Goal: Task Accomplishment & Management: Manage account settings

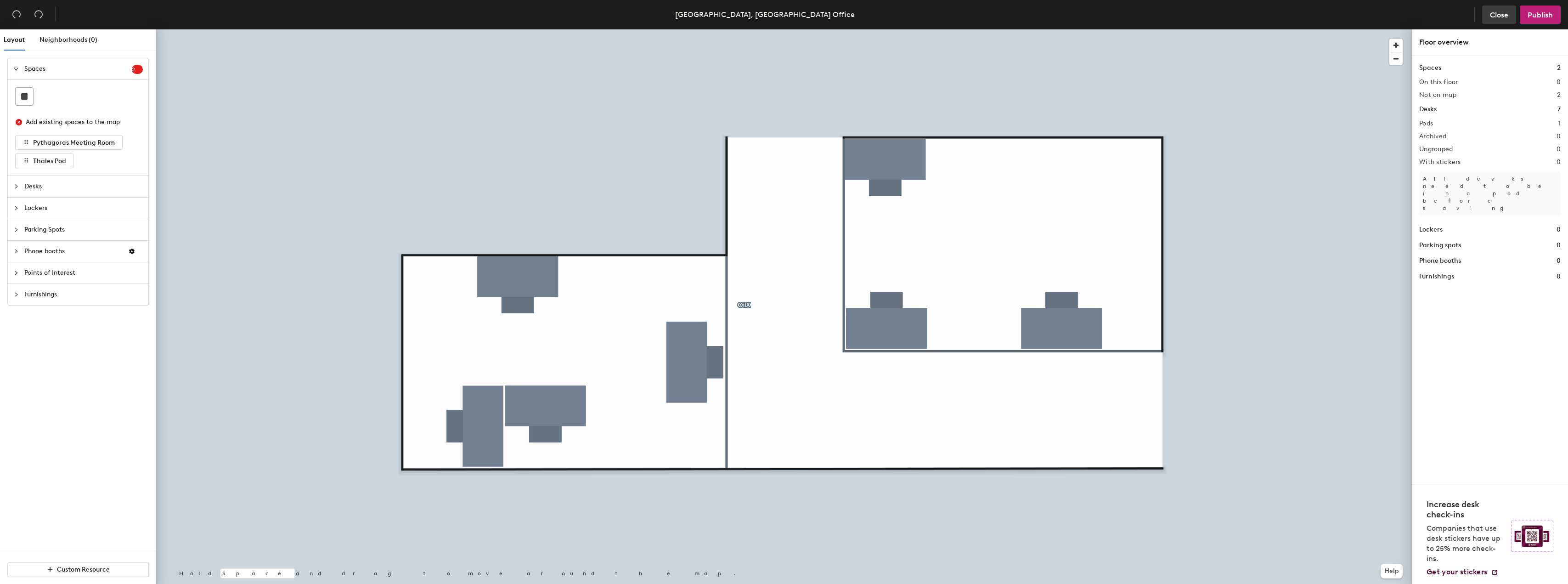
click at [1491, 16] on span "Close" at bounding box center [1499, 15] width 18 height 9
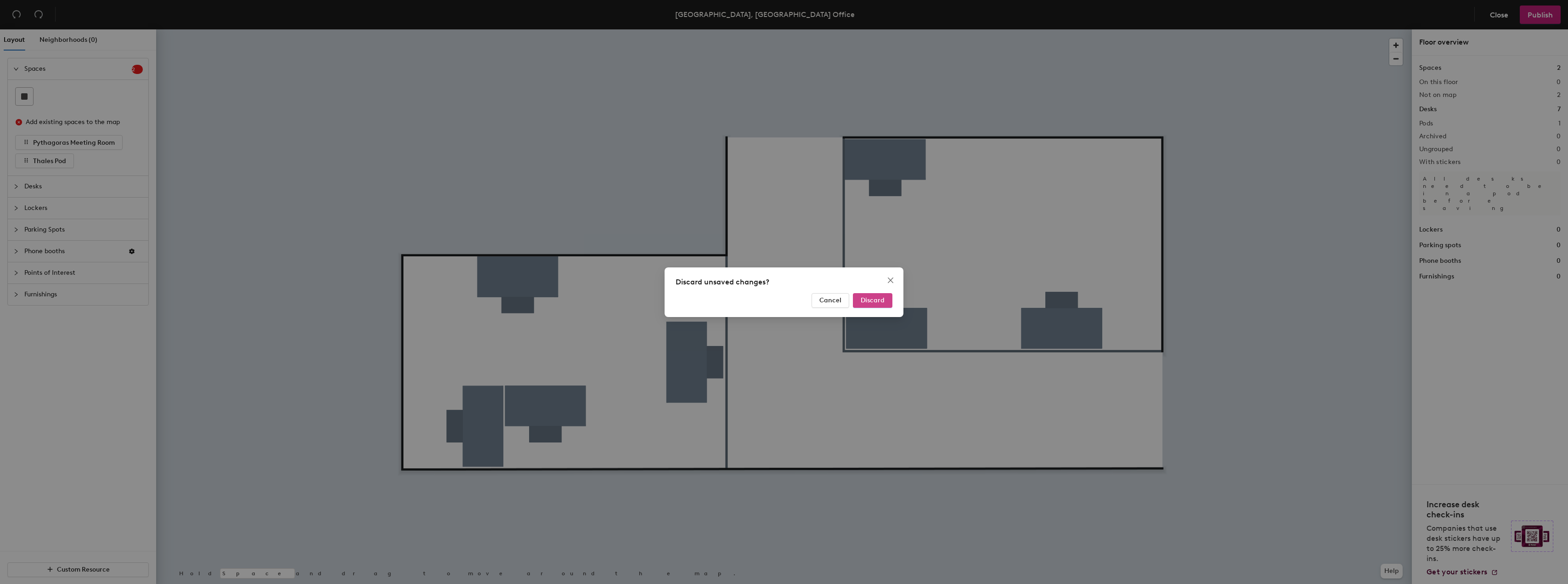
click at [865, 301] on span "Discard" at bounding box center [872, 300] width 24 height 8
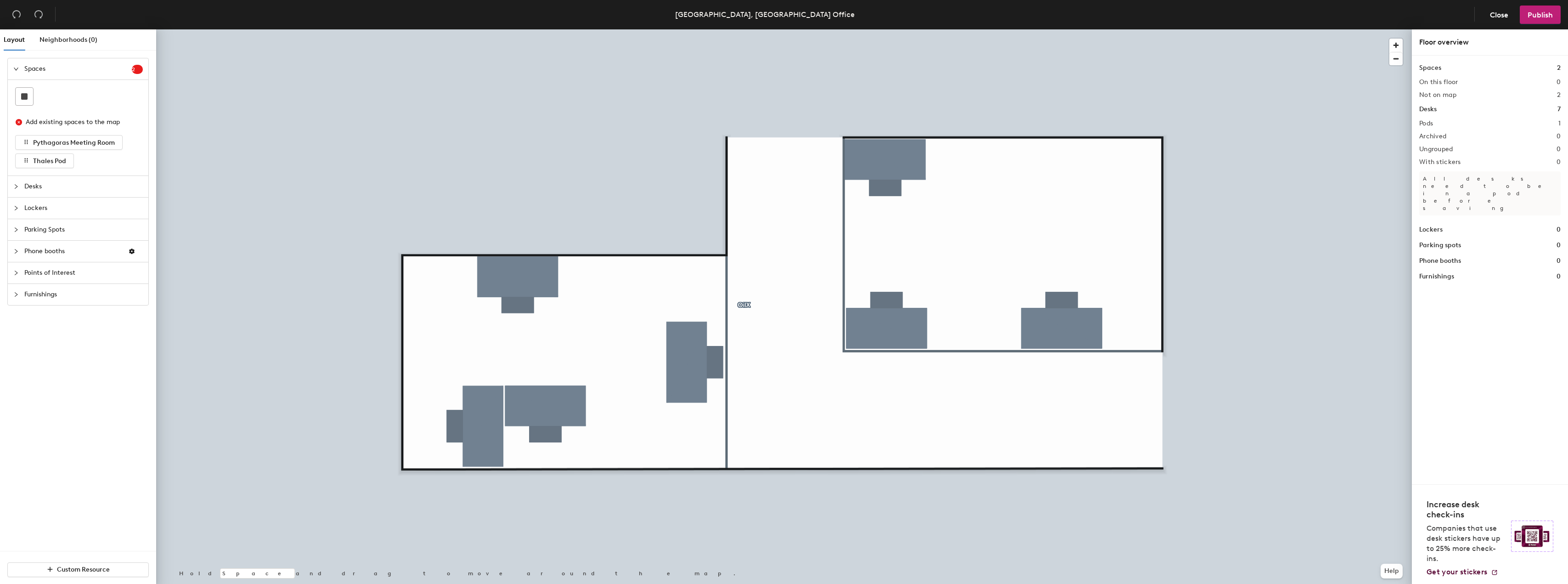
click at [140, 69] on sup "2" at bounding box center [138, 69] width 11 height 9
click at [55, 162] on span "Thales Pod" at bounding box center [49, 161] width 33 height 8
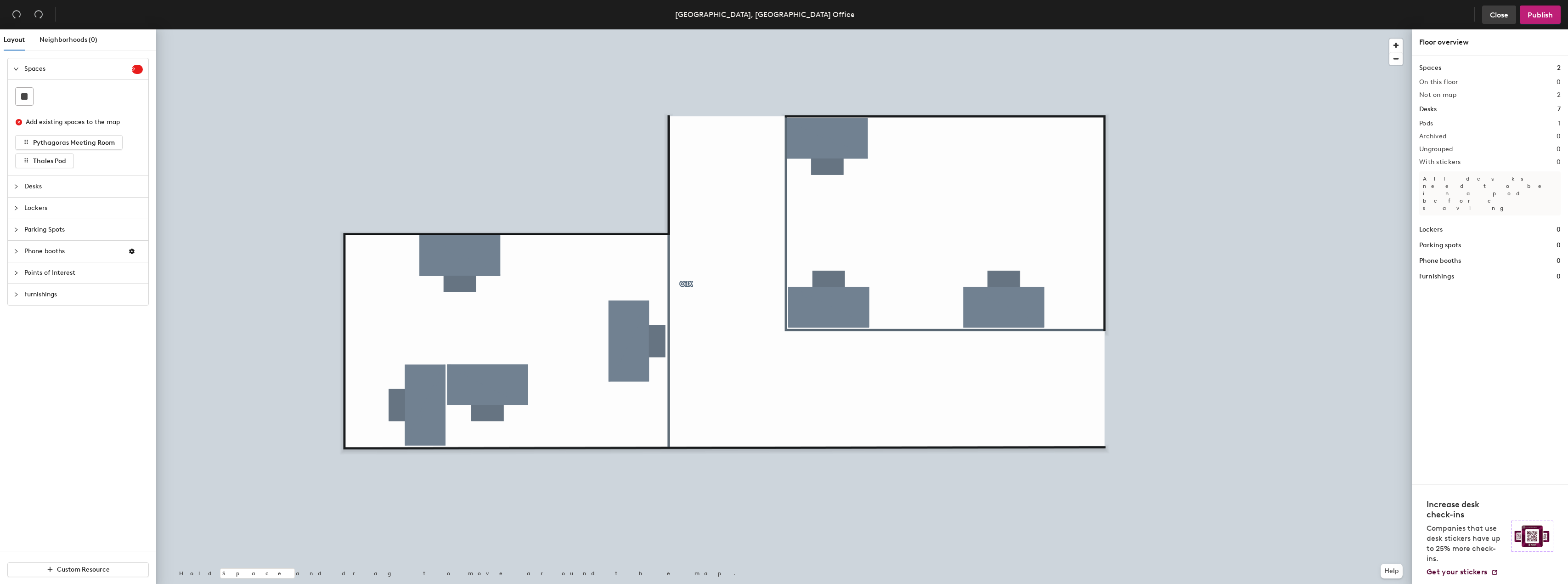
click at [1493, 16] on span "Close" at bounding box center [1499, 15] width 18 height 9
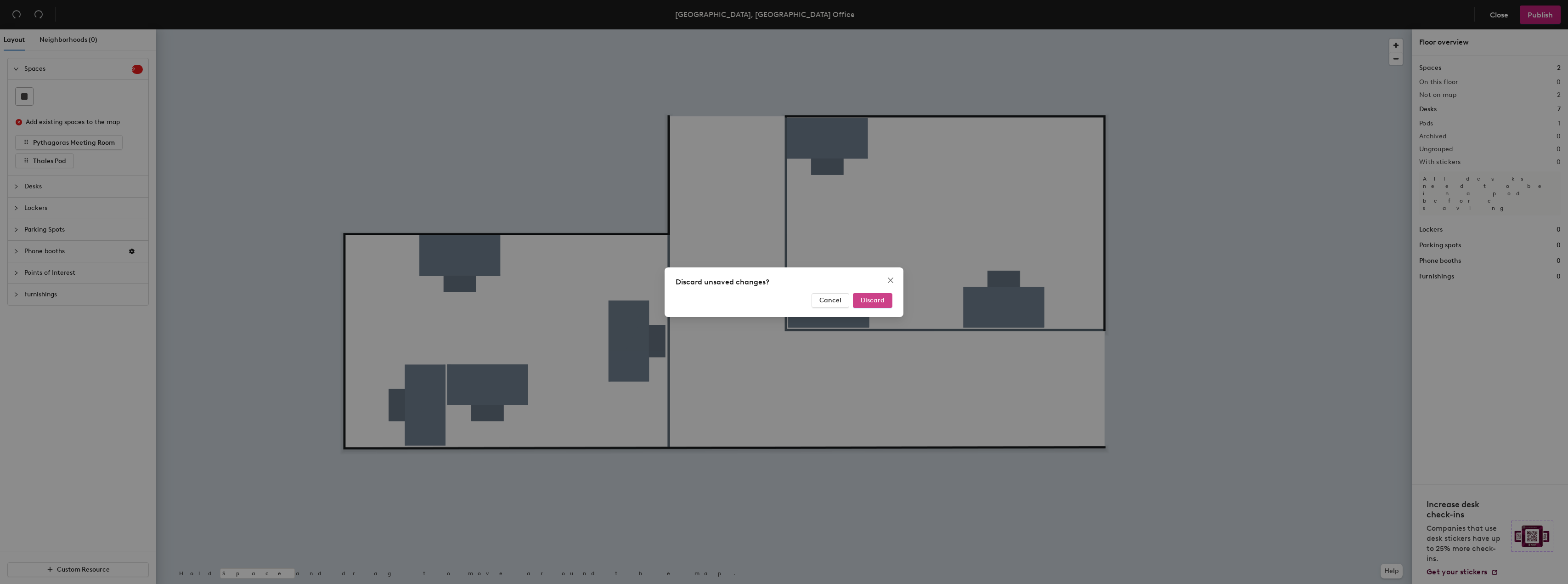
click at [871, 300] on span "Discard" at bounding box center [872, 300] width 24 height 8
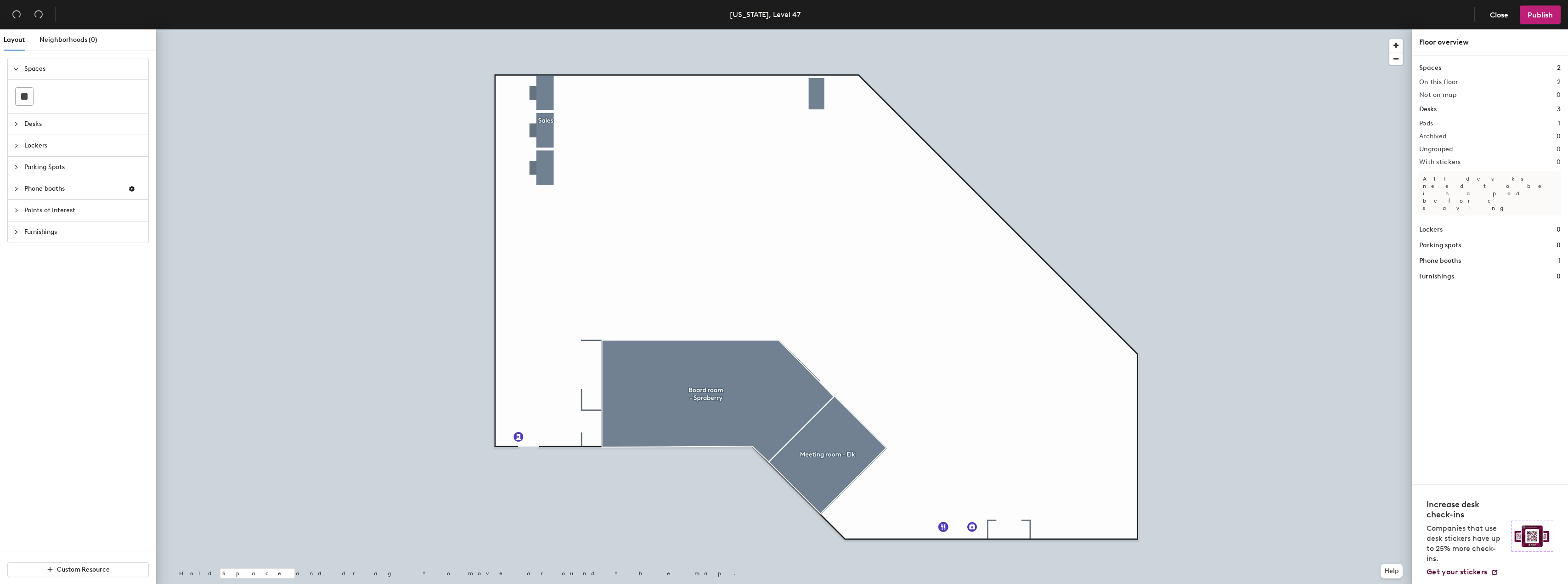
click at [33, 124] on span "Desks" at bounding box center [83, 124] width 119 height 21
click at [1178, 29] on div at bounding box center [784, 29] width 1256 height 0
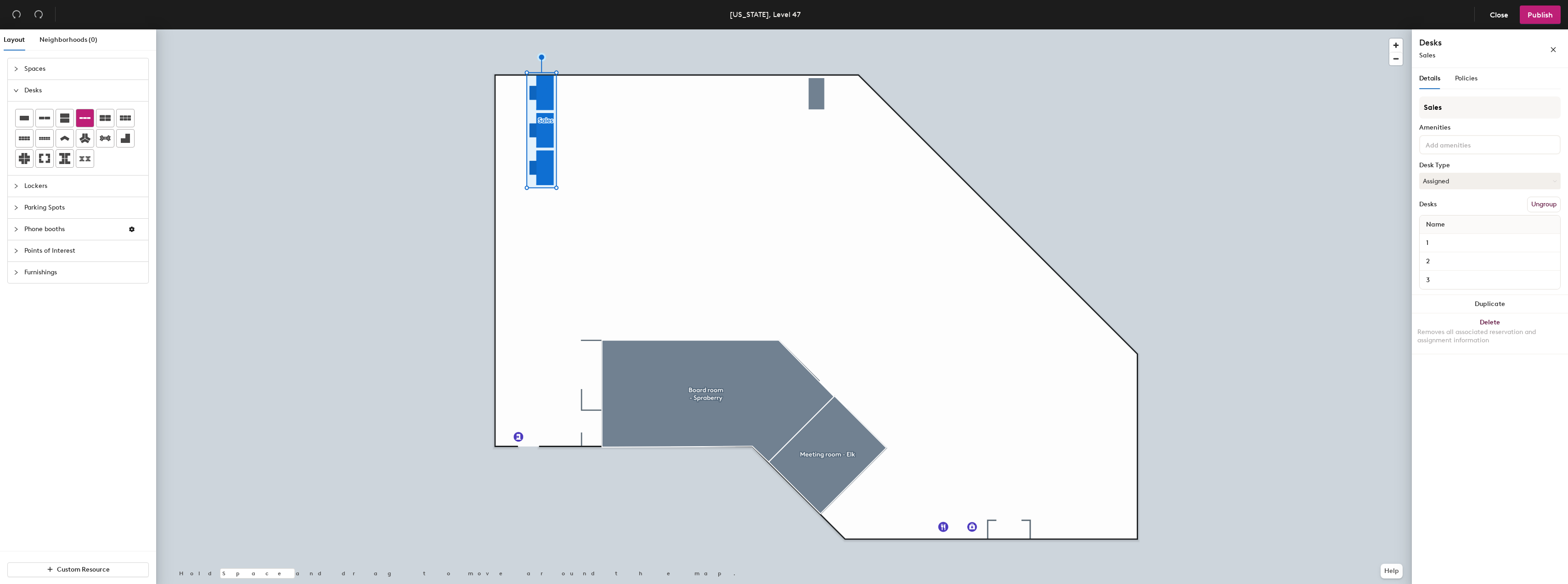
click at [89, 121] on div at bounding box center [85, 118] width 18 height 18
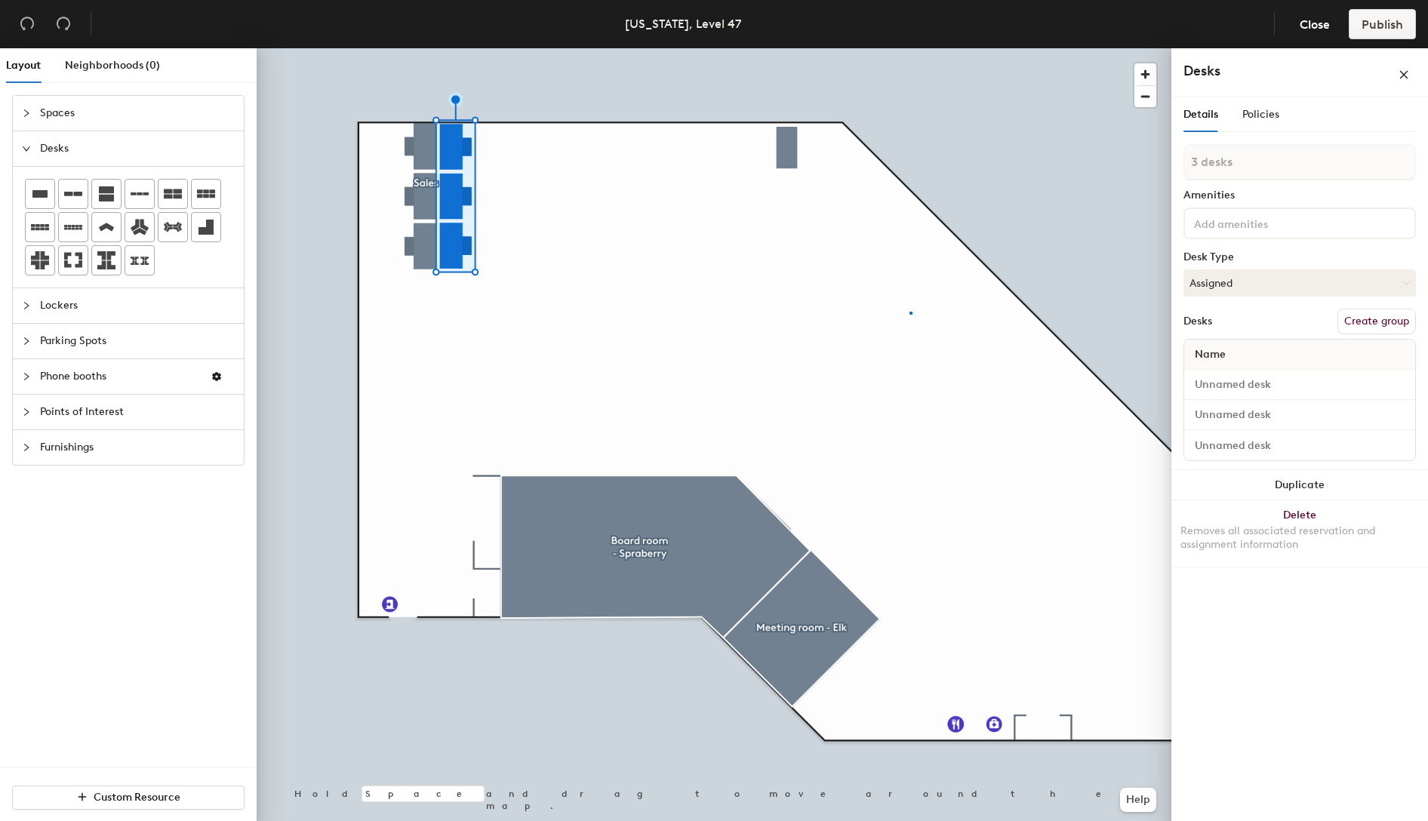
click at [909, 48] on div at bounding box center [714, 48] width 915 height 0
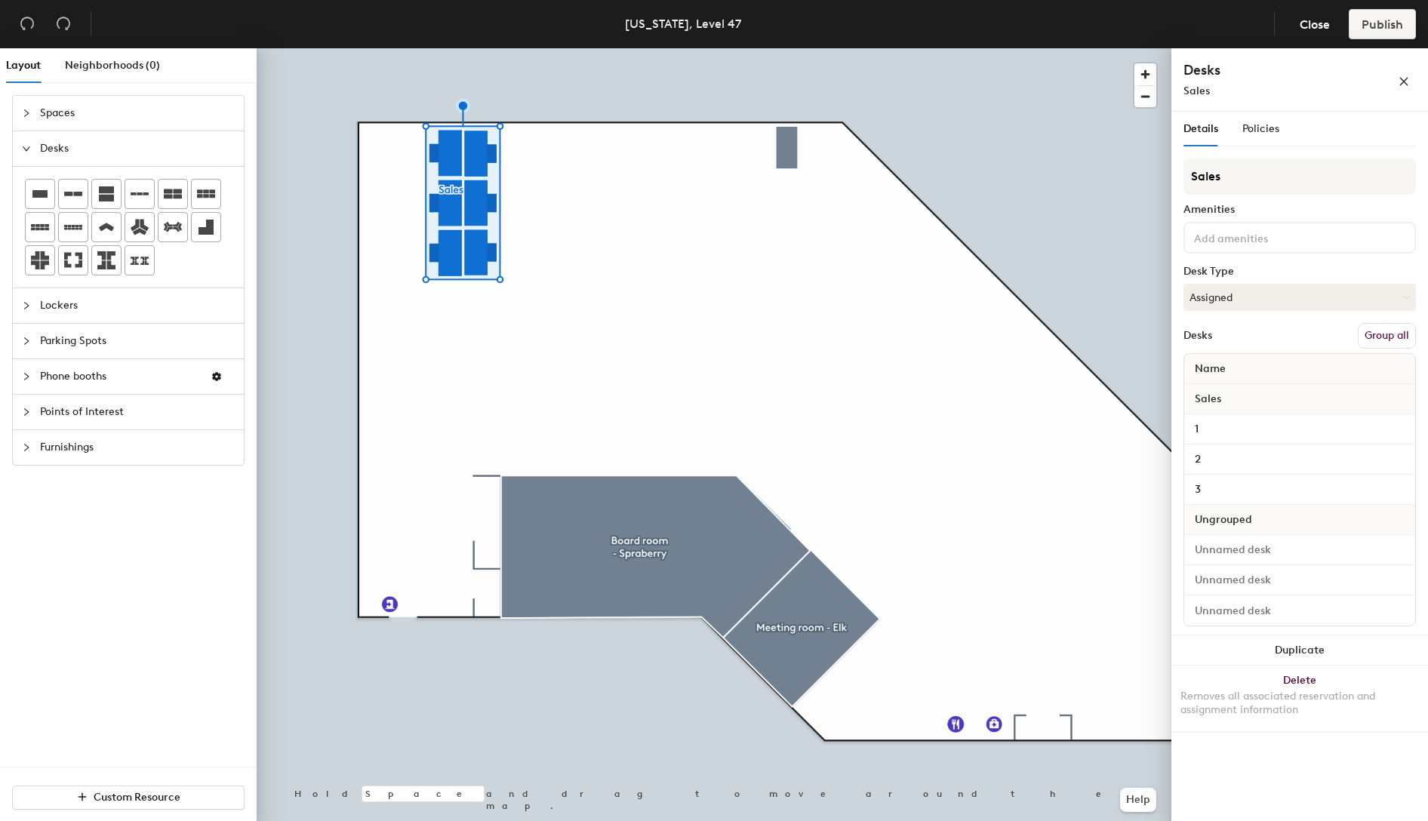
click at [582, 48] on div at bounding box center [714, 48] width 915 height 0
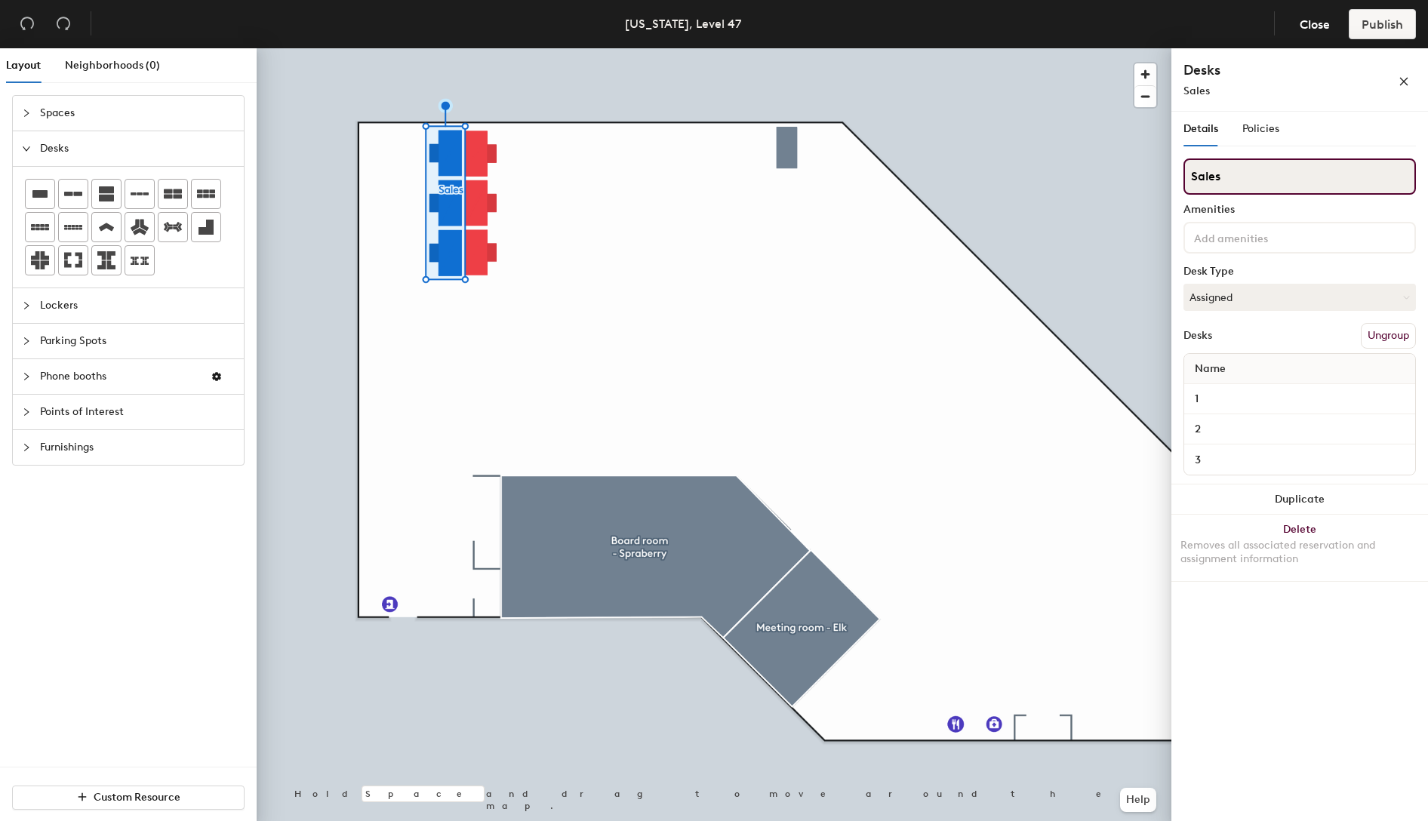
click at [1233, 173] on input "Sales" at bounding box center [1299, 176] width 232 height 36
click at [1161, 167] on div "Layout Neighborhoods (0) Spaces Desks Lockers Parking Spots Phone booths Points…" at bounding box center [714, 437] width 1428 height 779
type input "Analyst"
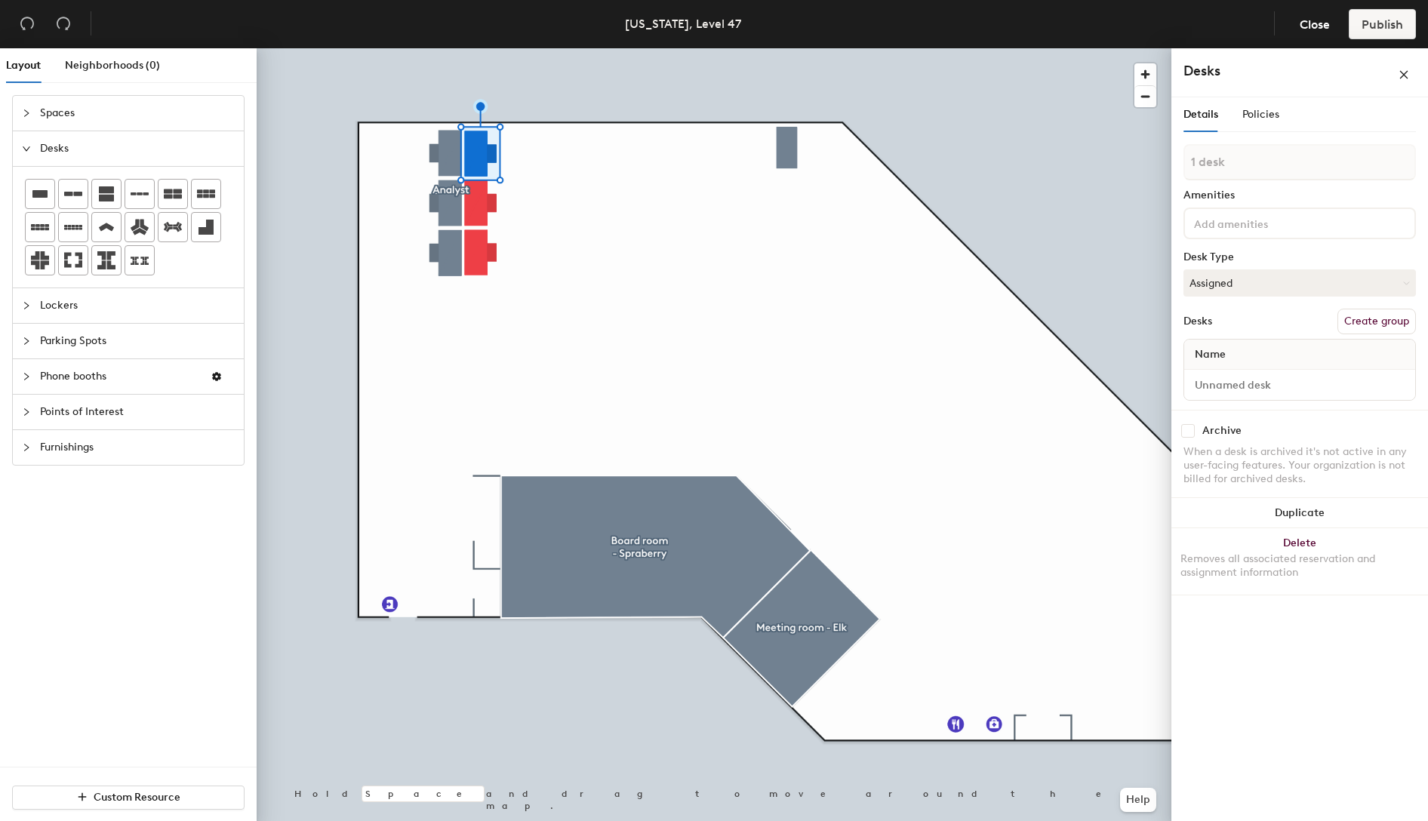
click at [1250, 349] on div "Name" at bounding box center [1299, 355] width 231 height 30
click at [1269, 388] on input at bounding box center [1299, 384] width 225 height 21
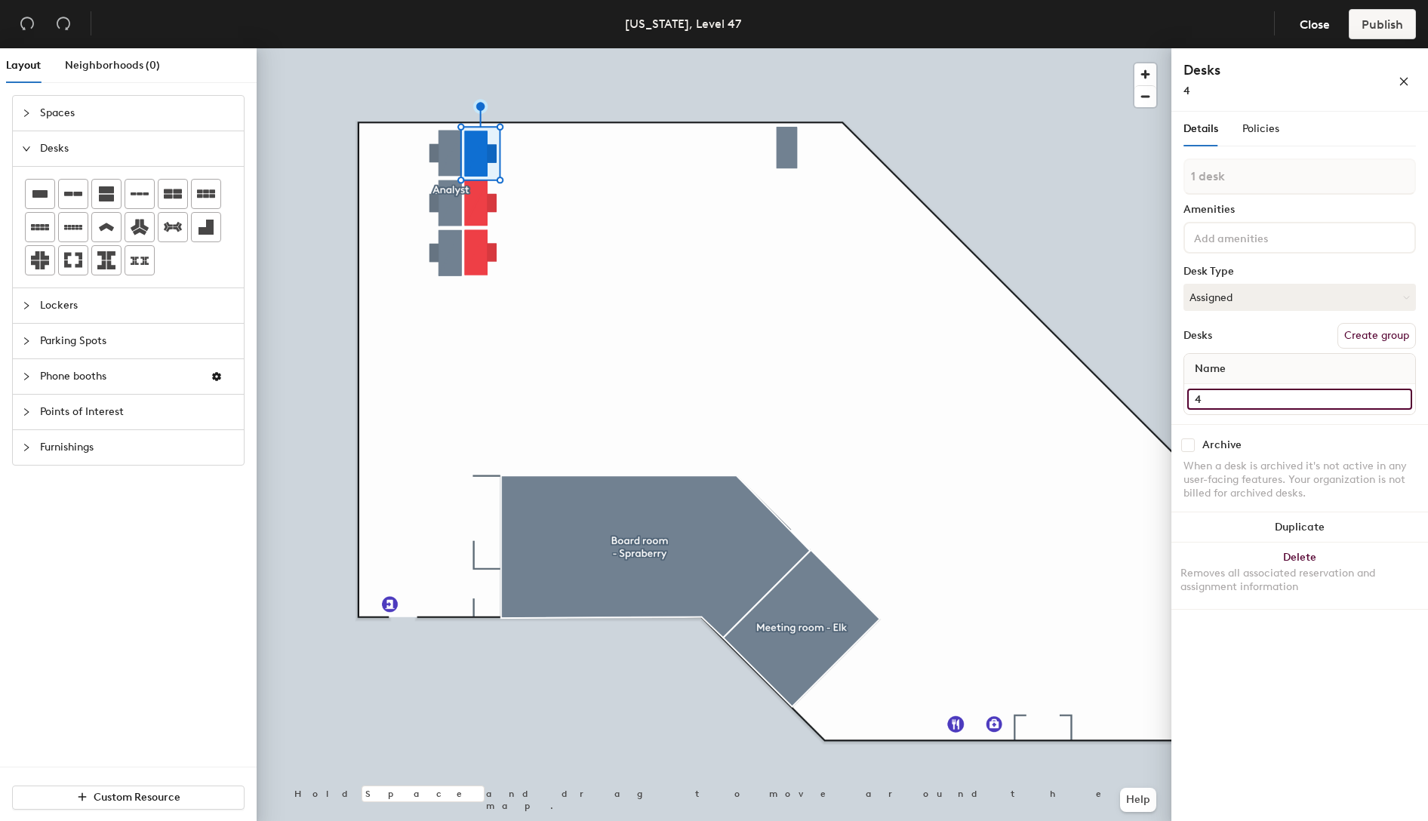
type input "4"
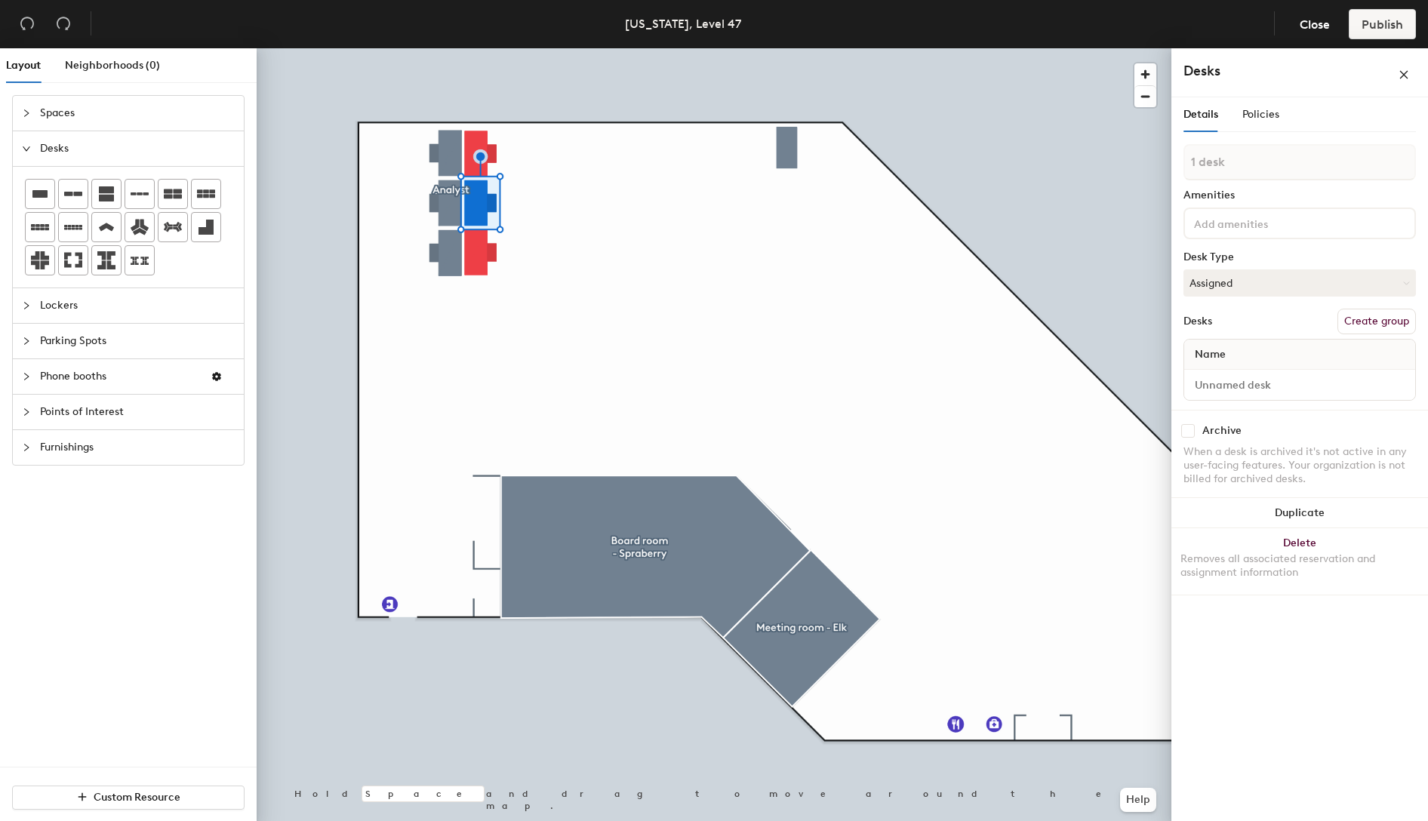
click at [1251, 361] on div "Name" at bounding box center [1299, 355] width 231 height 30
click at [1242, 352] on div "Name" at bounding box center [1299, 355] width 231 height 30
click at [1224, 383] on input at bounding box center [1299, 384] width 225 height 21
click at [1222, 355] on span "Name" at bounding box center [1210, 354] width 46 height 27
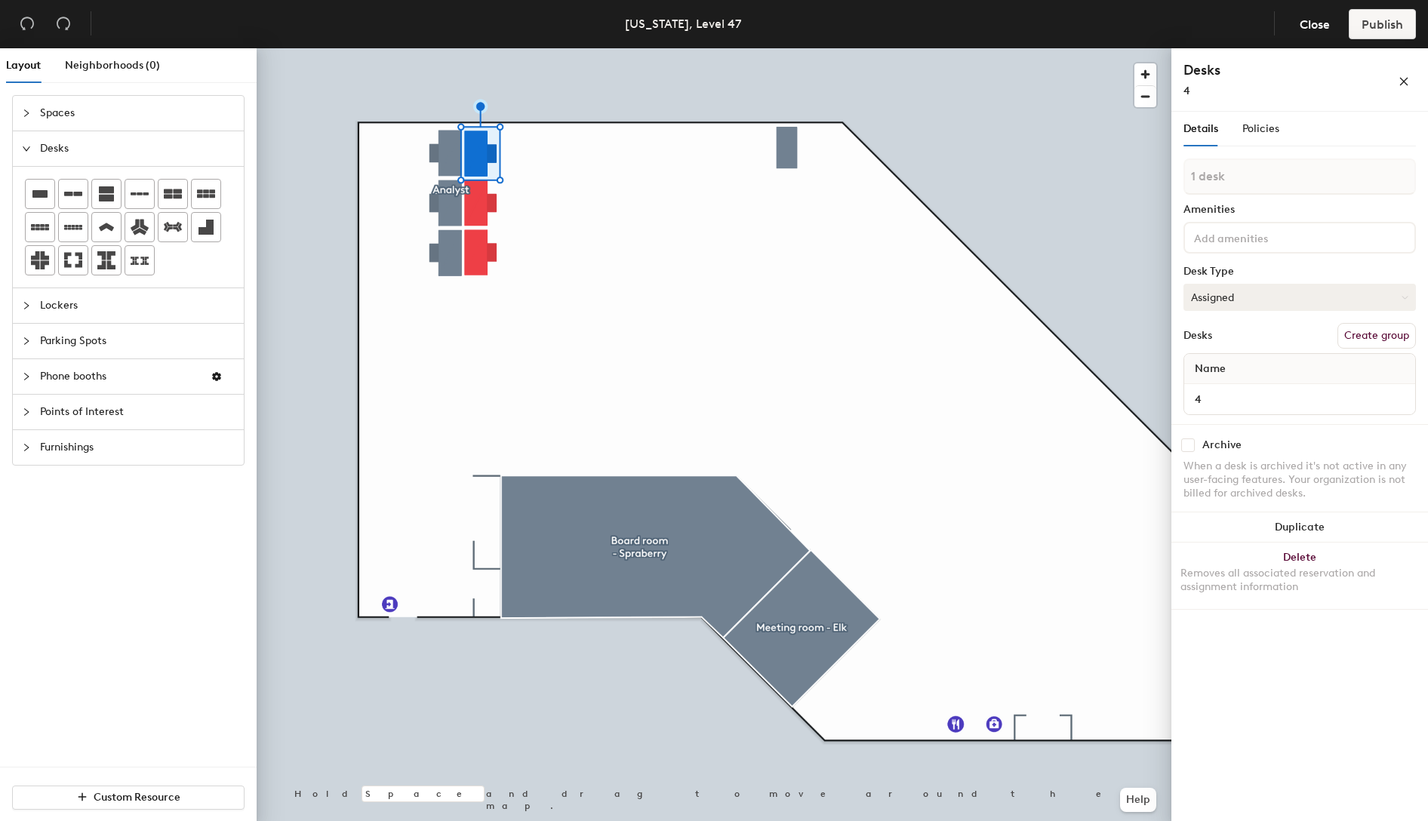
click at [1300, 300] on button "Assigned" at bounding box center [1299, 297] width 232 height 27
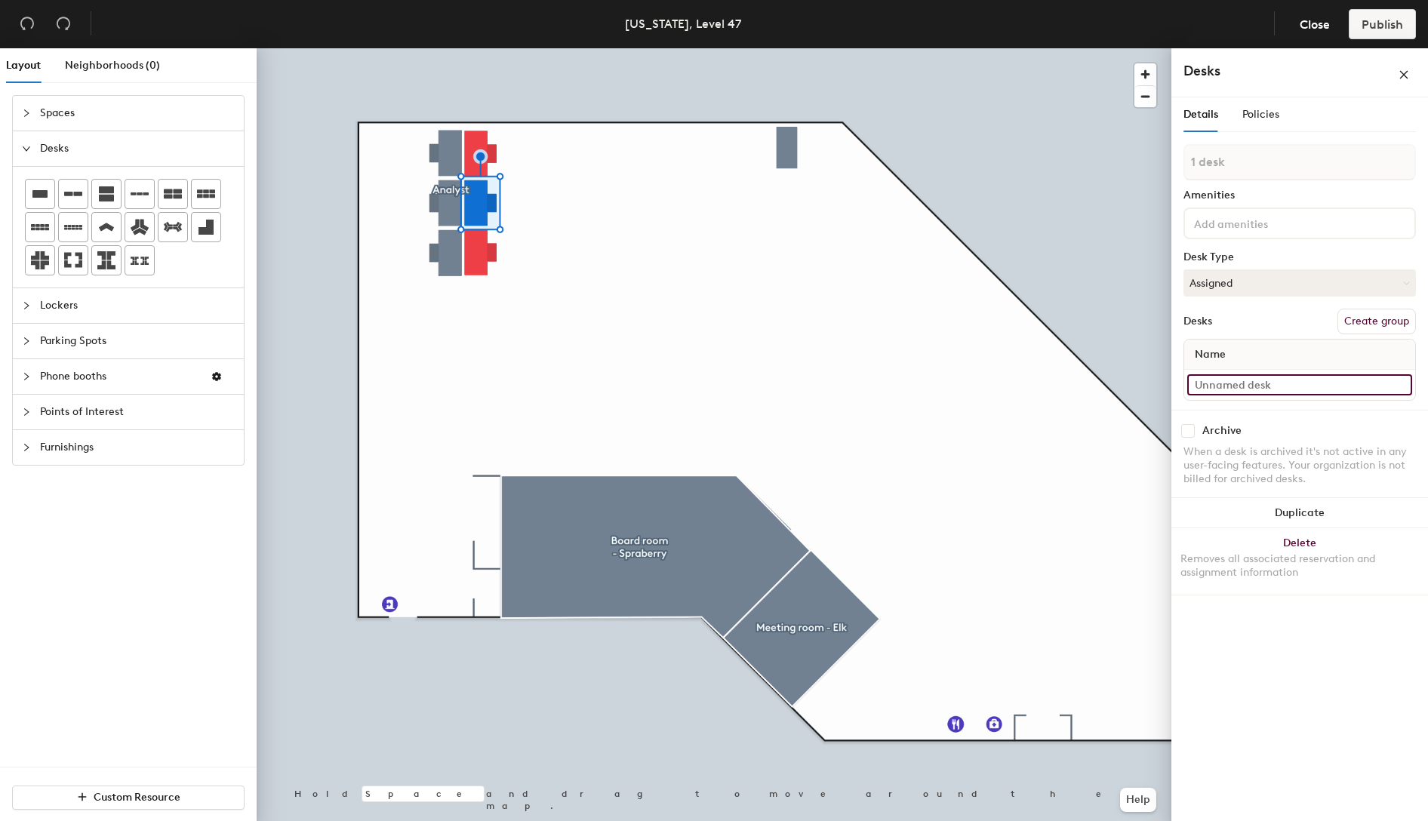
click at [1230, 379] on input at bounding box center [1299, 384] width 225 height 21
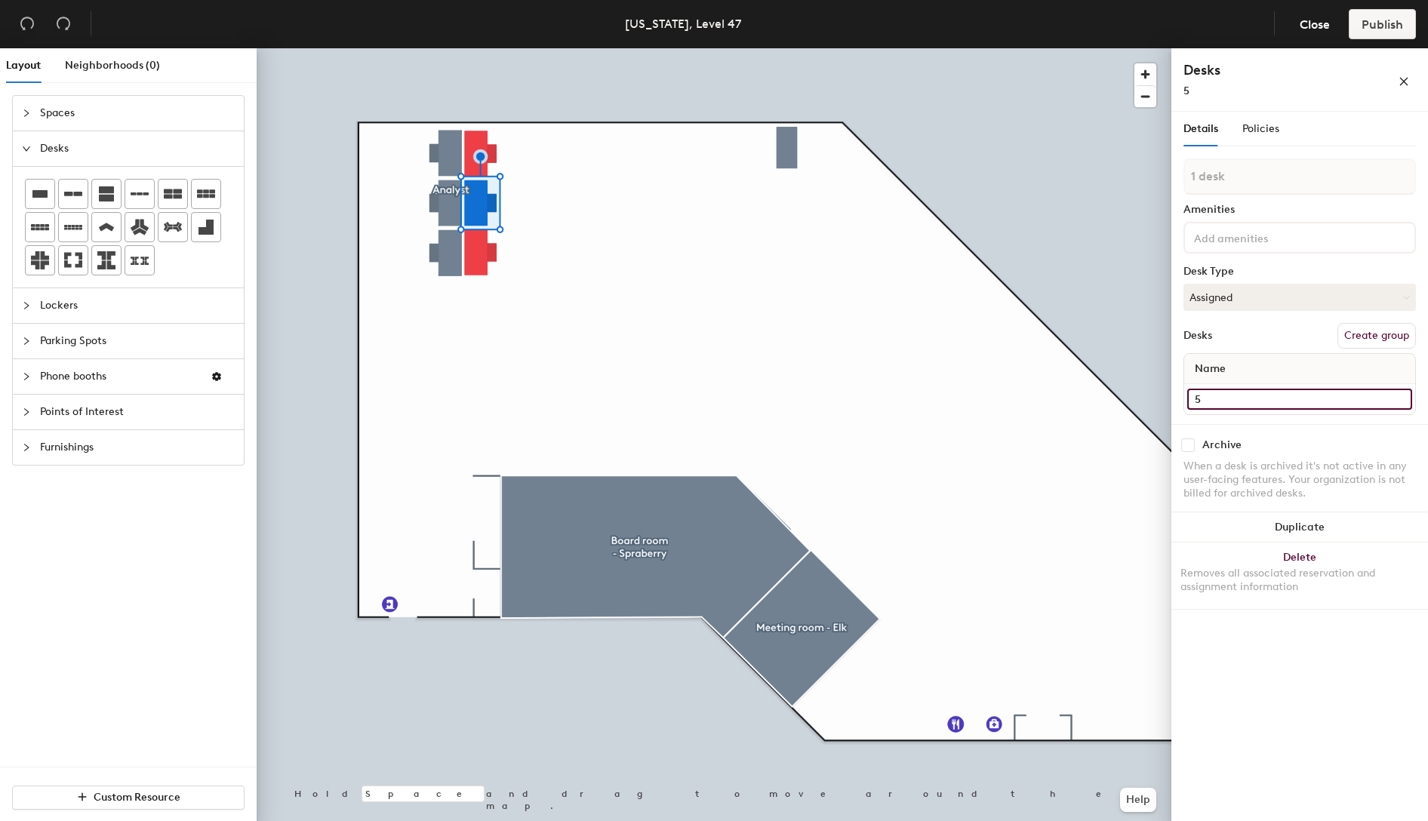
type input "5"
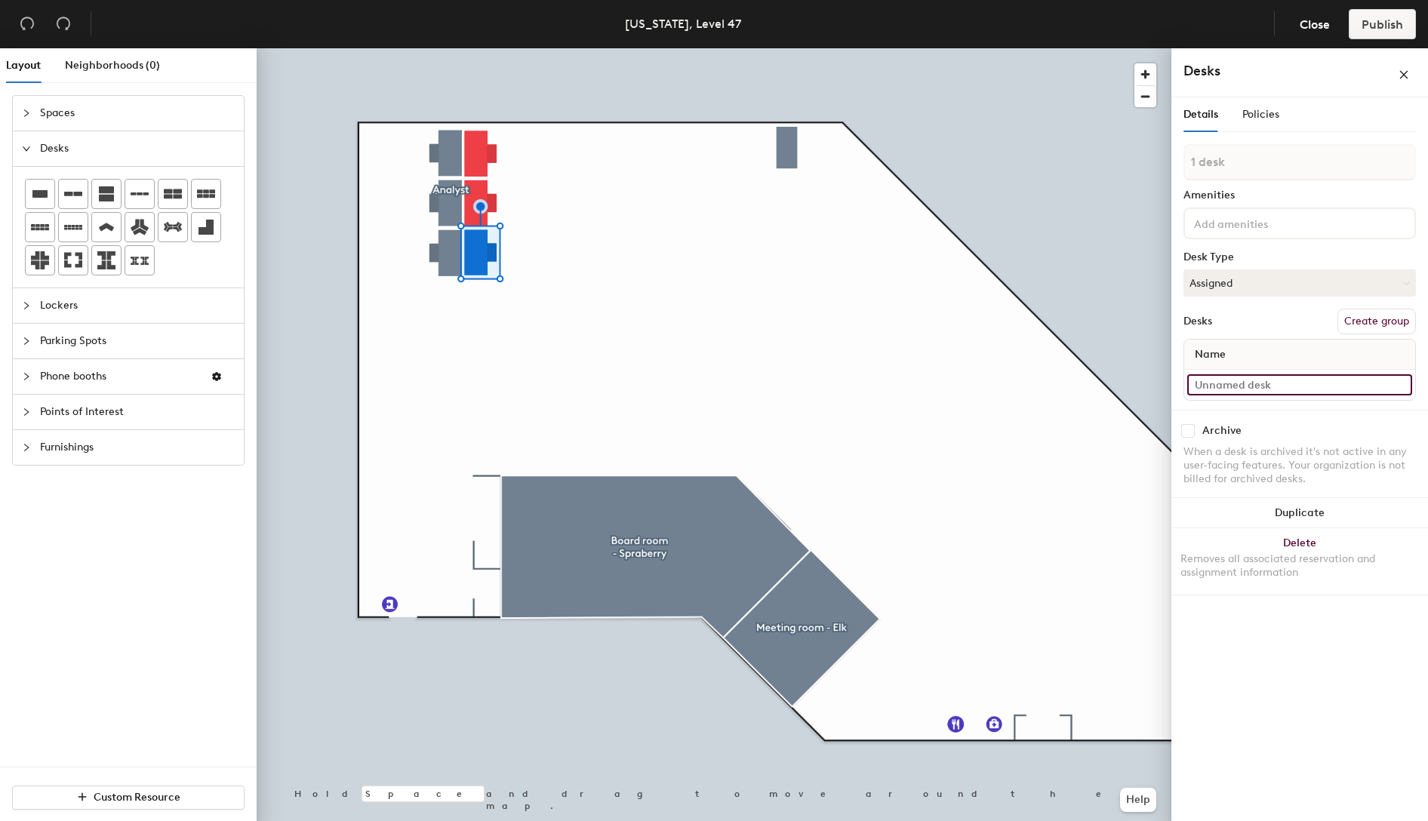
click at [1213, 384] on input at bounding box center [1299, 384] width 225 height 21
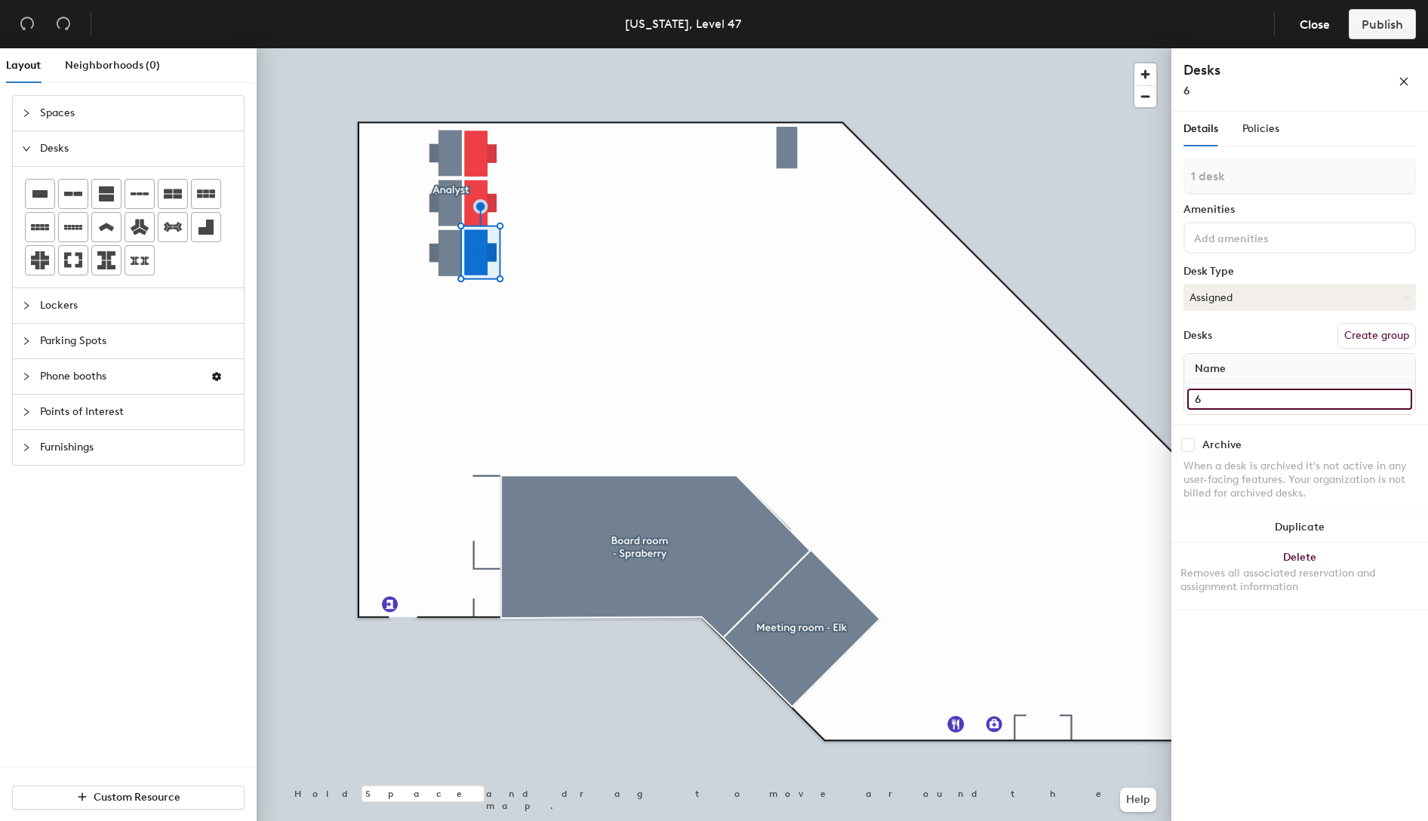
type input "6"
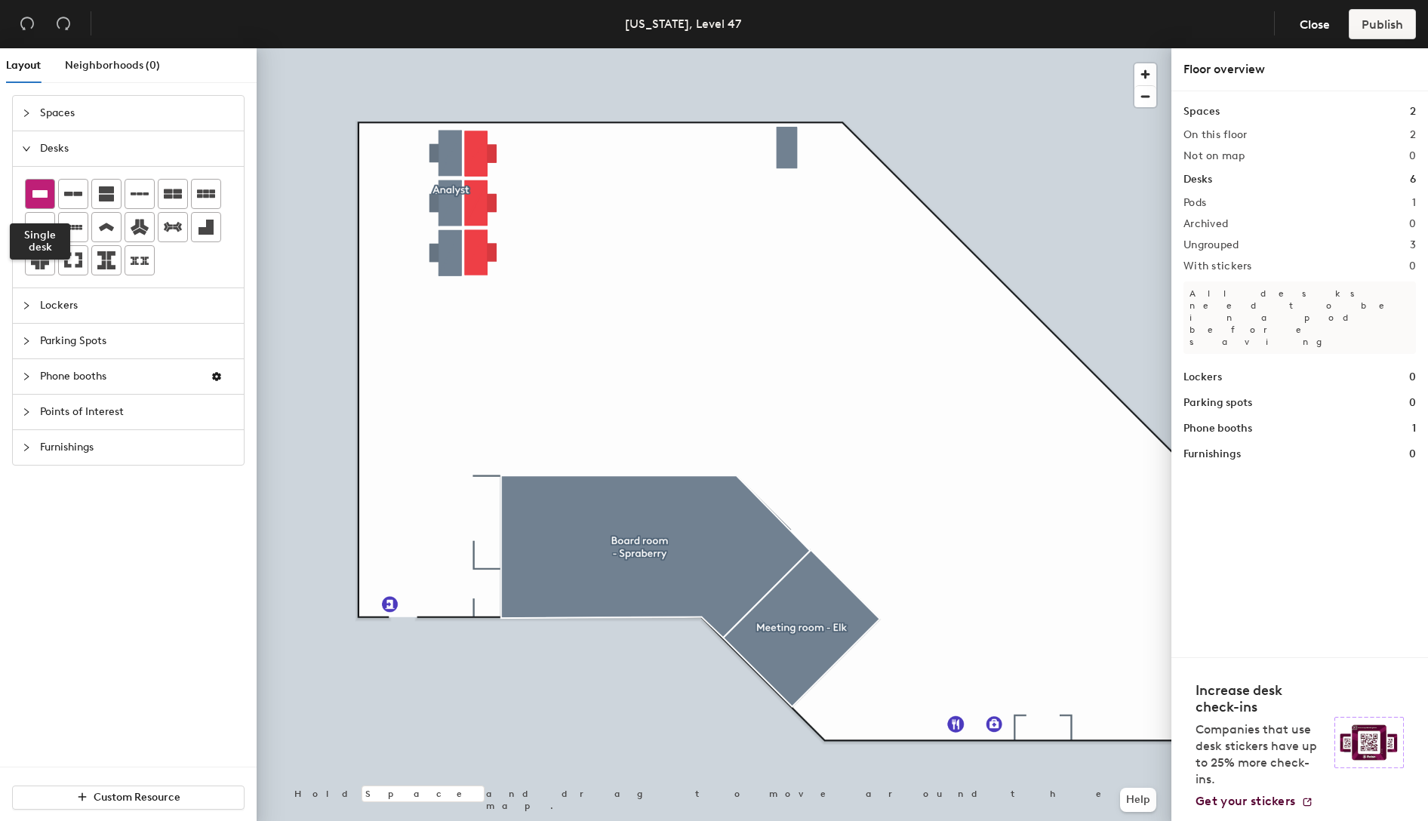
click at [41, 185] on icon at bounding box center [40, 194] width 18 height 18
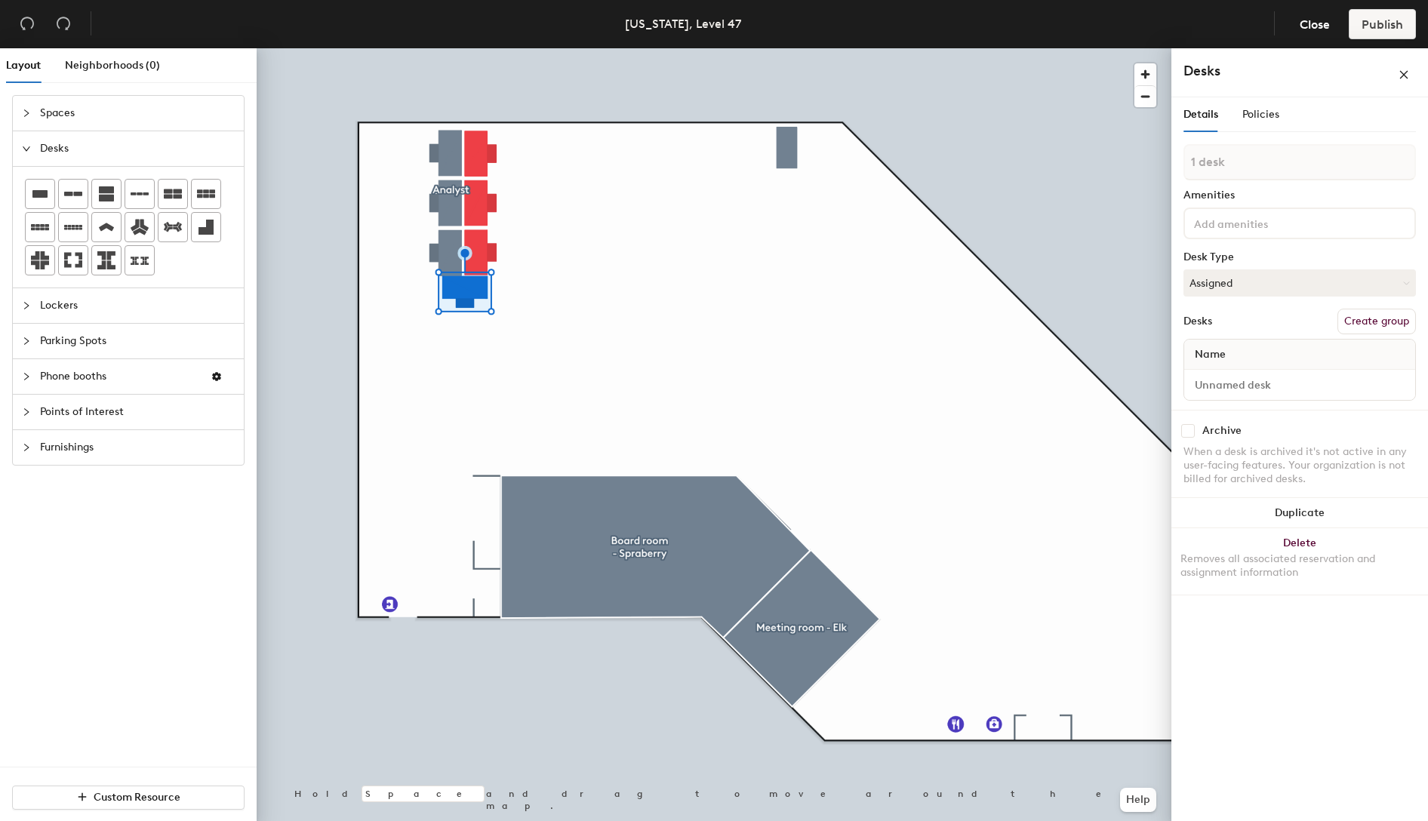
click at [541, 48] on div at bounding box center [714, 48] width 915 height 0
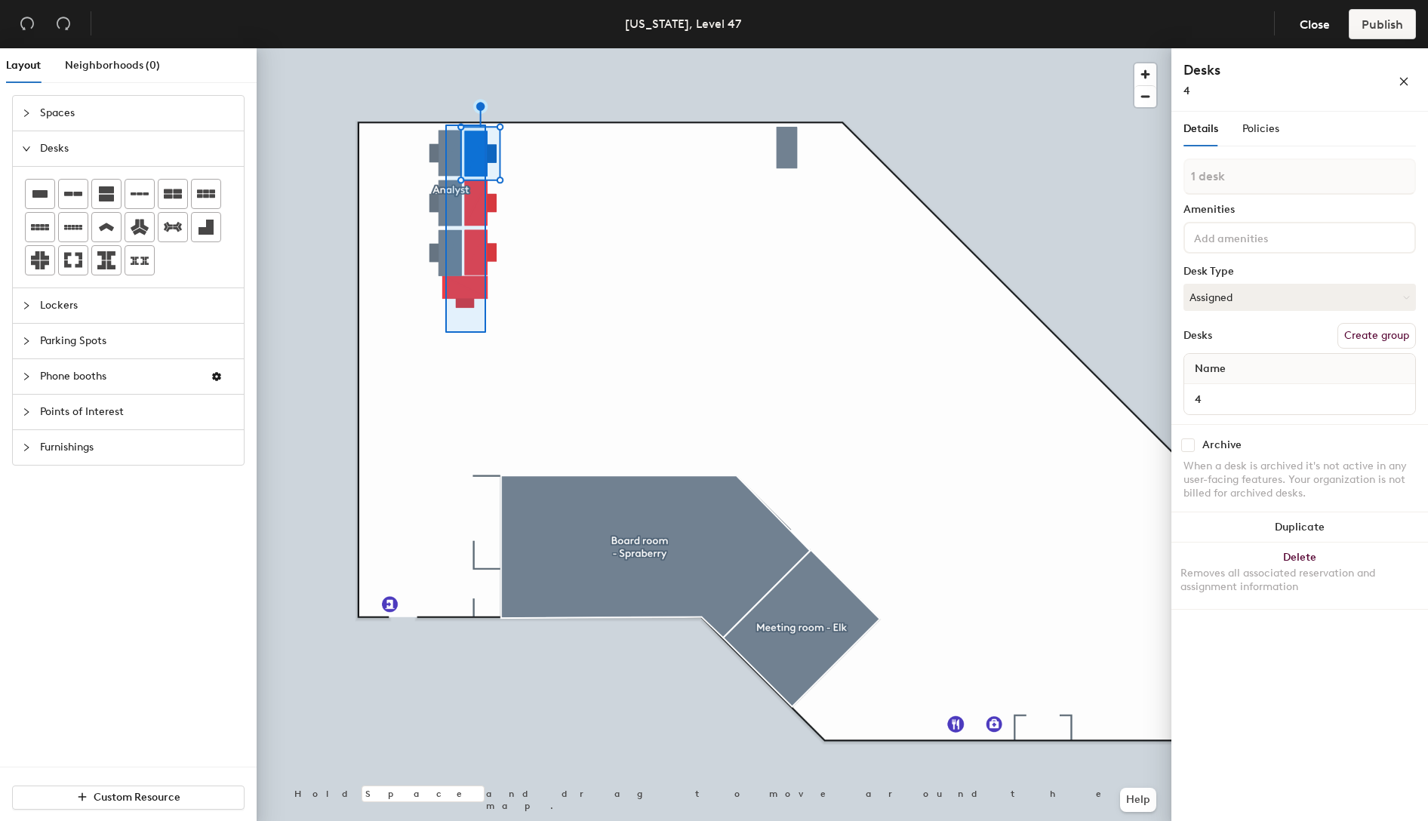
click at [445, 48] on div at bounding box center [714, 48] width 915 height 0
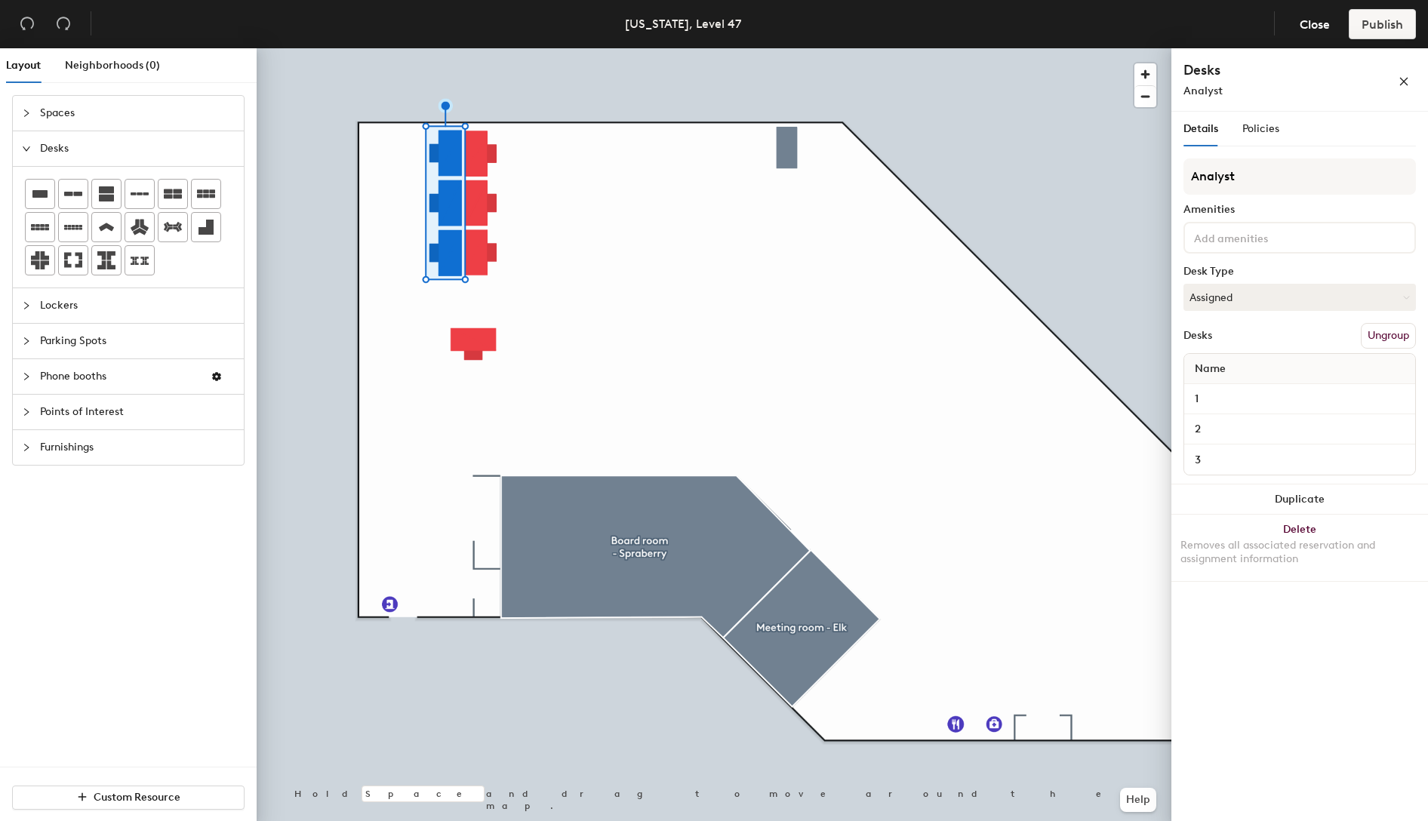
click at [604, 48] on div at bounding box center [714, 48] width 915 height 0
click at [1381, 334] on button "Ungroup" at bounding box center [1387, 336] width 55 height 26
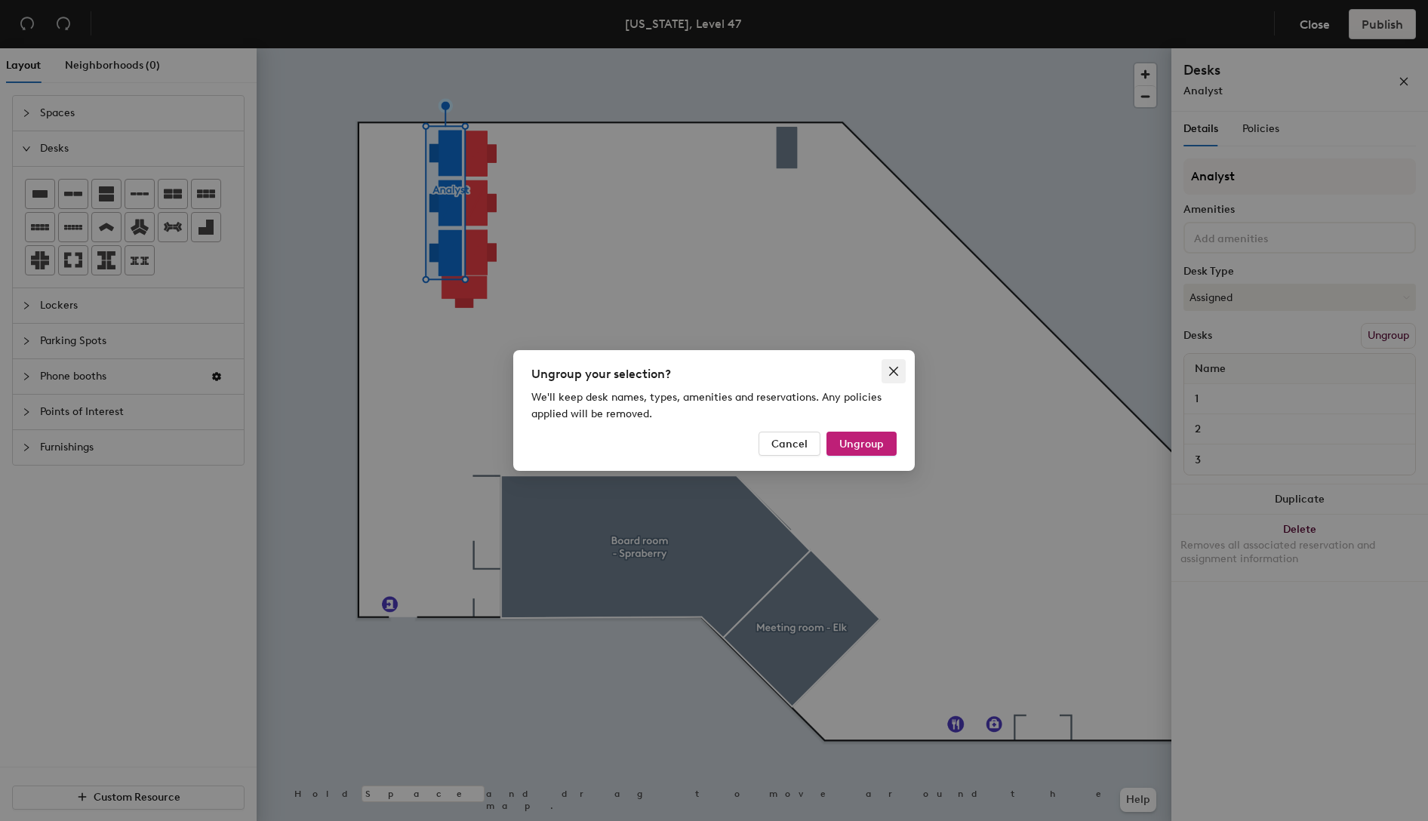
click at [895, 365] on icon "close" at bounding box center [893, 371] width 12 height 12
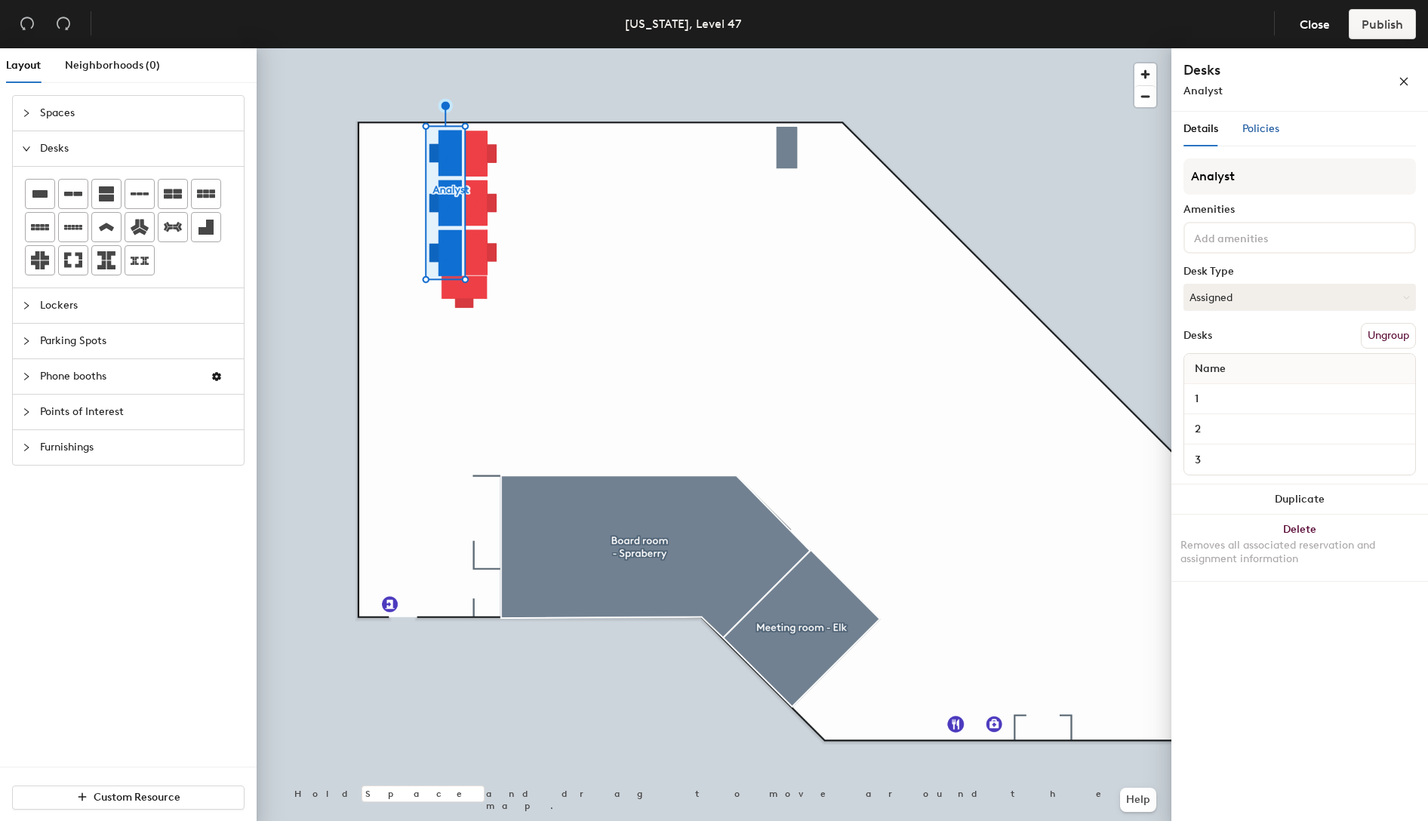
click at [1272, 131] on span "Policies" at bounding box center [1260, 128] width 37 height 13
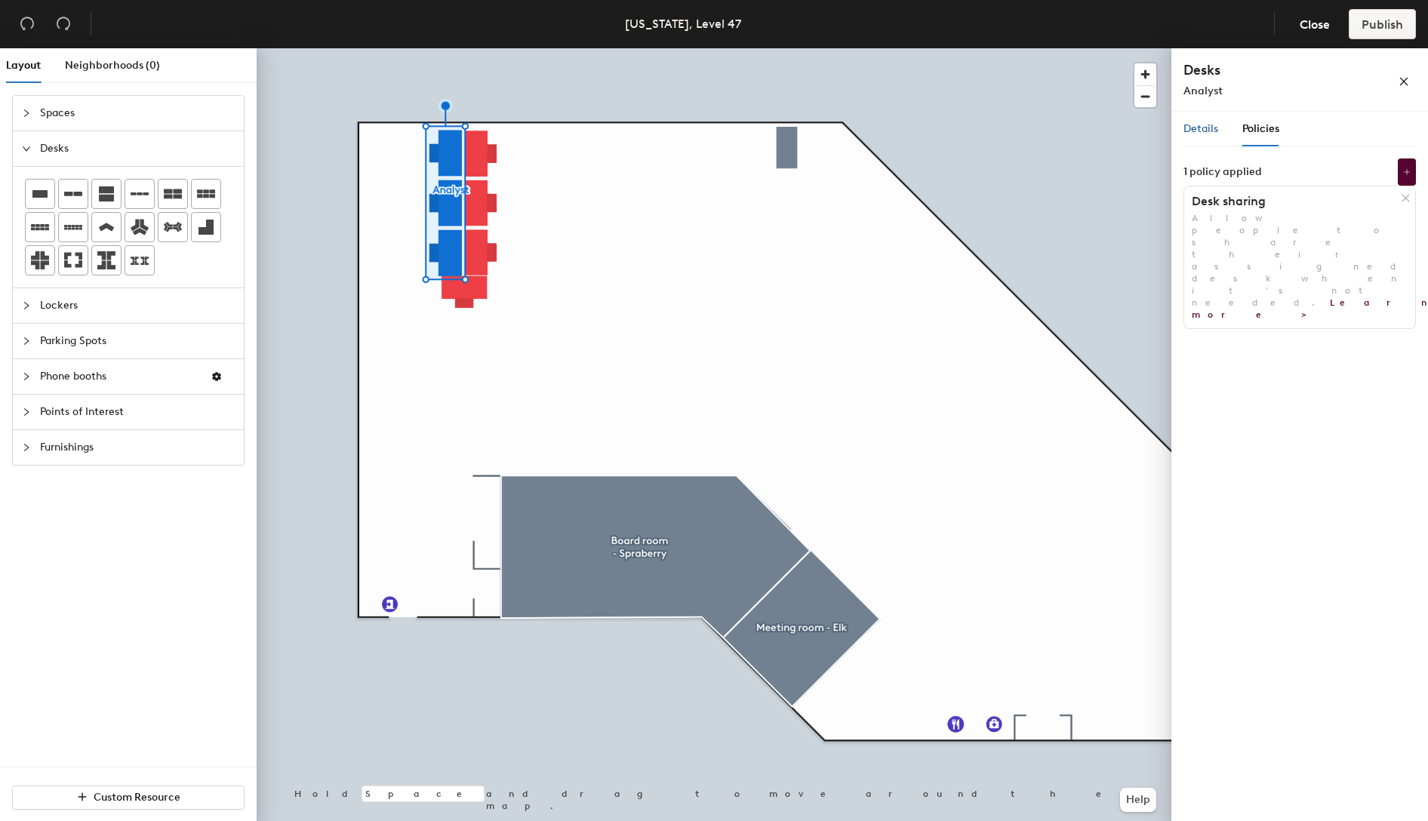
click at [1204, 131] on span "Details" at bounding box center [1200, 128] width 35 height 13
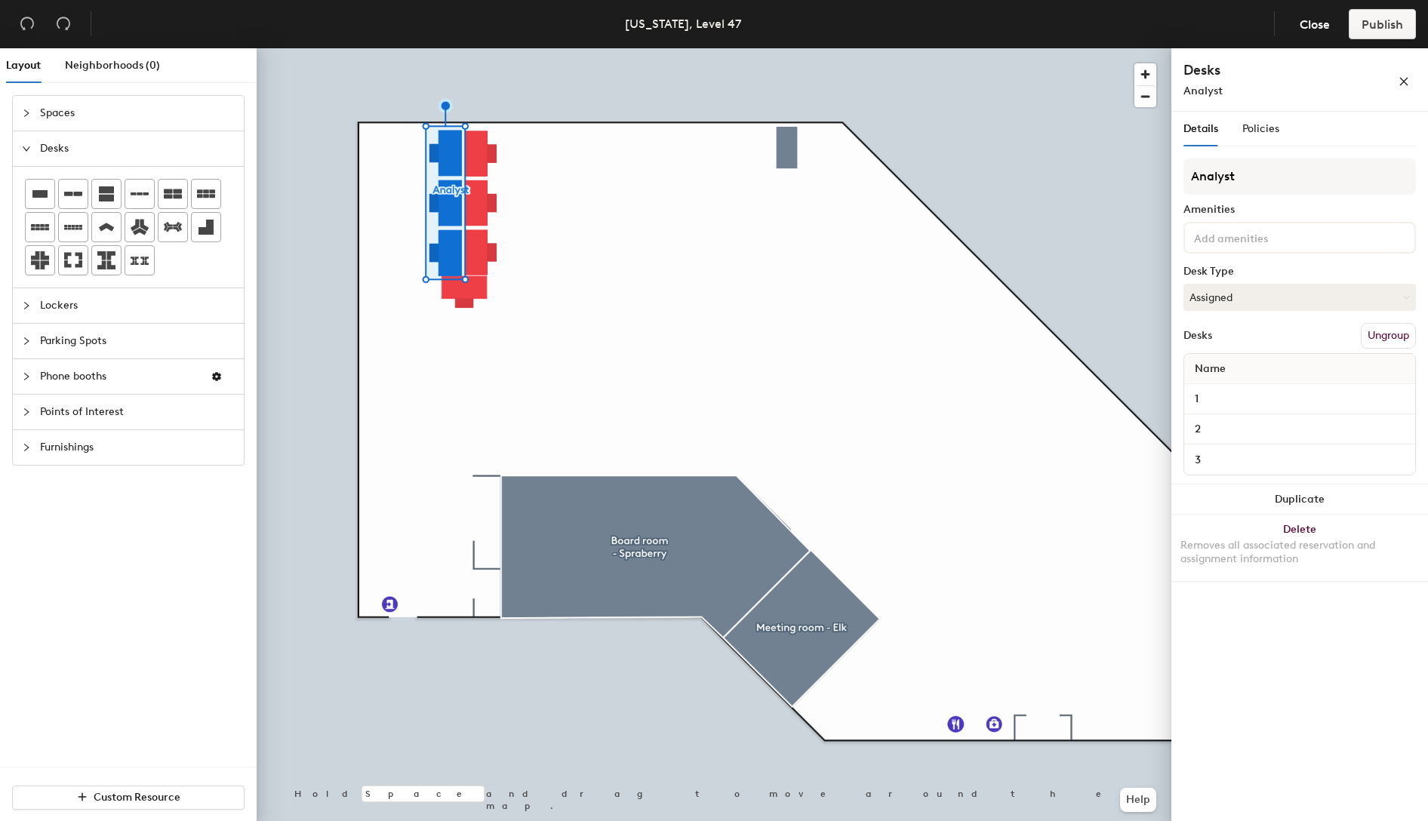
click at [1399, 339] on button "Ungroup" at bounding box center [1387, 336] width 55 height 26
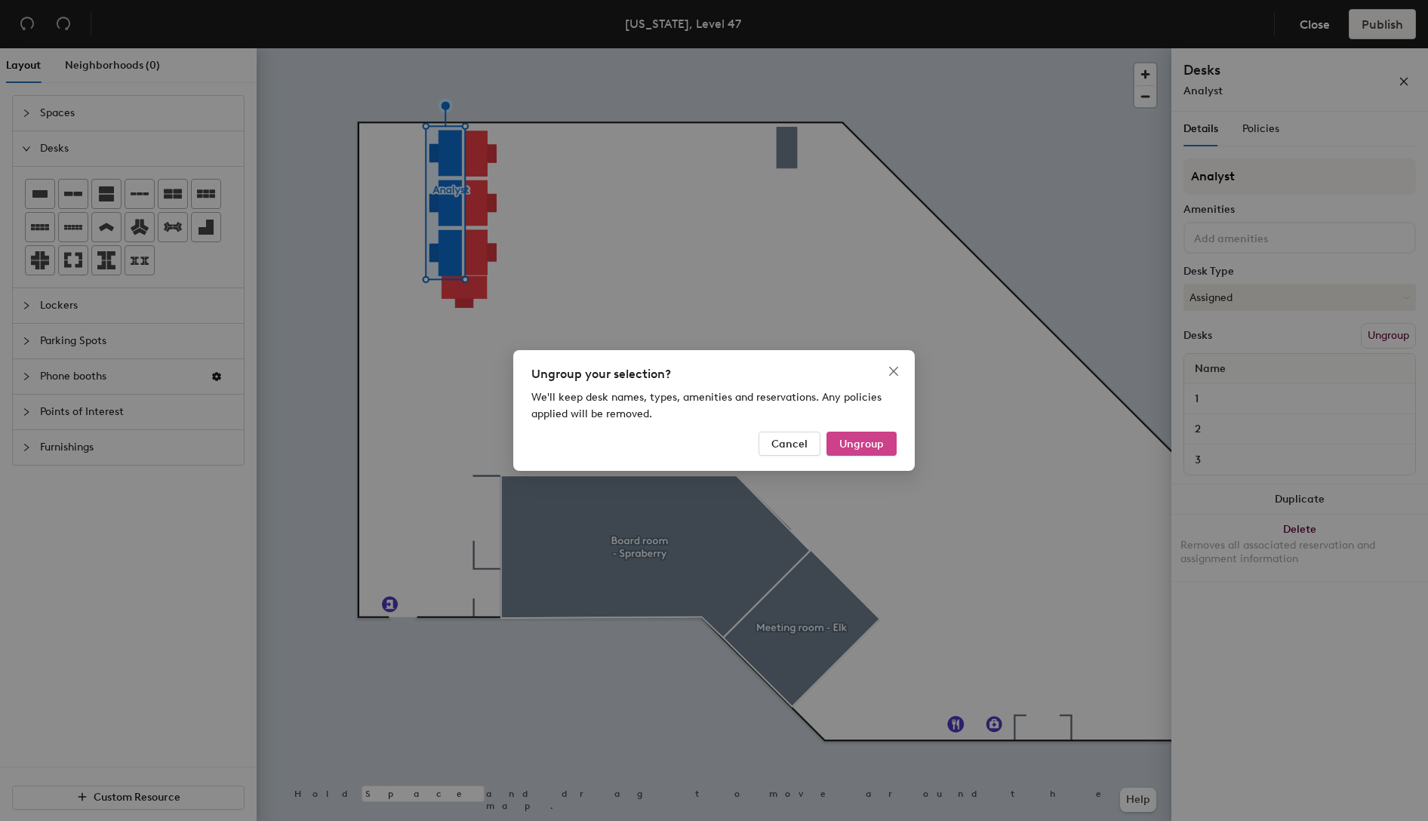
click at [845, 443] on span "Ungroup" at bounding box center [861, 444] width 45 height 13
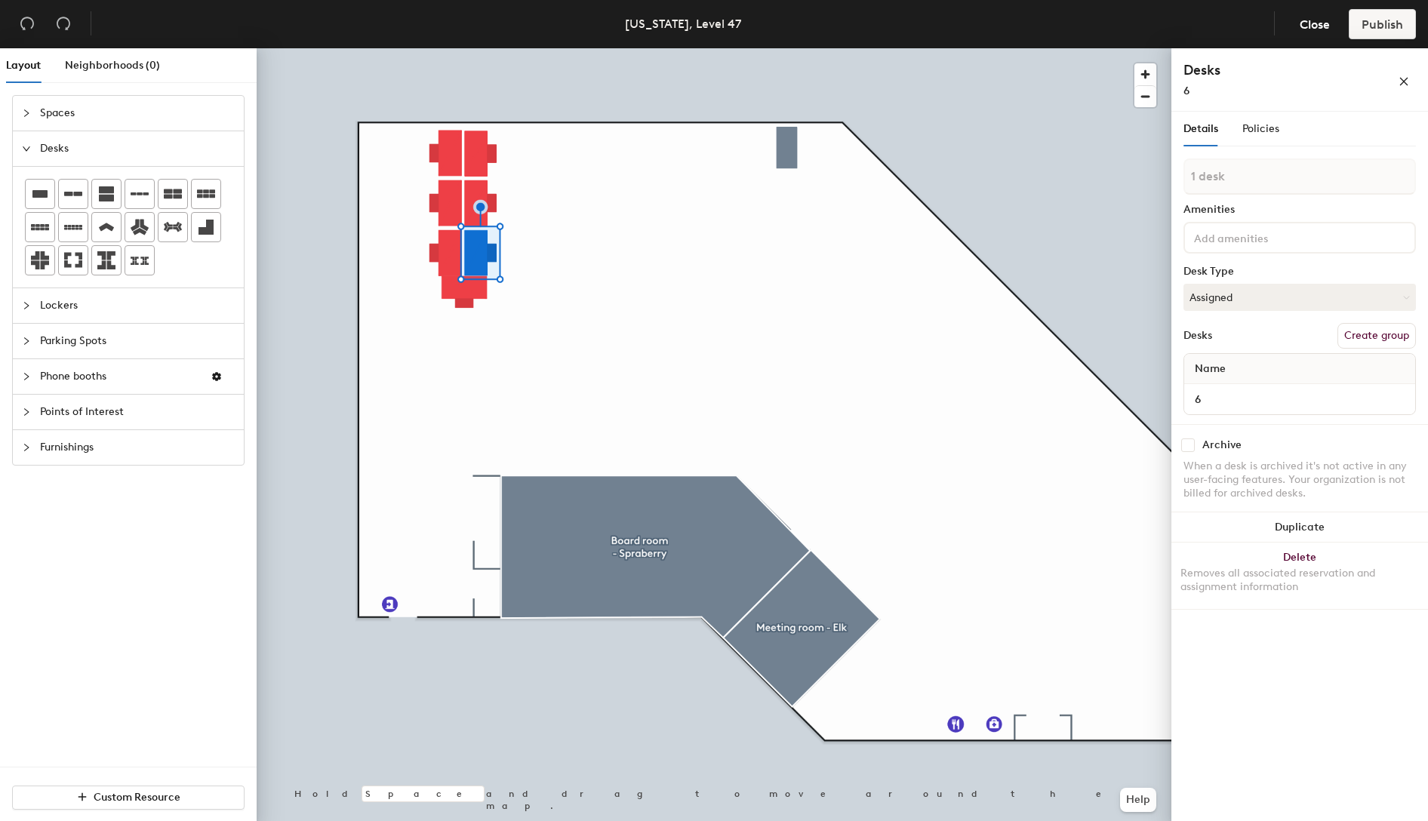
click at [450, 48] on div at bounding box center [714, 48] width 915 height 0
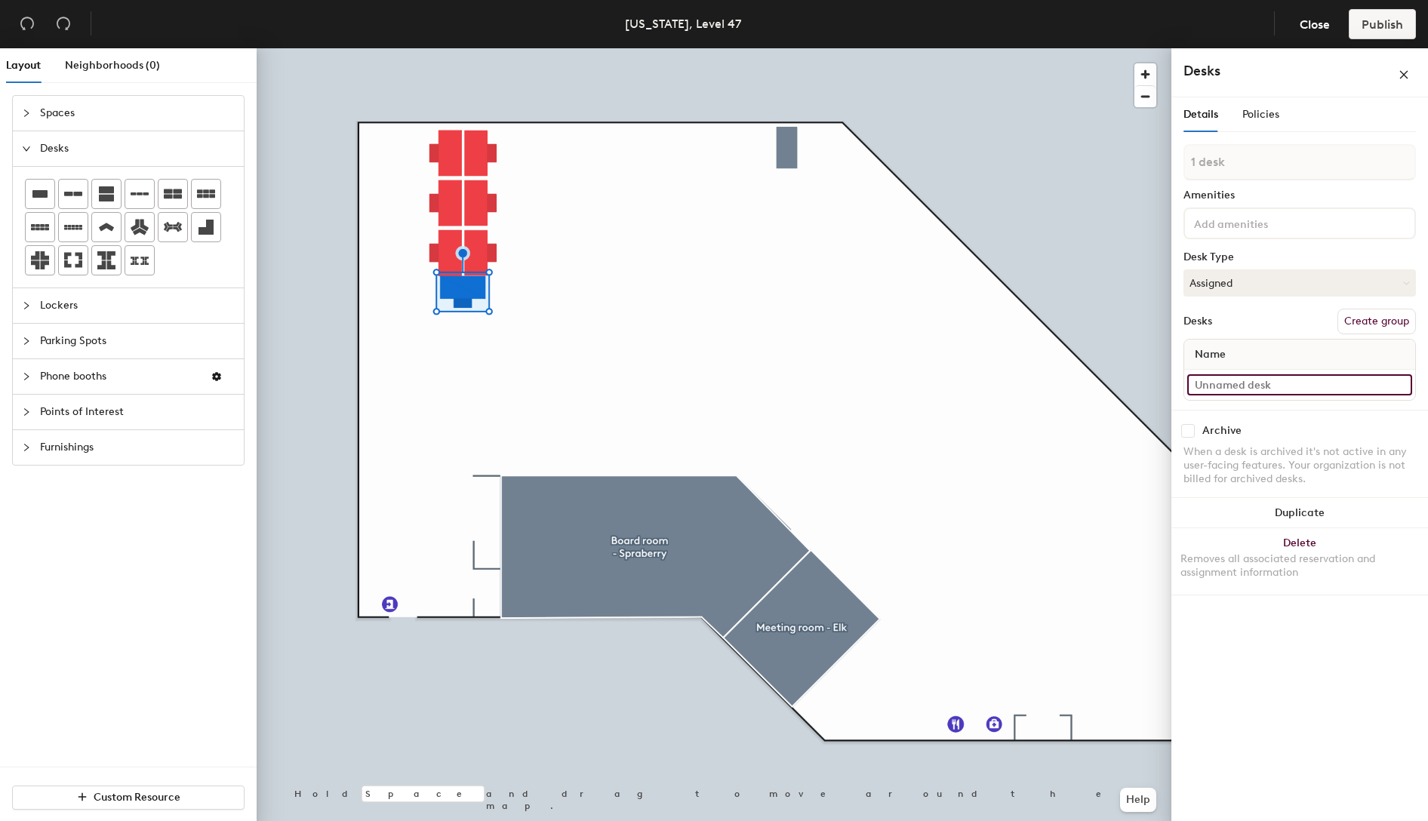
click at [1250, 382] on input at bounding box center [1299, 384] width 225 height 21
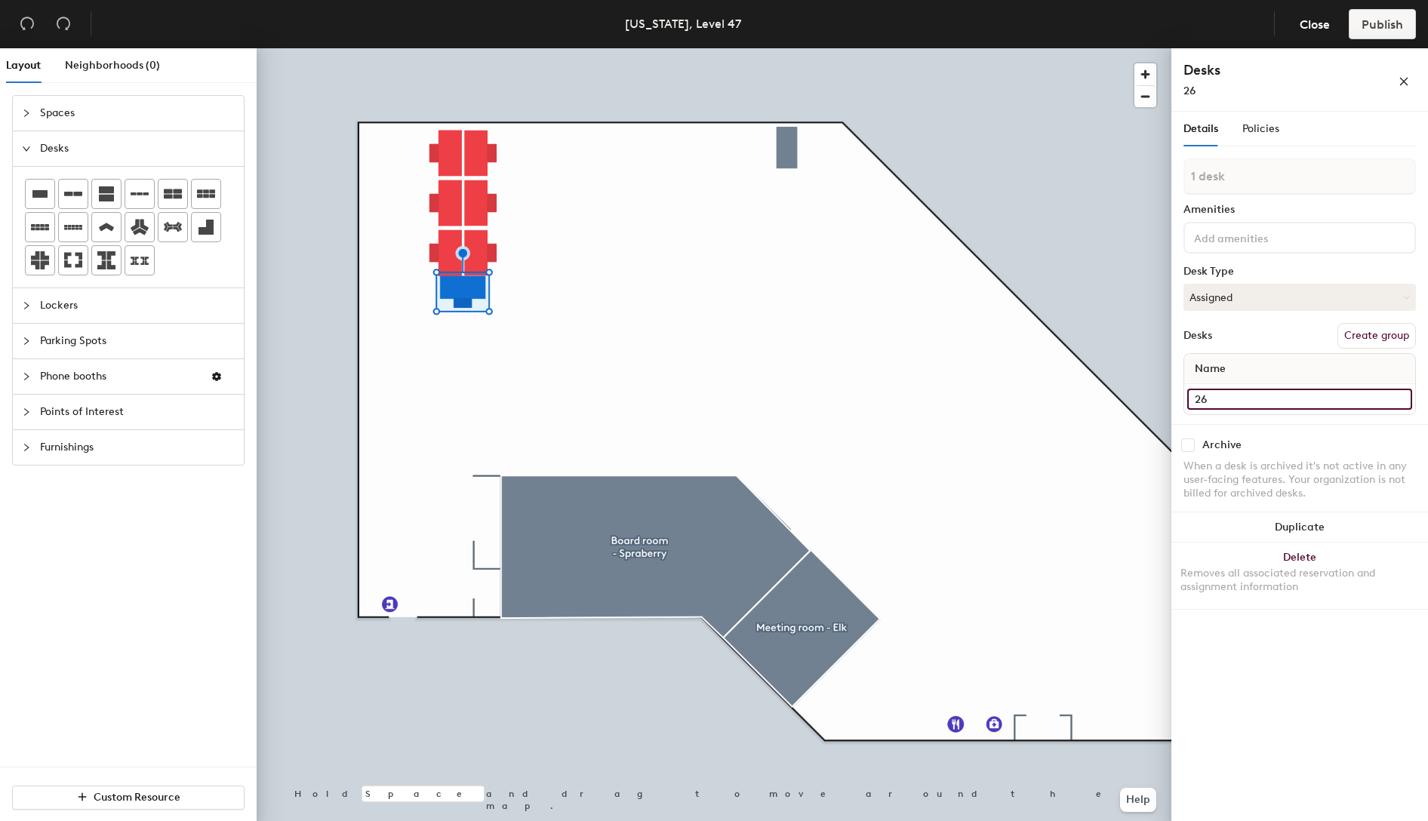
type input "26"
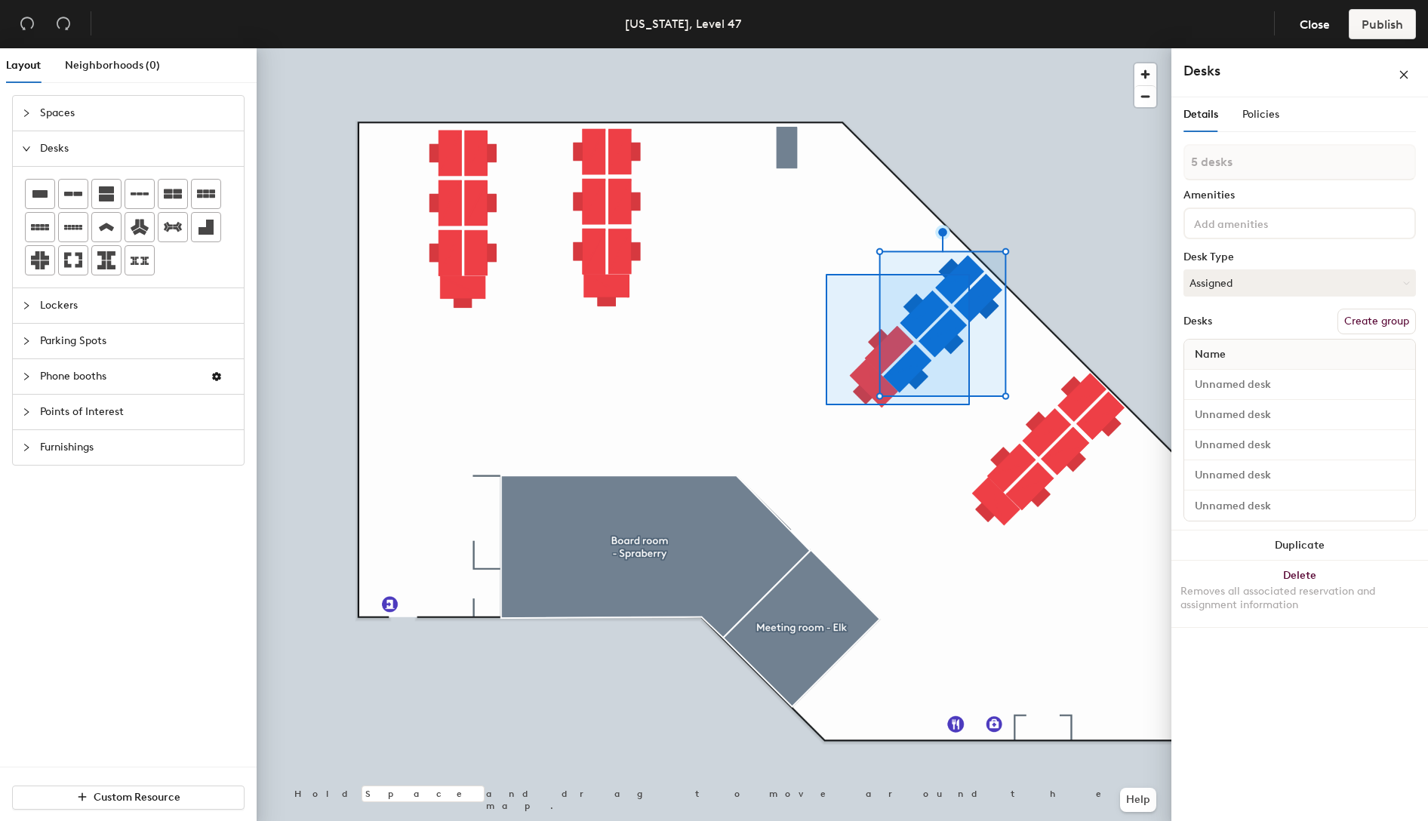
type input "7 desks"
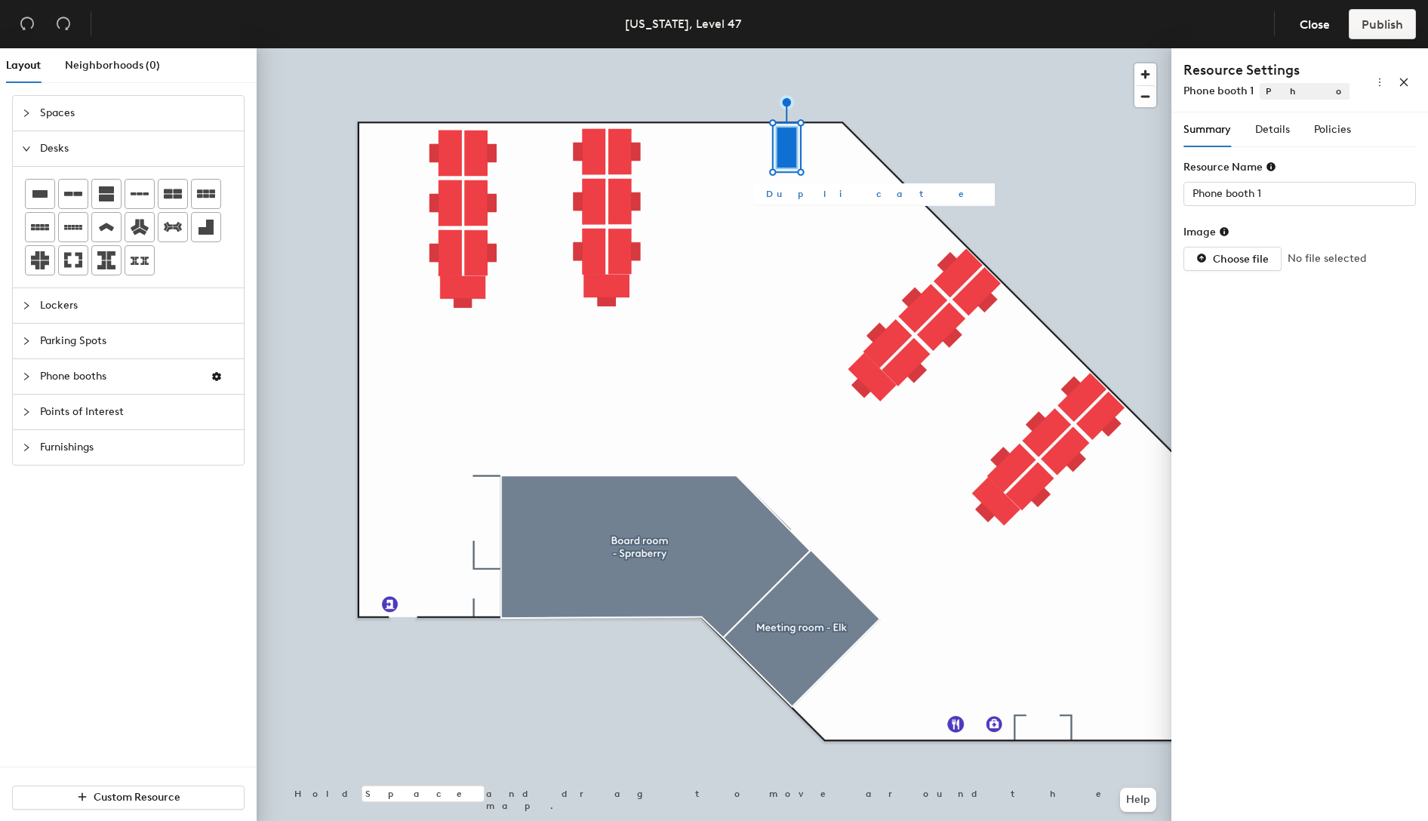
click at [794, 194] on span "Duplicate" at bounding box center [874, 194] width 217 height 14
type input "Phone booth 2"
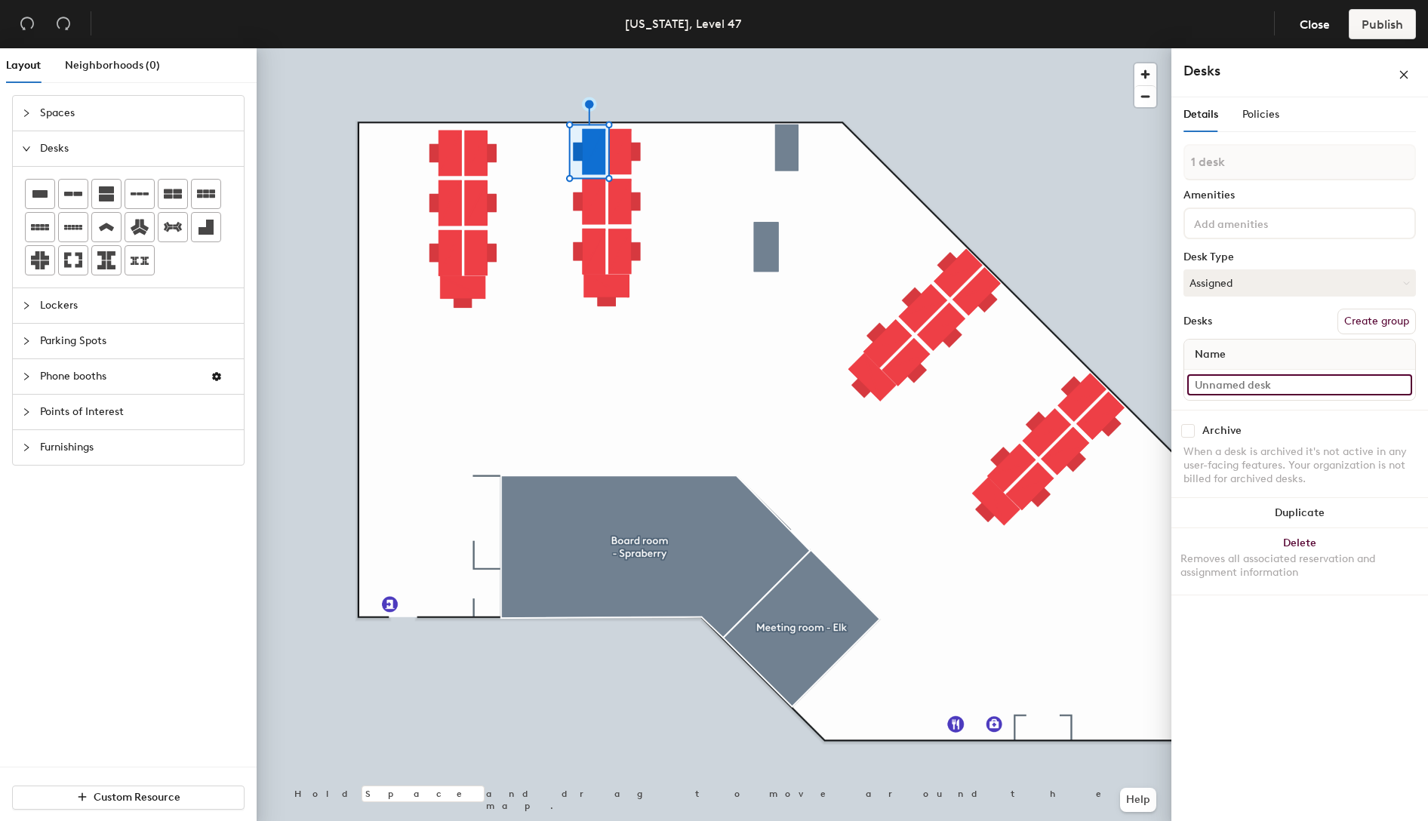
click at [1224, 387] on input at bounding box center [1299, 384] width 225 height 21
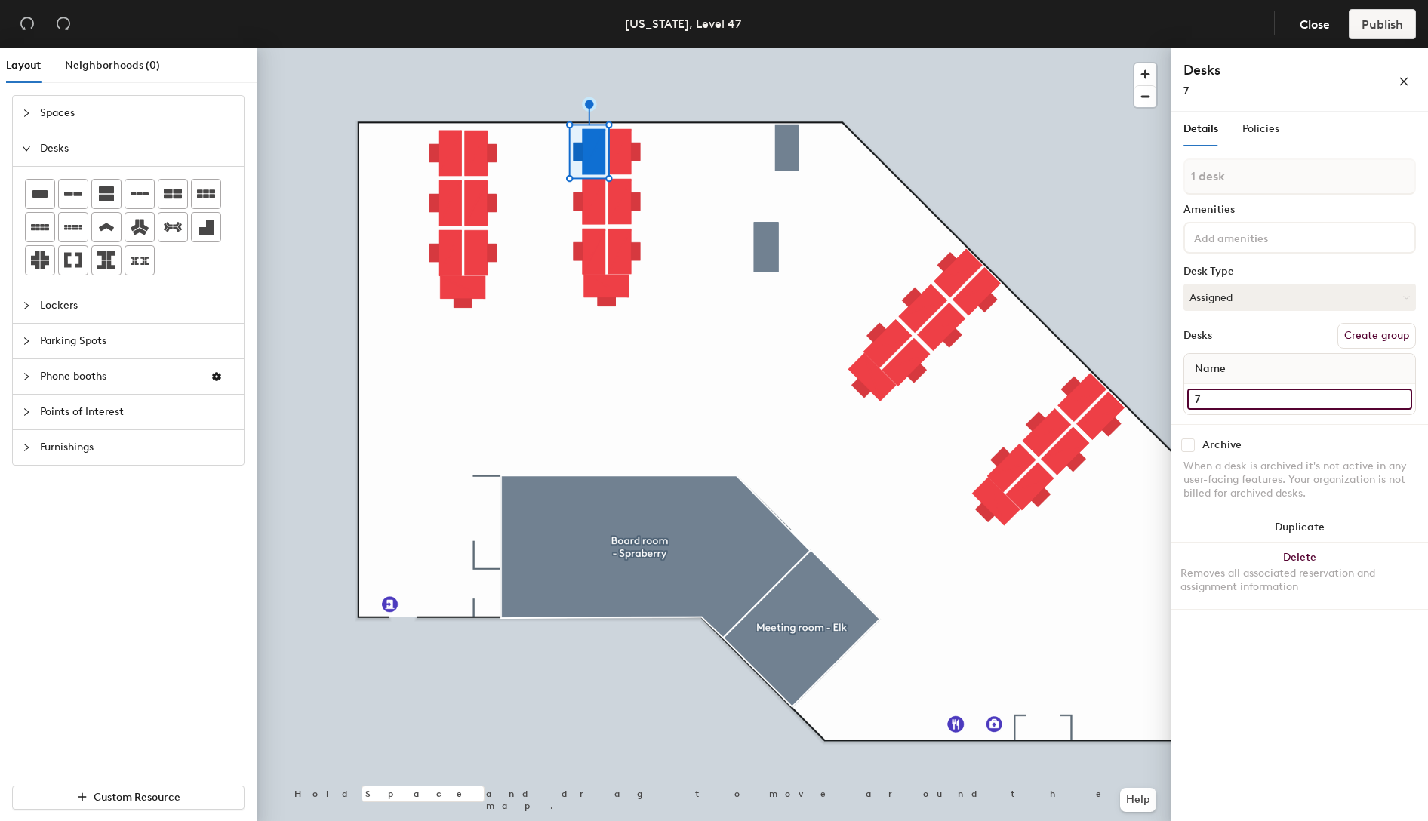
type input "7"
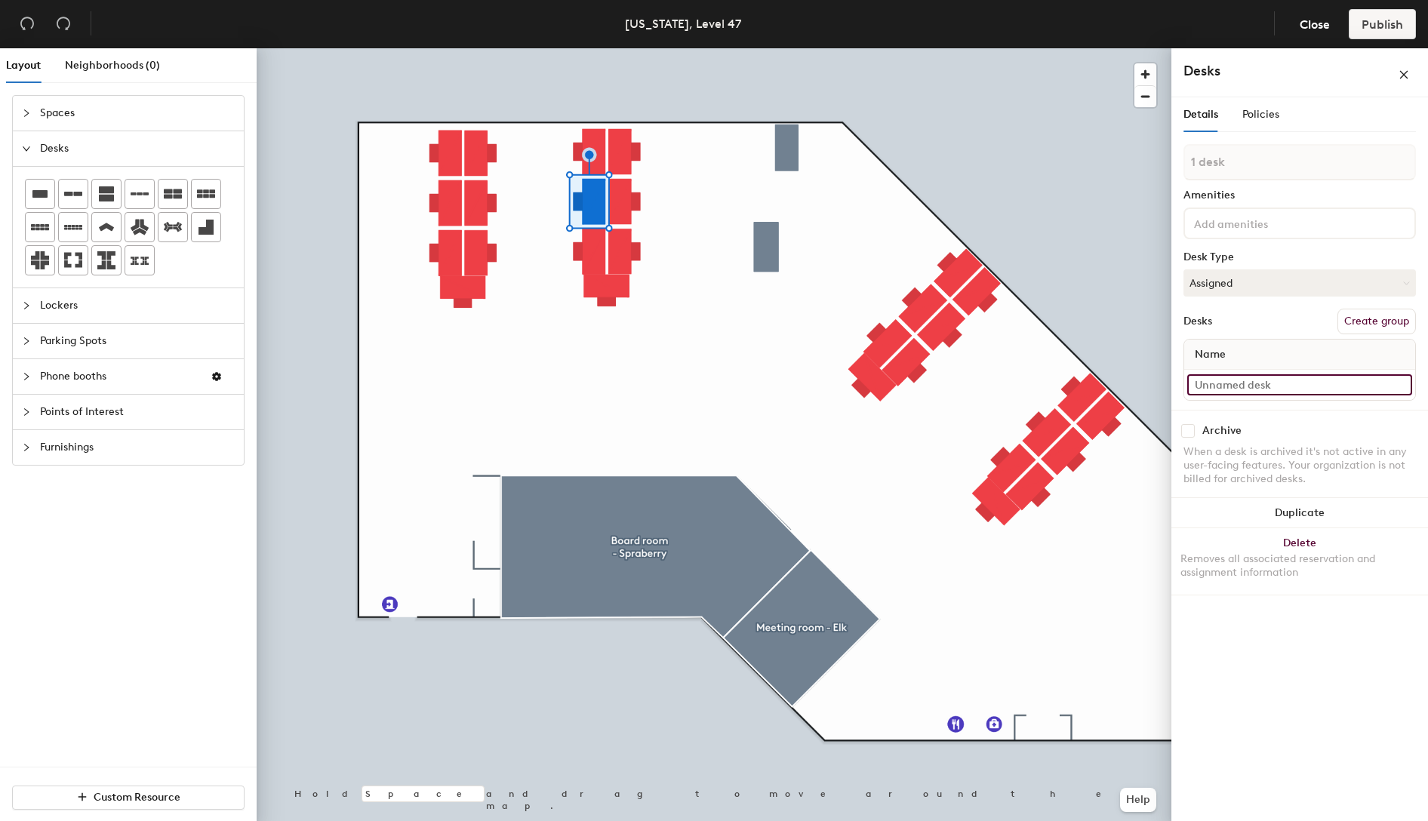
click at [1271, 383] on input at bounding box center [1299, 384] width 225 height 21
click at [1256, 381] on input at bounding box center [1299, 384] width 225 height 21
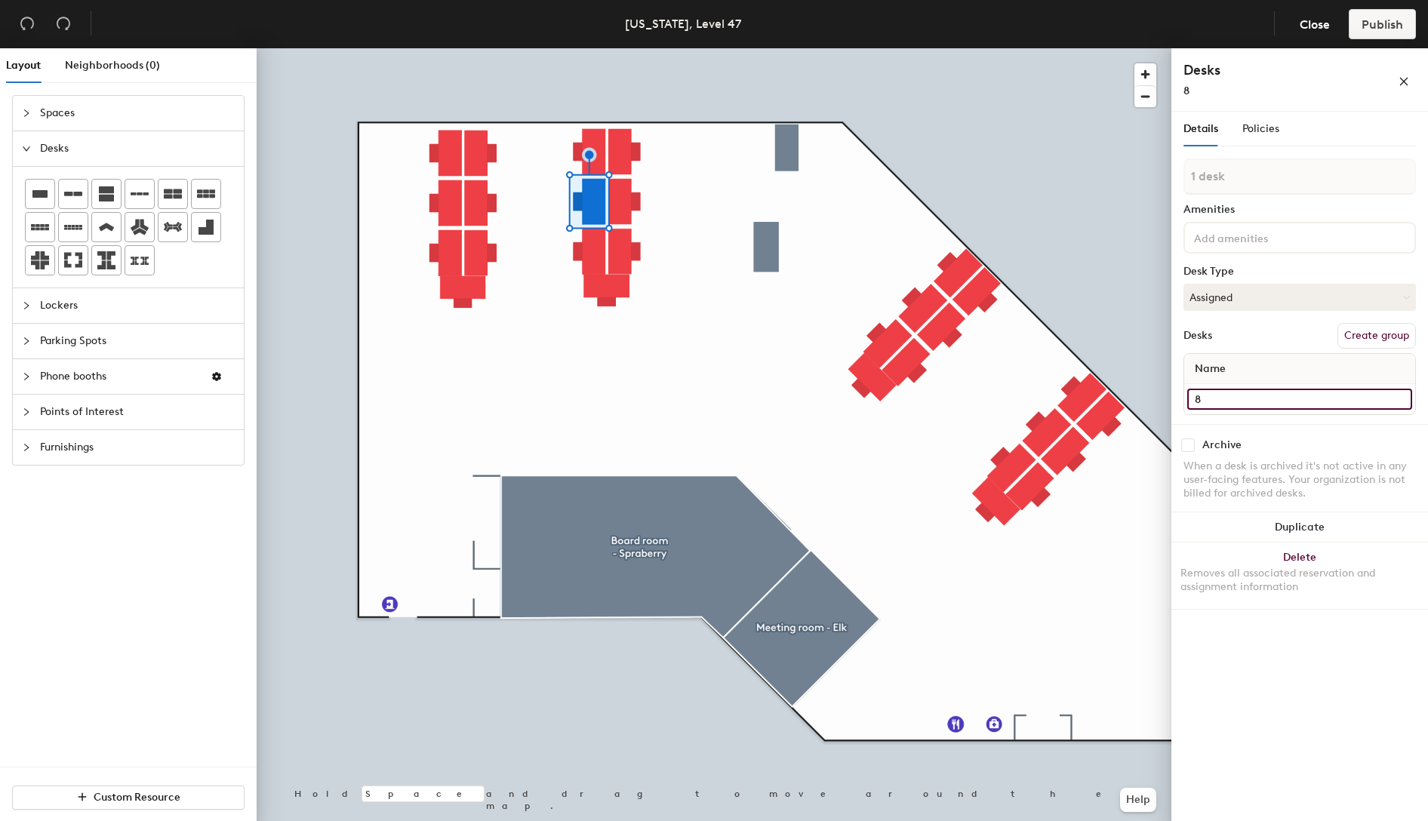
type input "8"
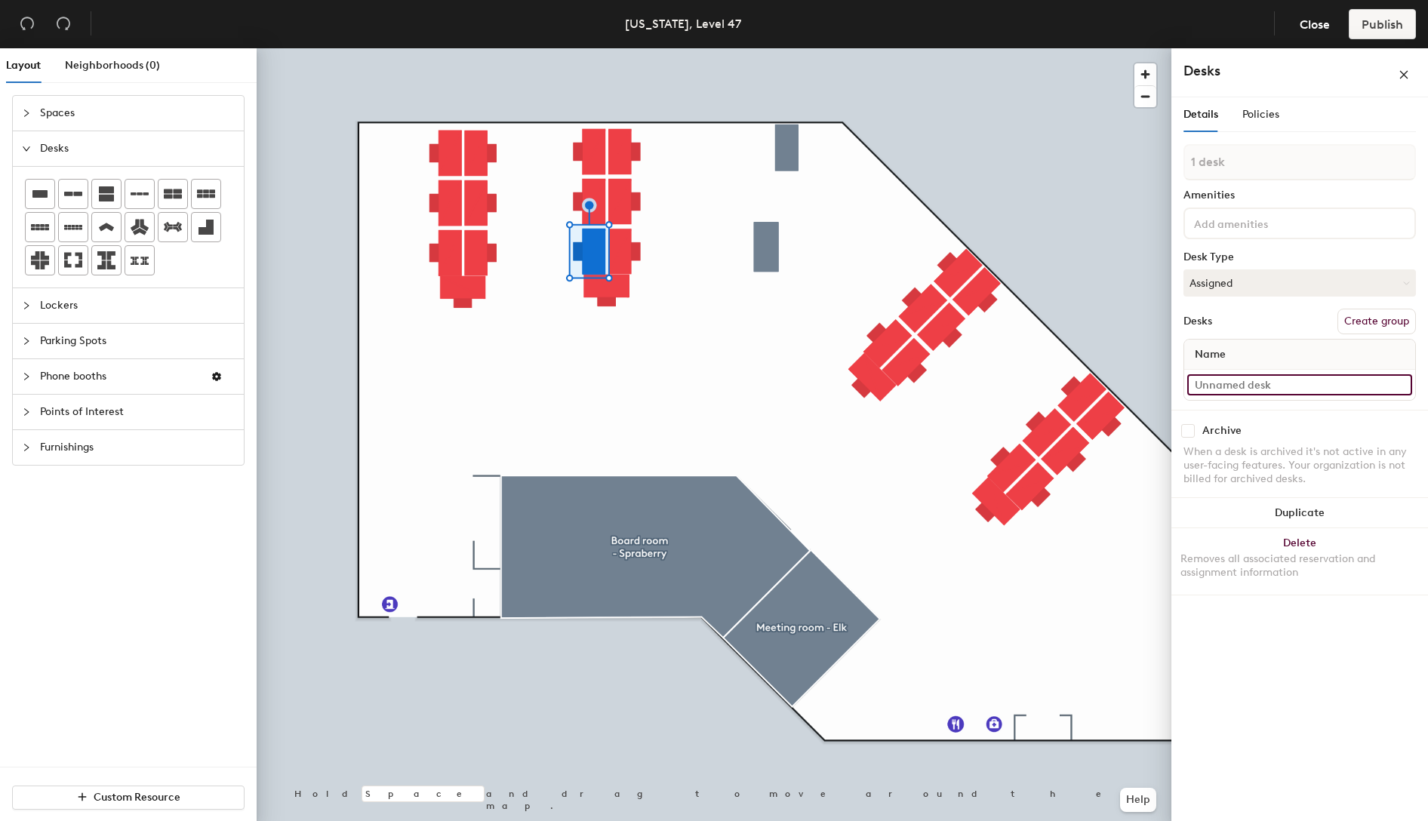
click at [1268, 384] on input at bounding box center [1299, 384] width 225 height 21
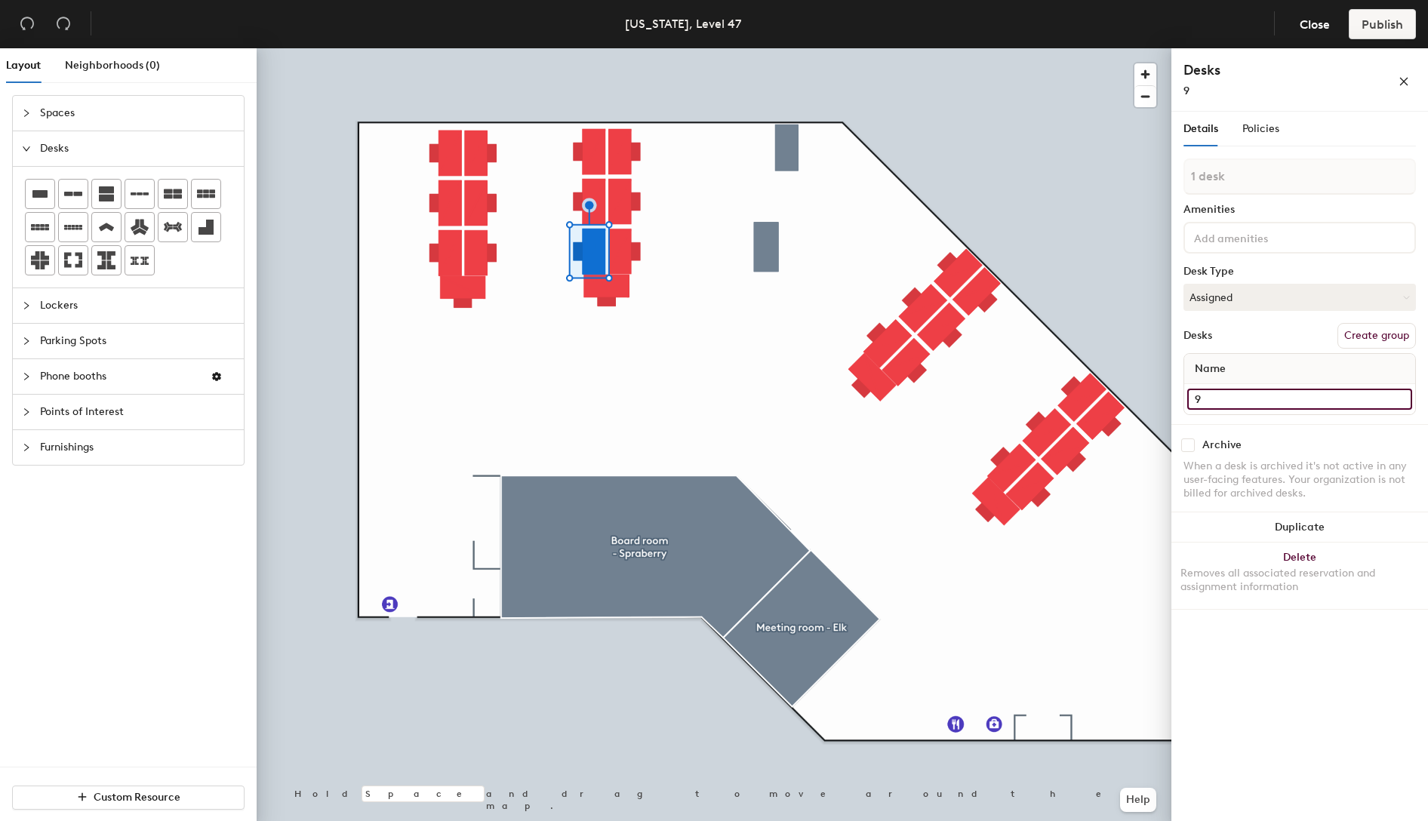
type input "9"
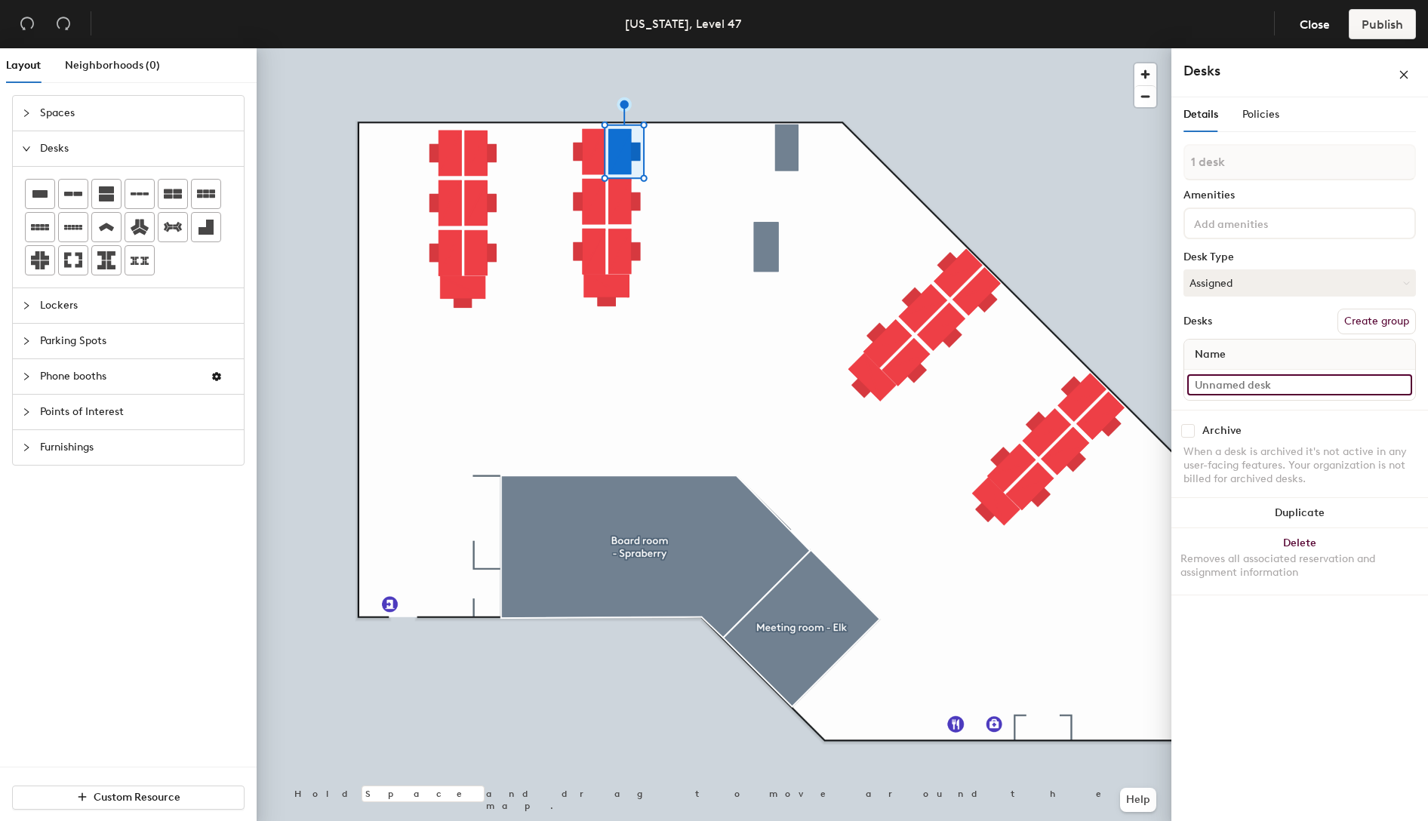
click at [1253, 380] on input at bounding box center [1299, 384] width 225 height 21
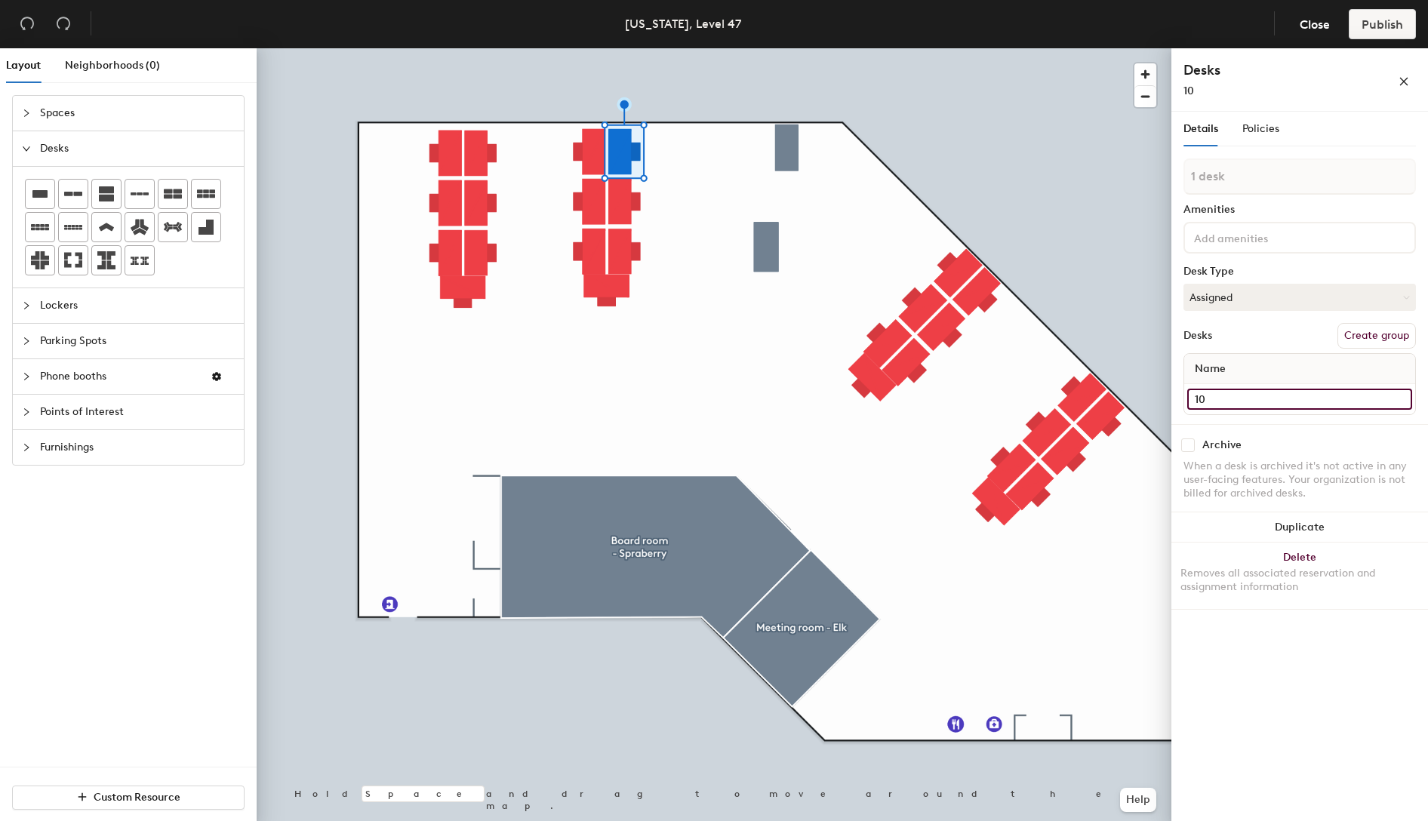
type input "10"
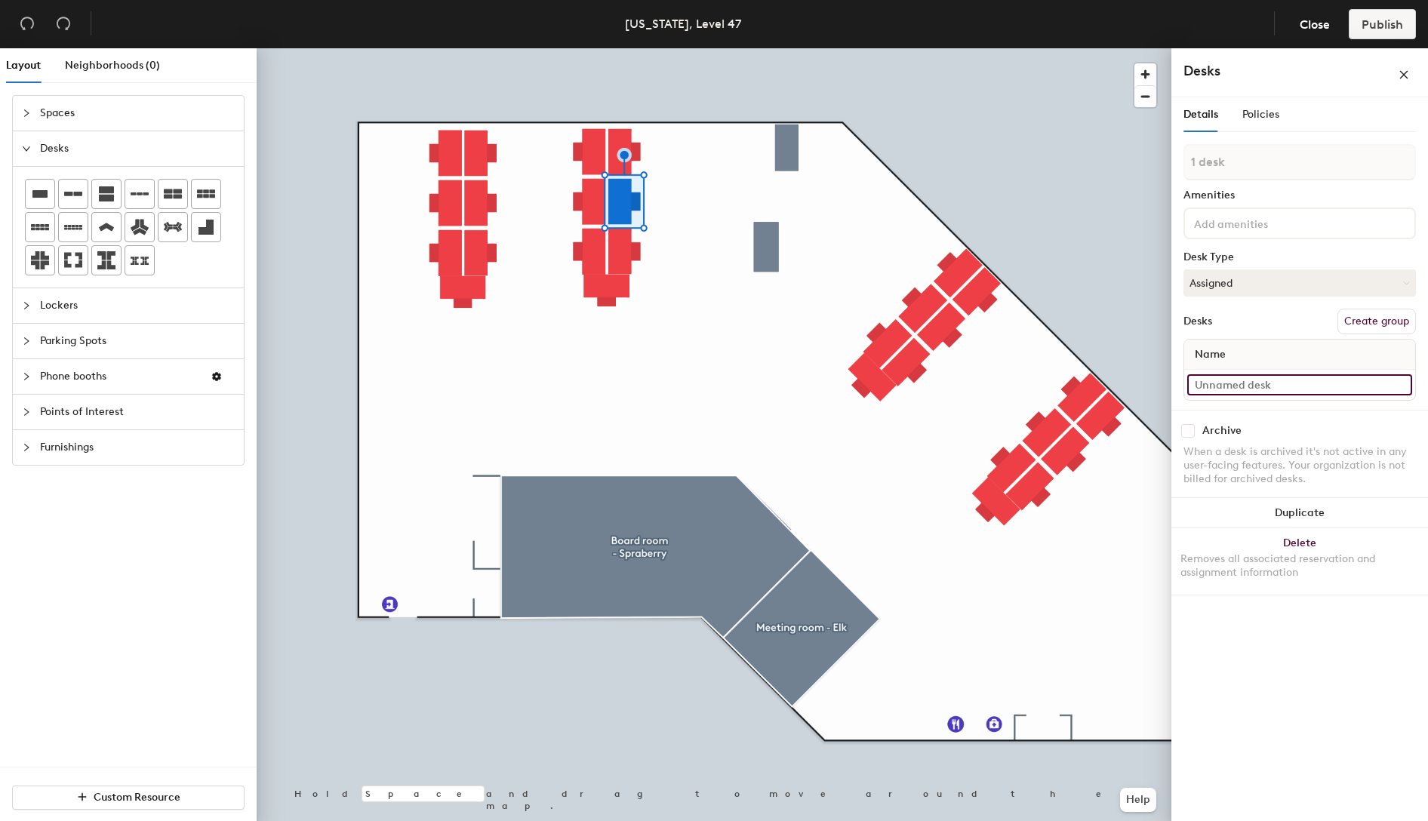
click at [1234, 380] on input at bounding box center [1299, 384] width 225 height 21
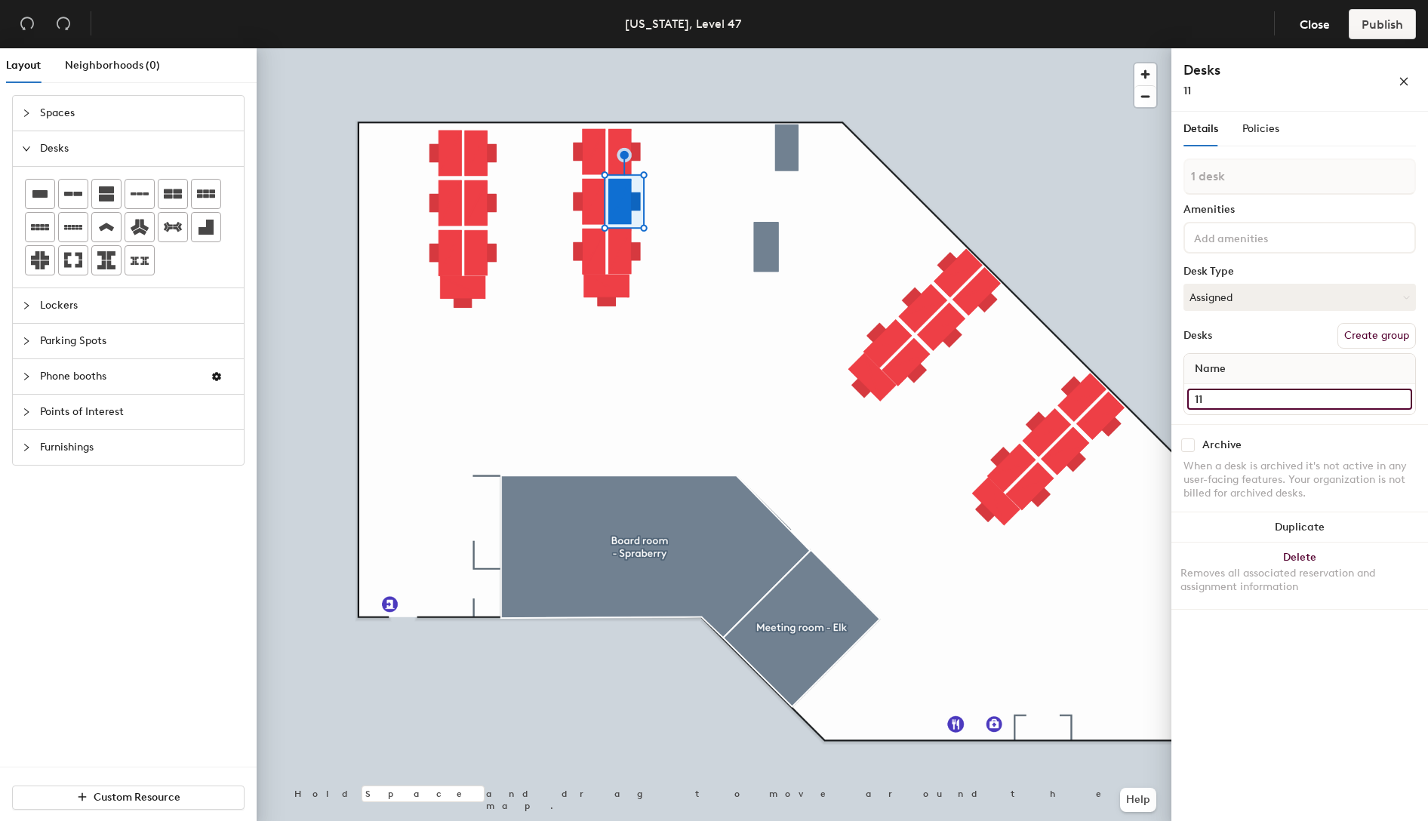
type input "11"
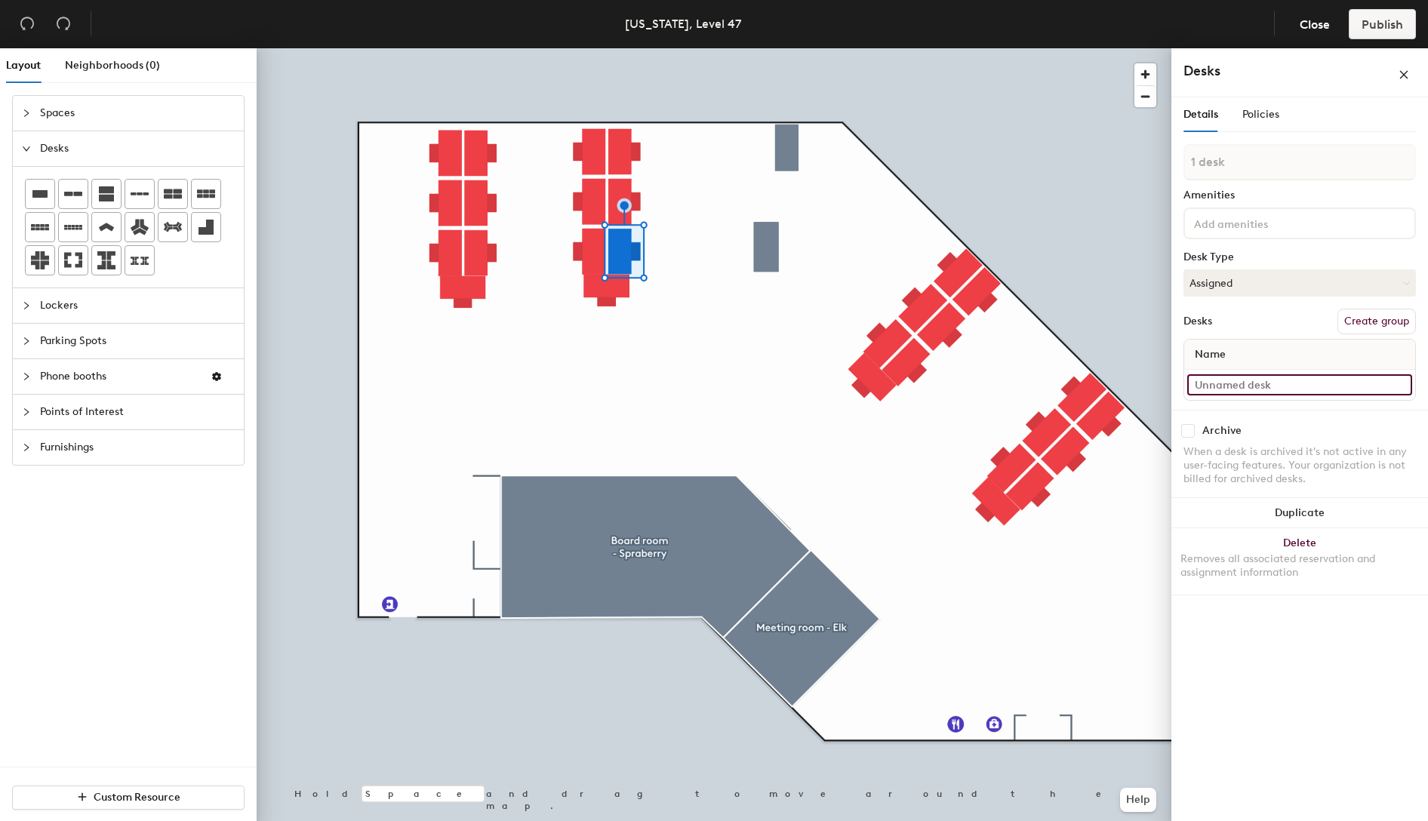
click at [1305, 383] on input at bounding box center [1299, 384] width 225 height 21
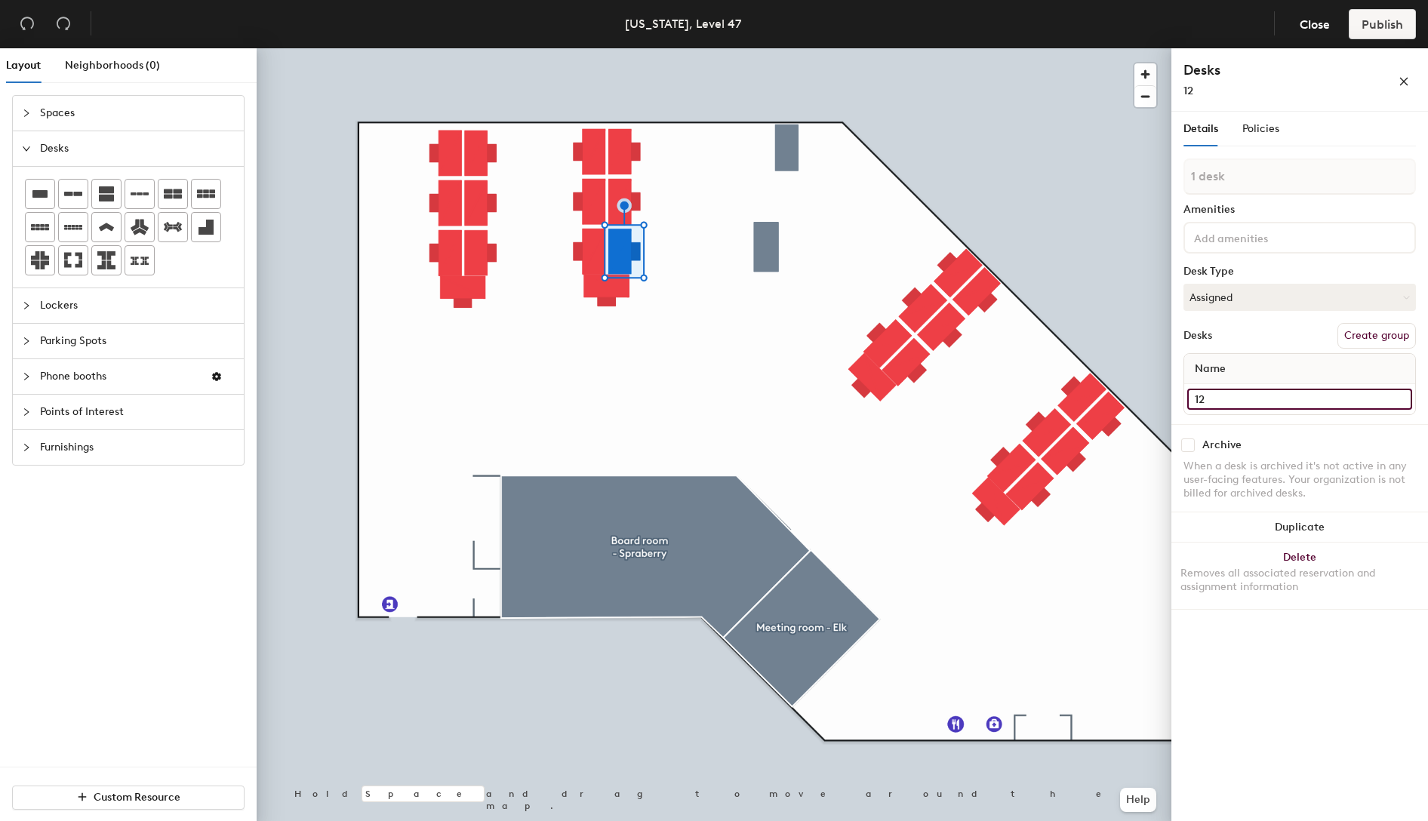
type input "12"
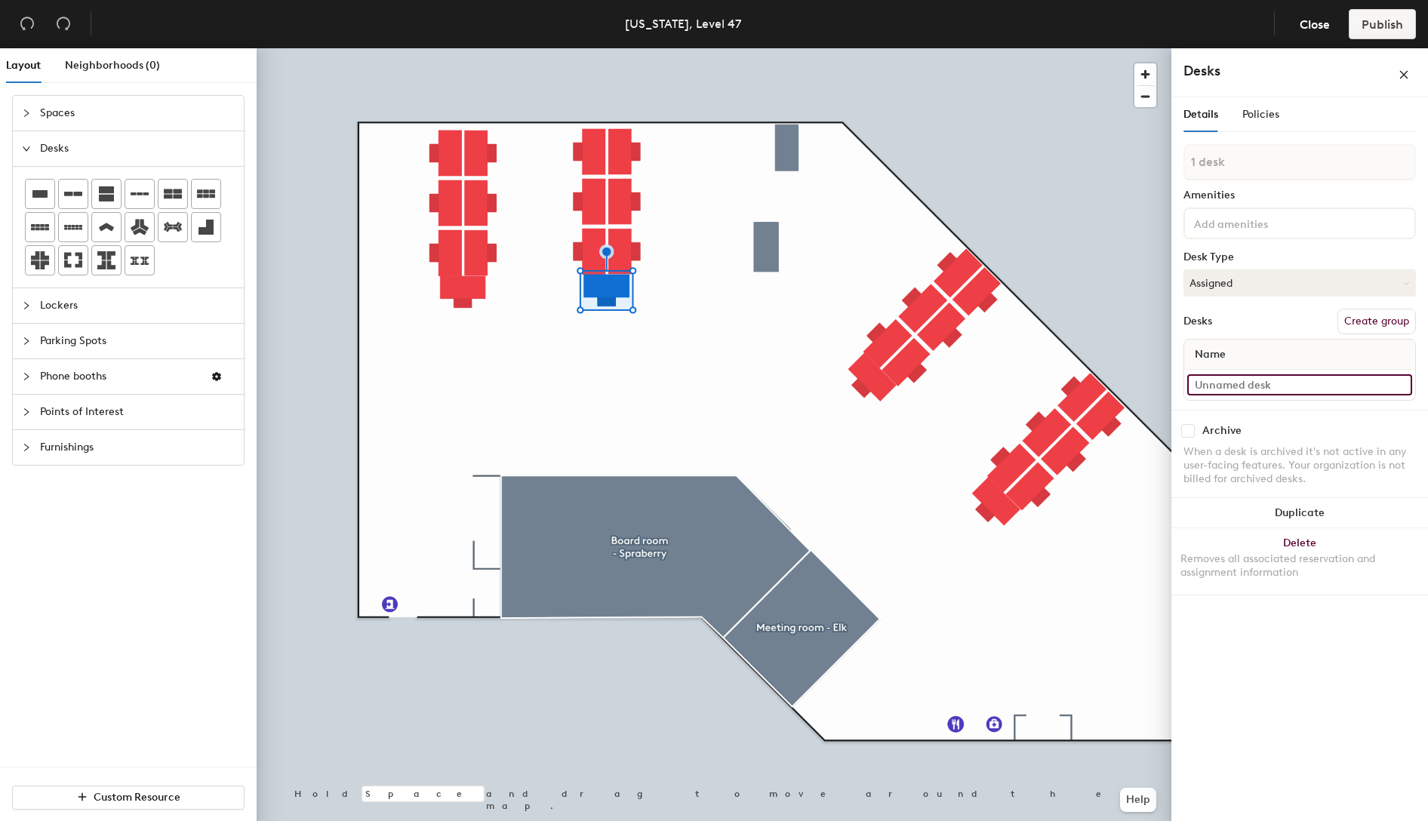
click at [1255, 384] on input at bounding box center [1299, 384] width 225 height 21
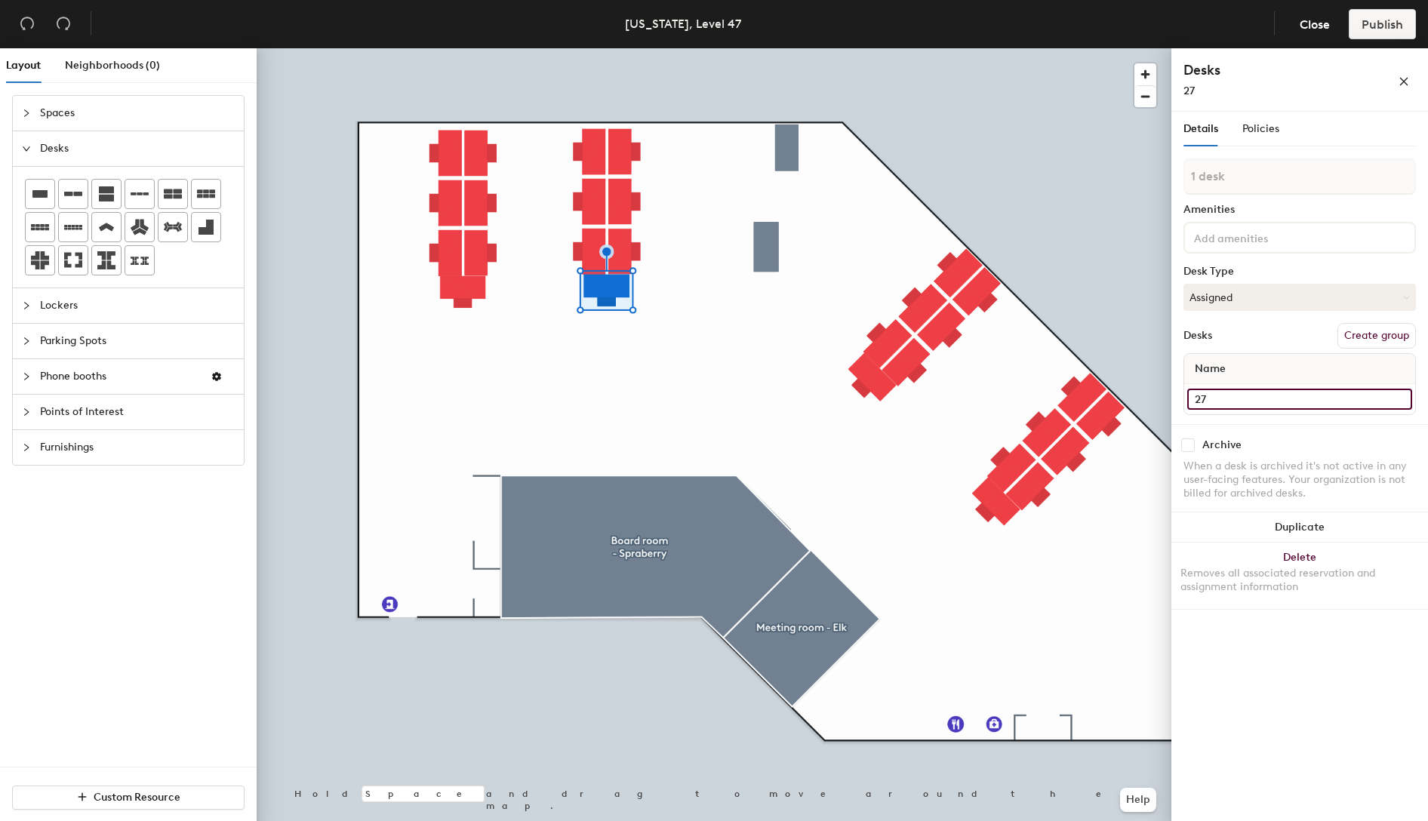
type input "27"
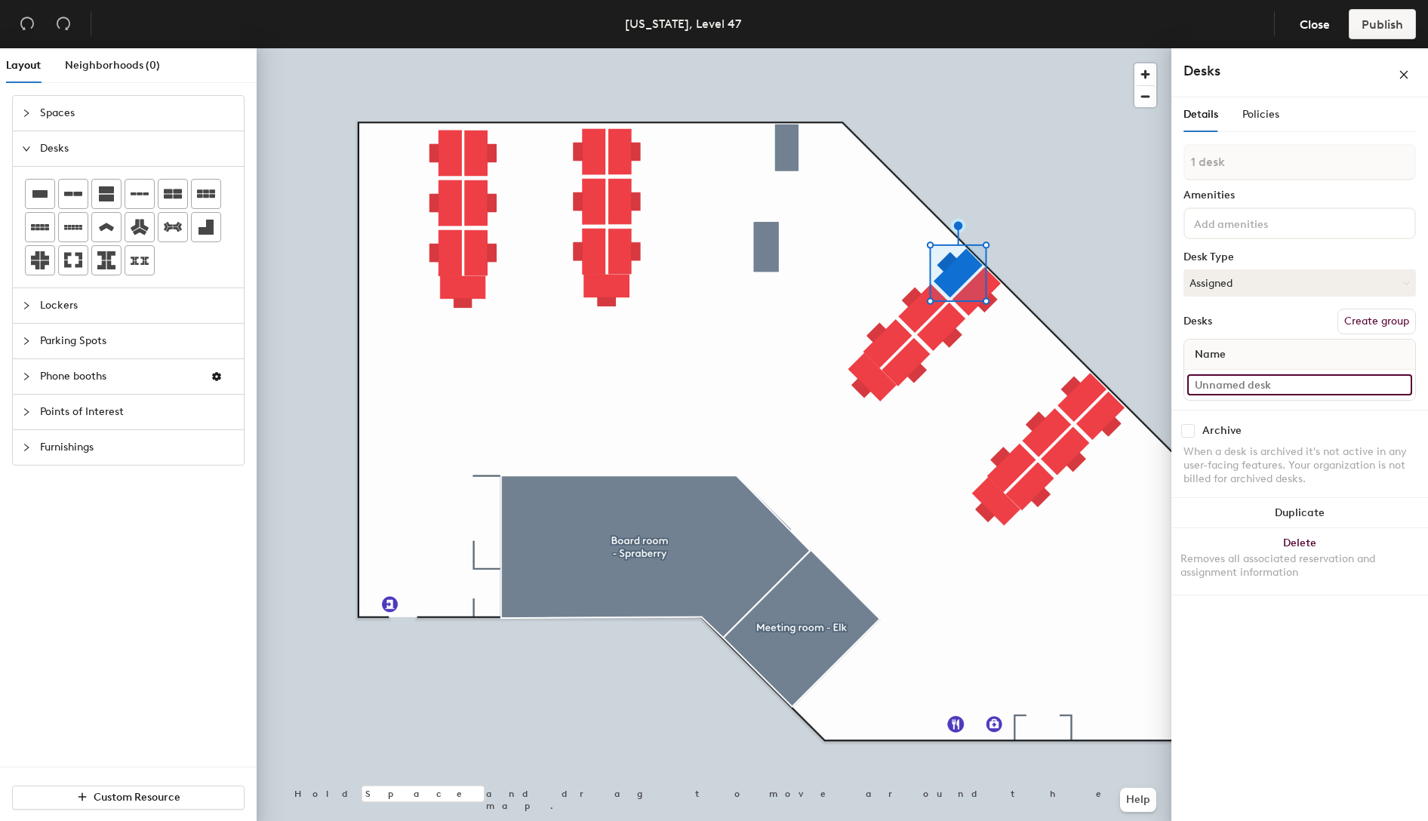
click at [1262, 383] on input at bounding box center [1299, 384] width 225 height 21
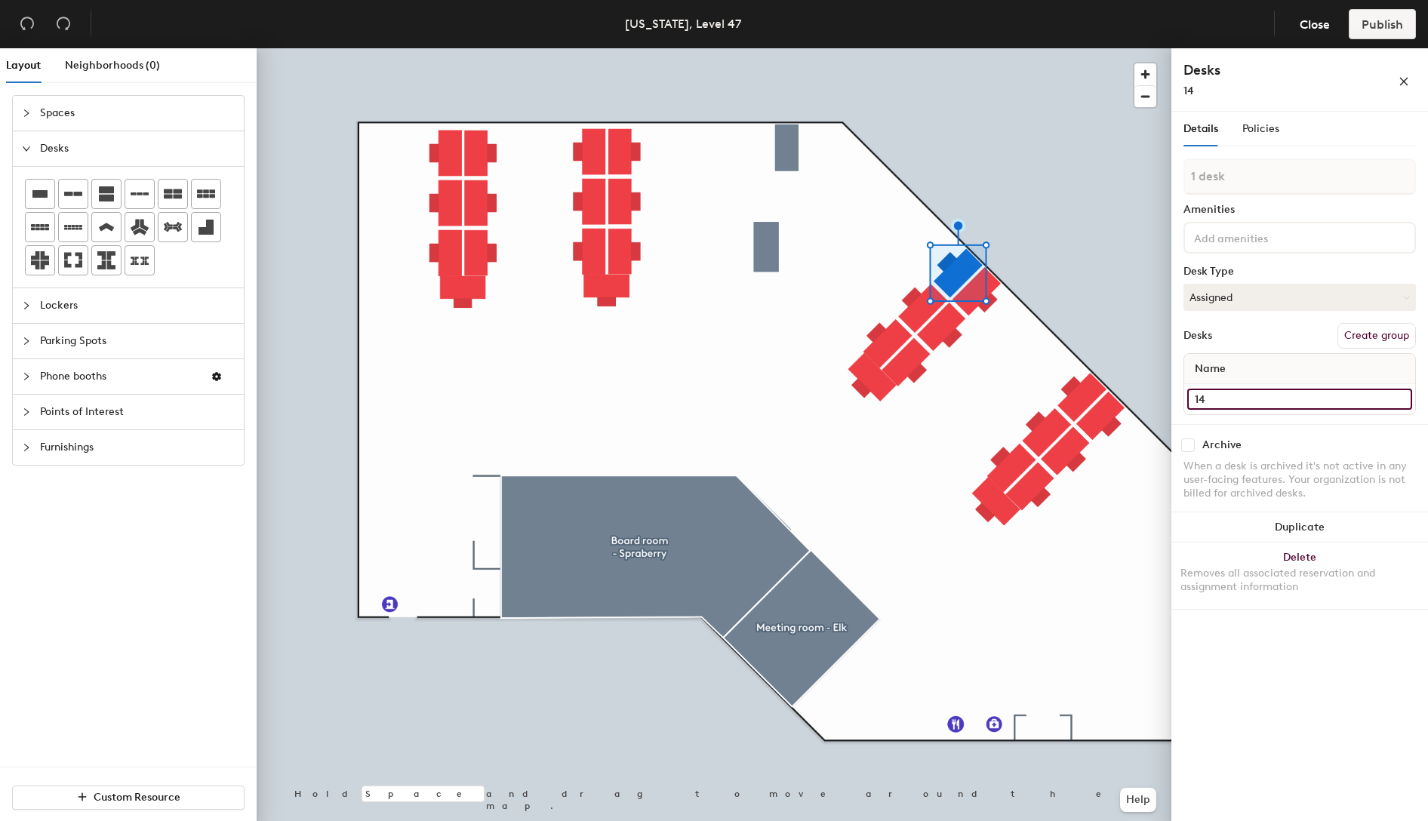
type input "14"
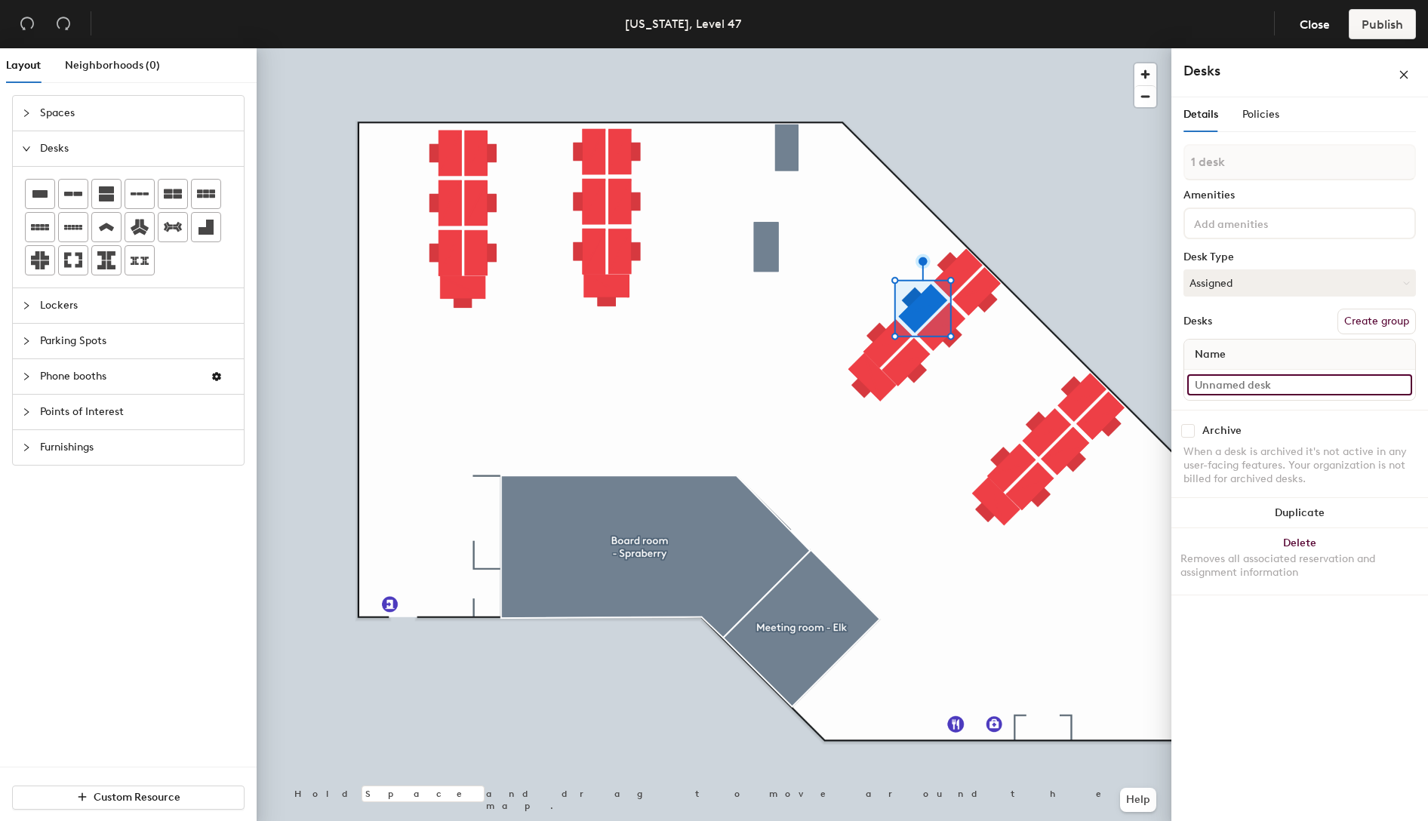
click at [1283, 378] on input at bounding box center [1299, 384] width 225 height 21
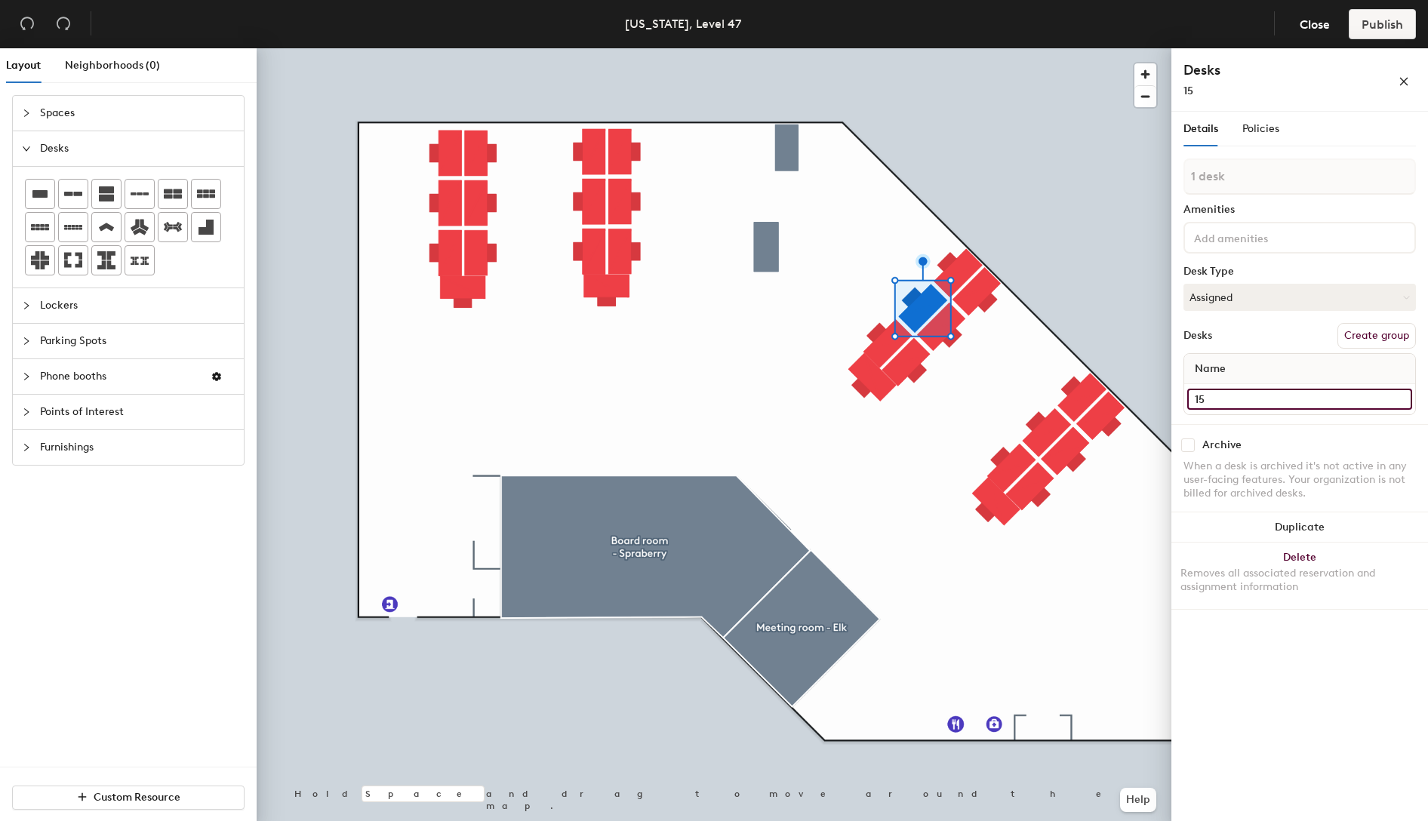
type input "15"
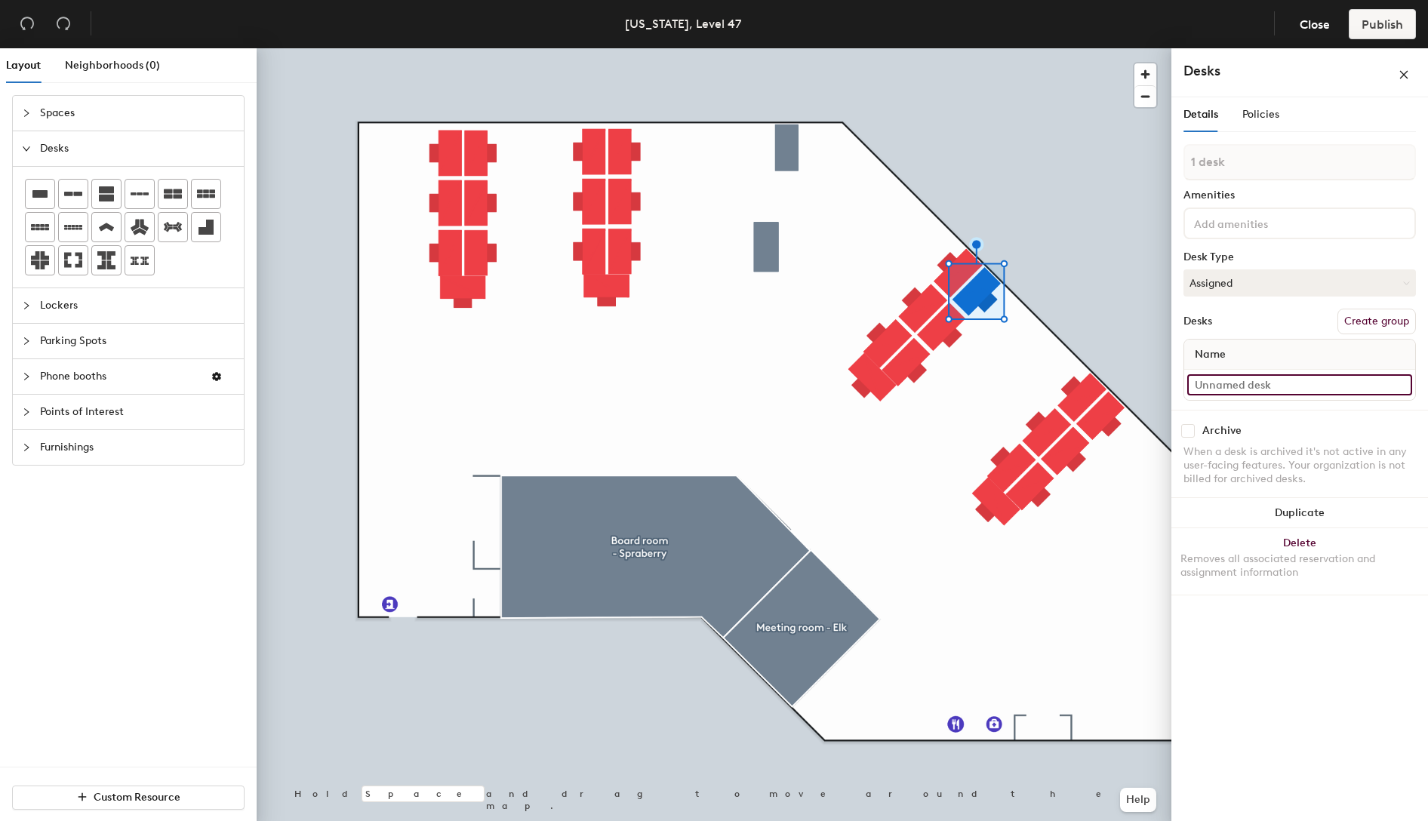
click at [1237, 390] on input at bounding box center [1299, 384] width 225 height 21
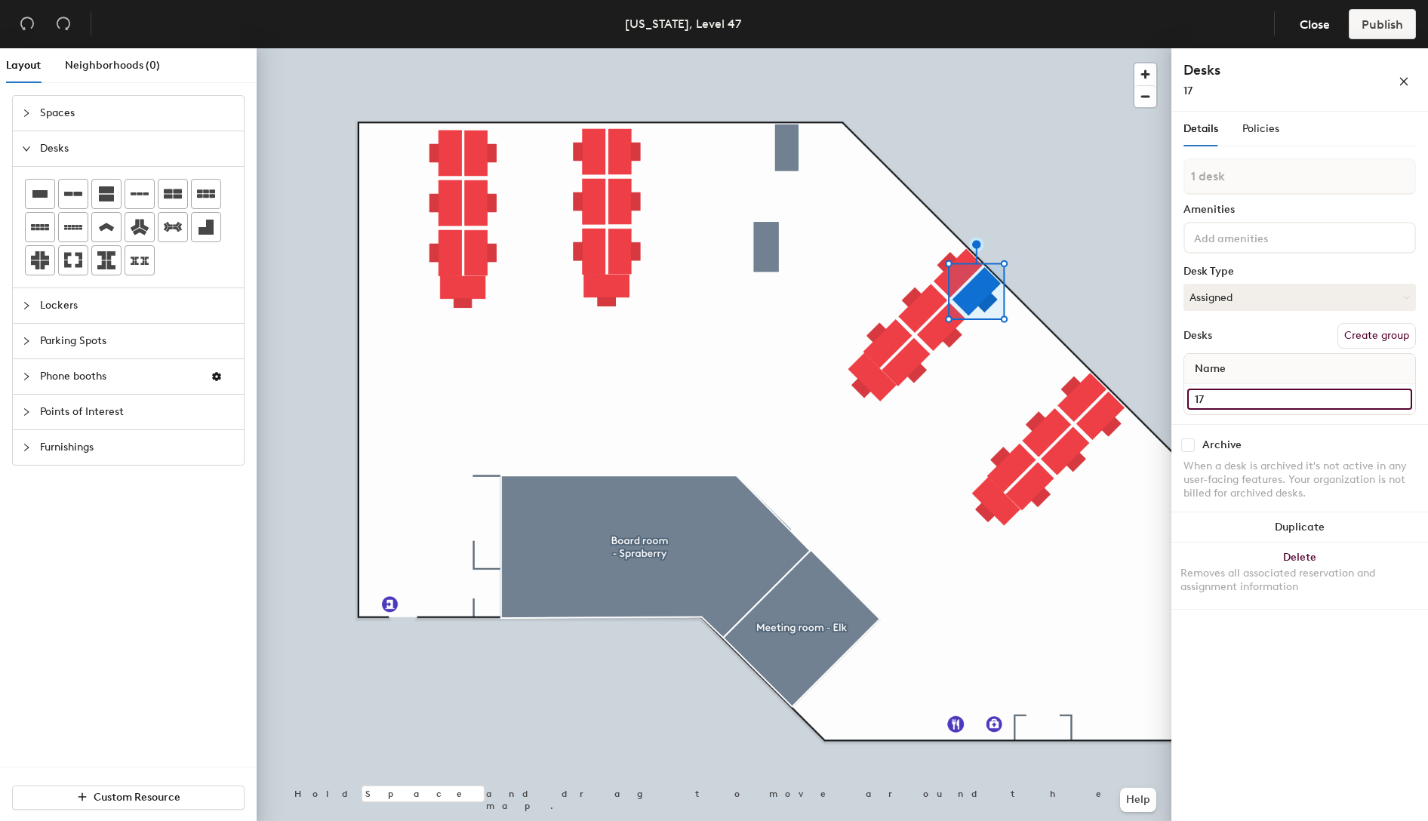
type input "17"
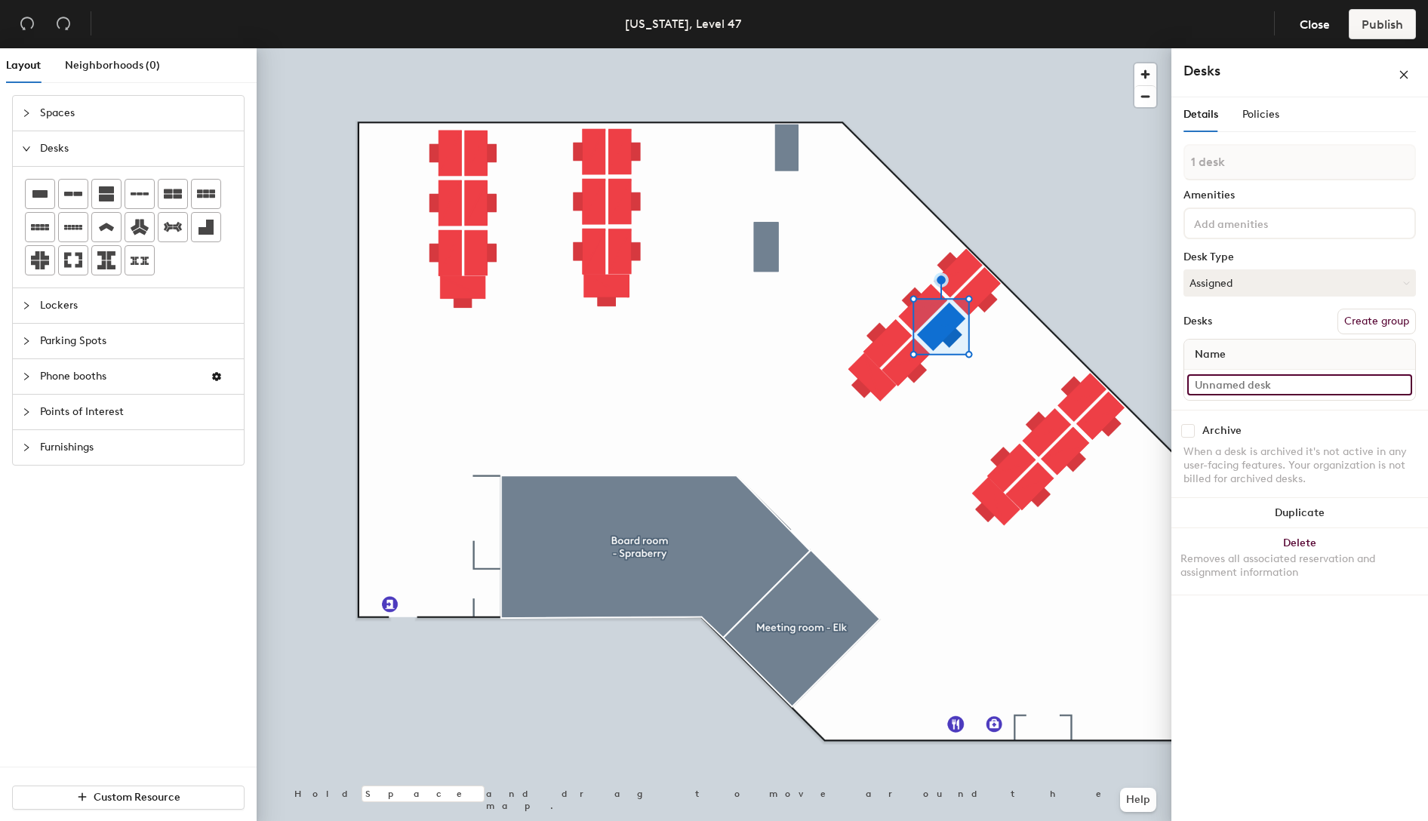
click at [1258, 386] on input at bounding box center [1299, 384] width 225 height 21
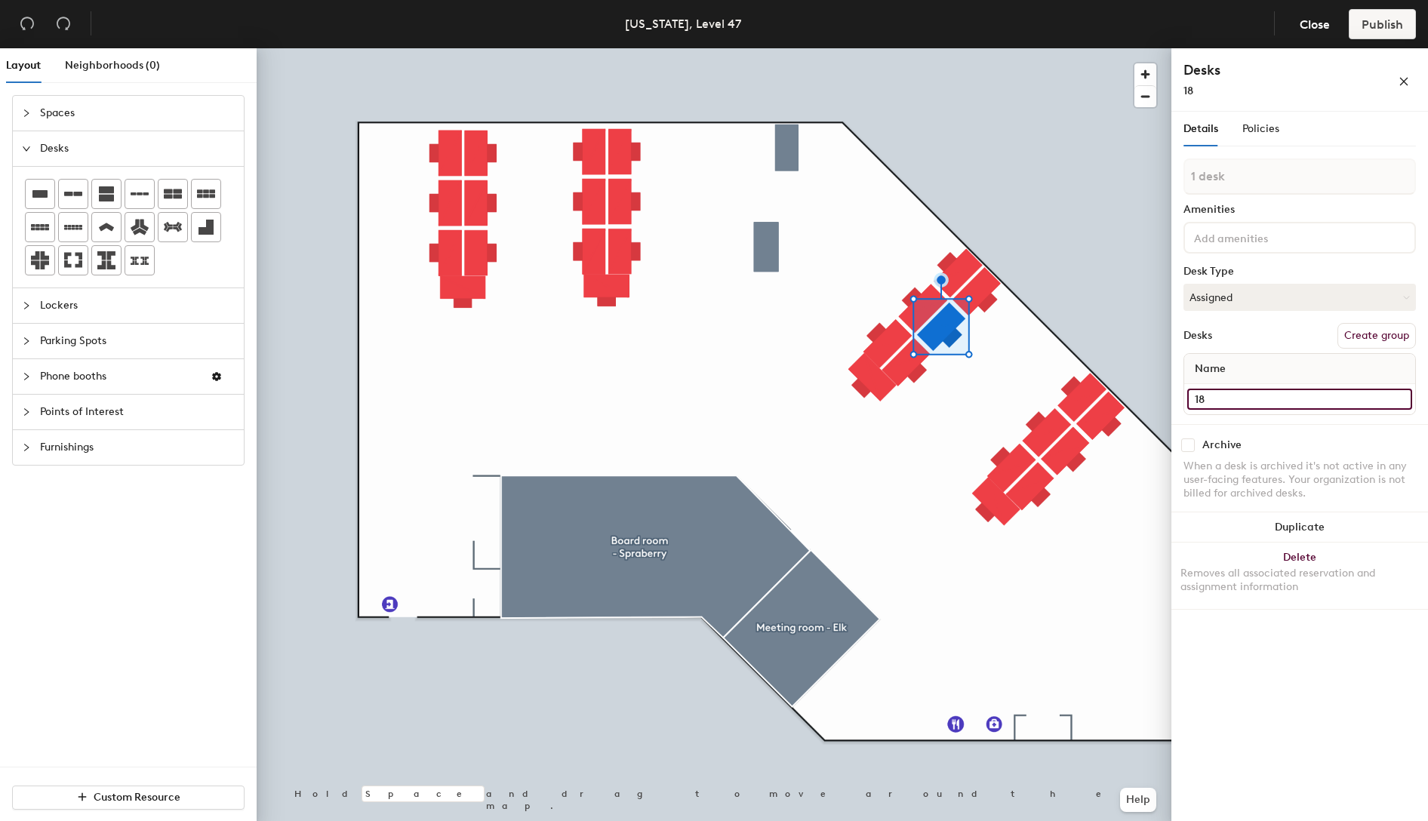
type input "18"
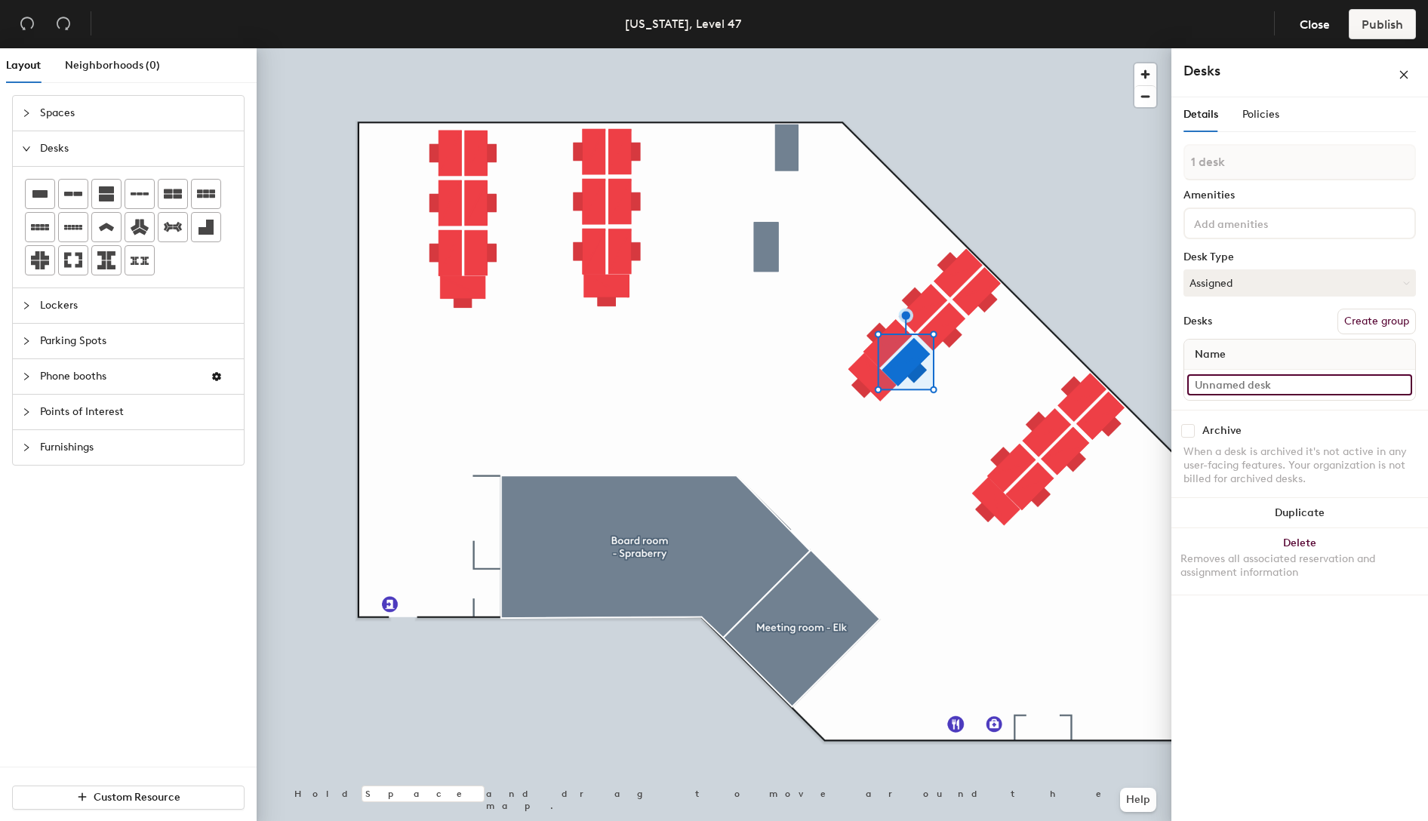
click at [1259, 389] on input at bounding box center [1299, 384] width 225 height 21
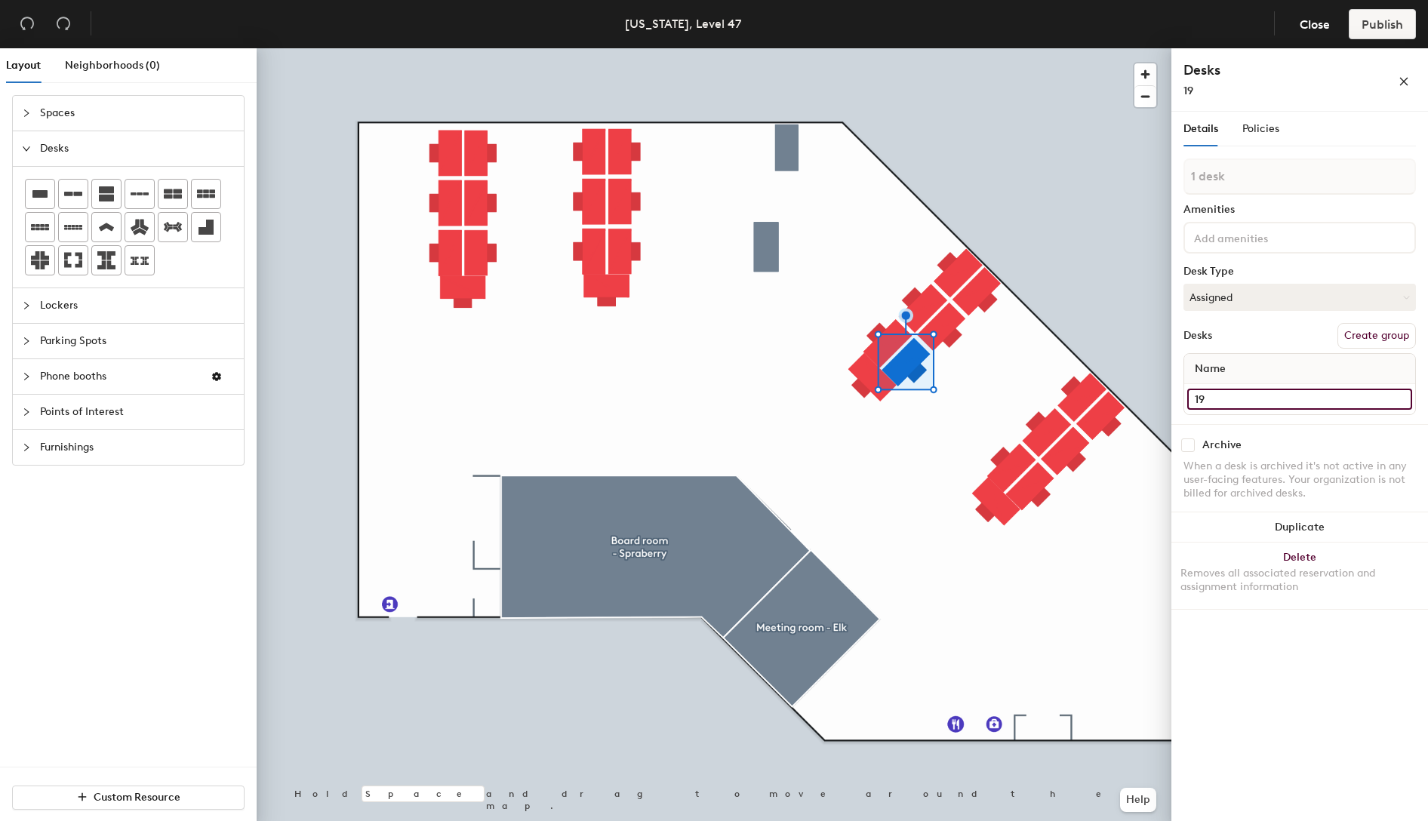
type input "19"
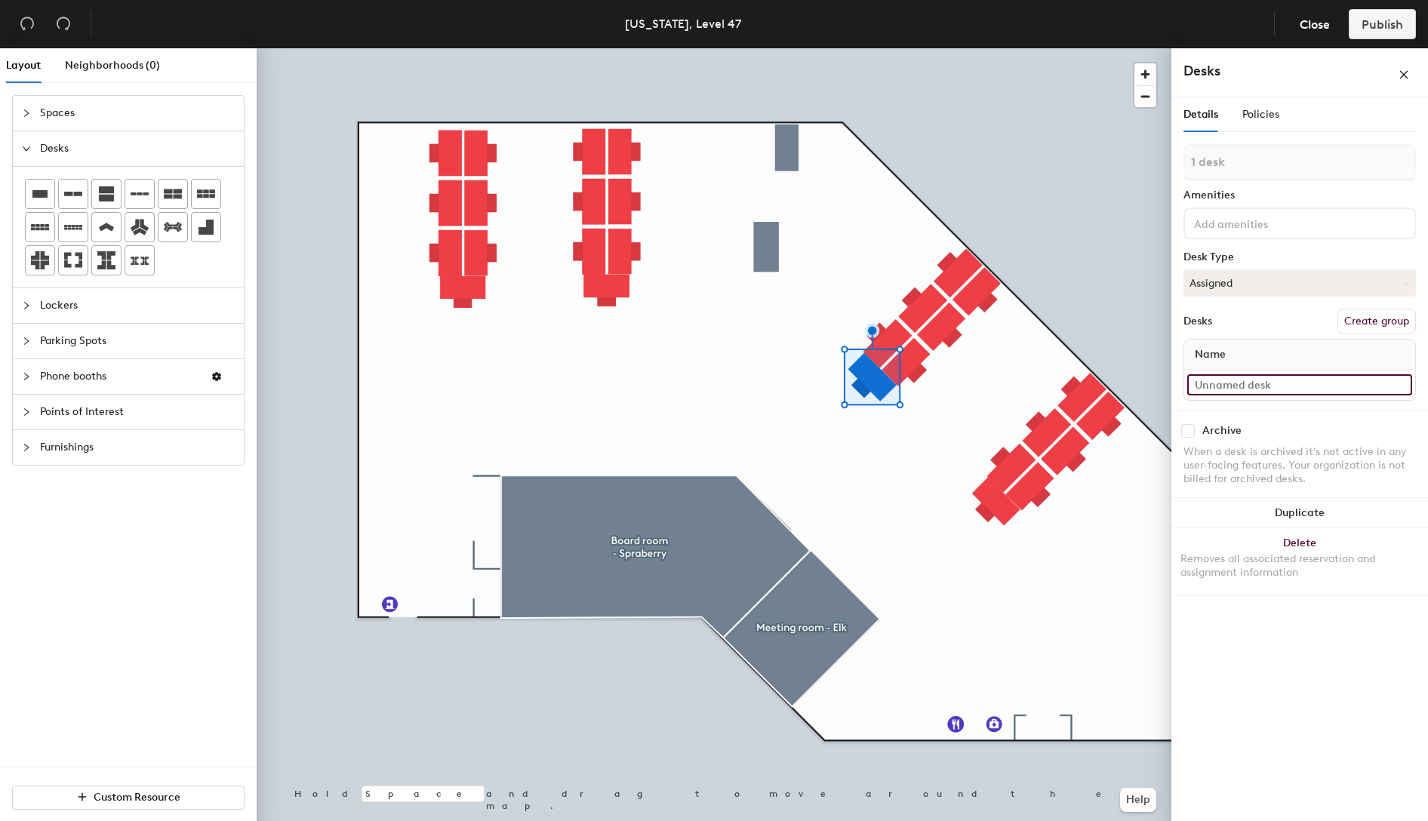
click at [1220, 383] on input at bounding box center [1299, 384] width 225 height 21
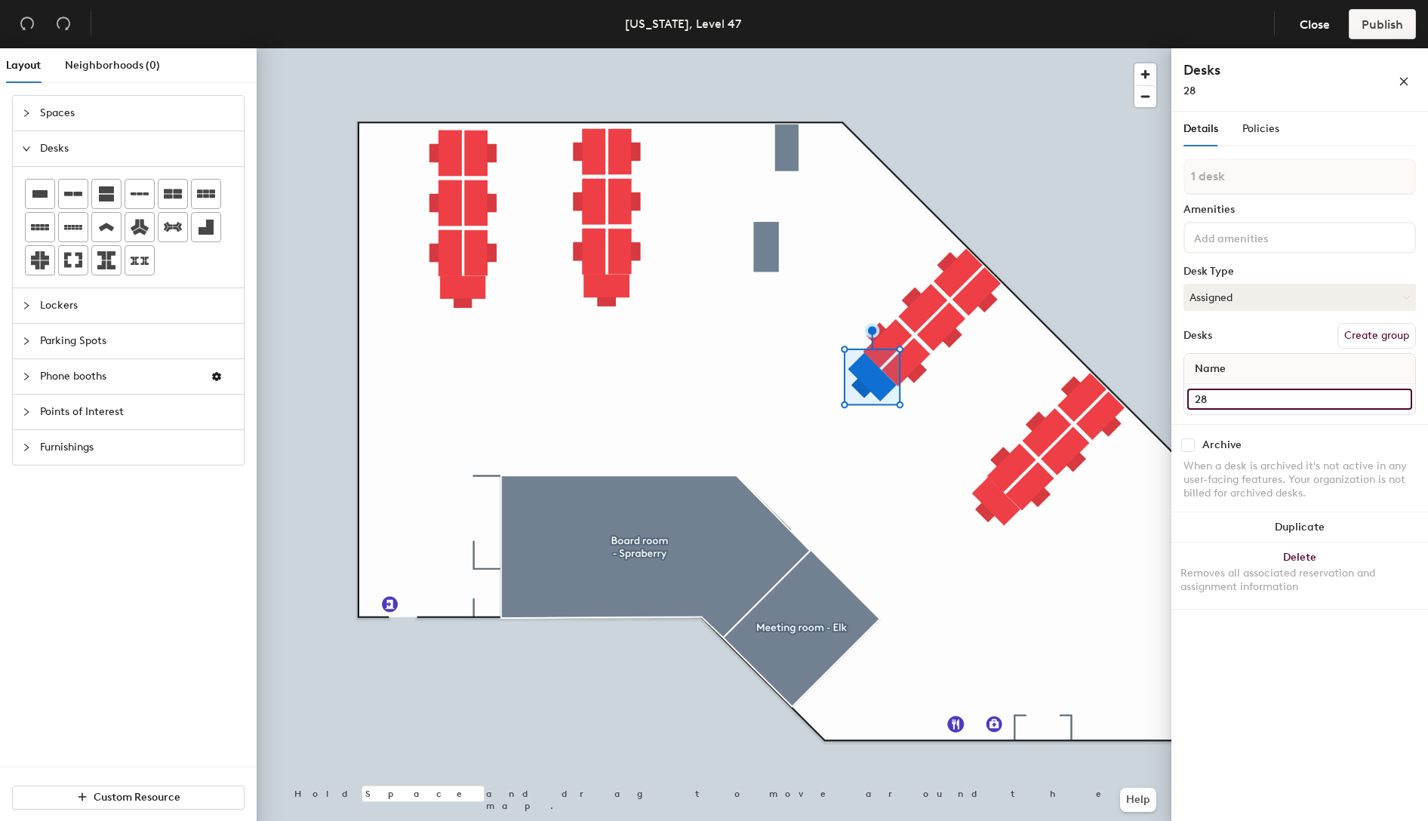
type input "28"
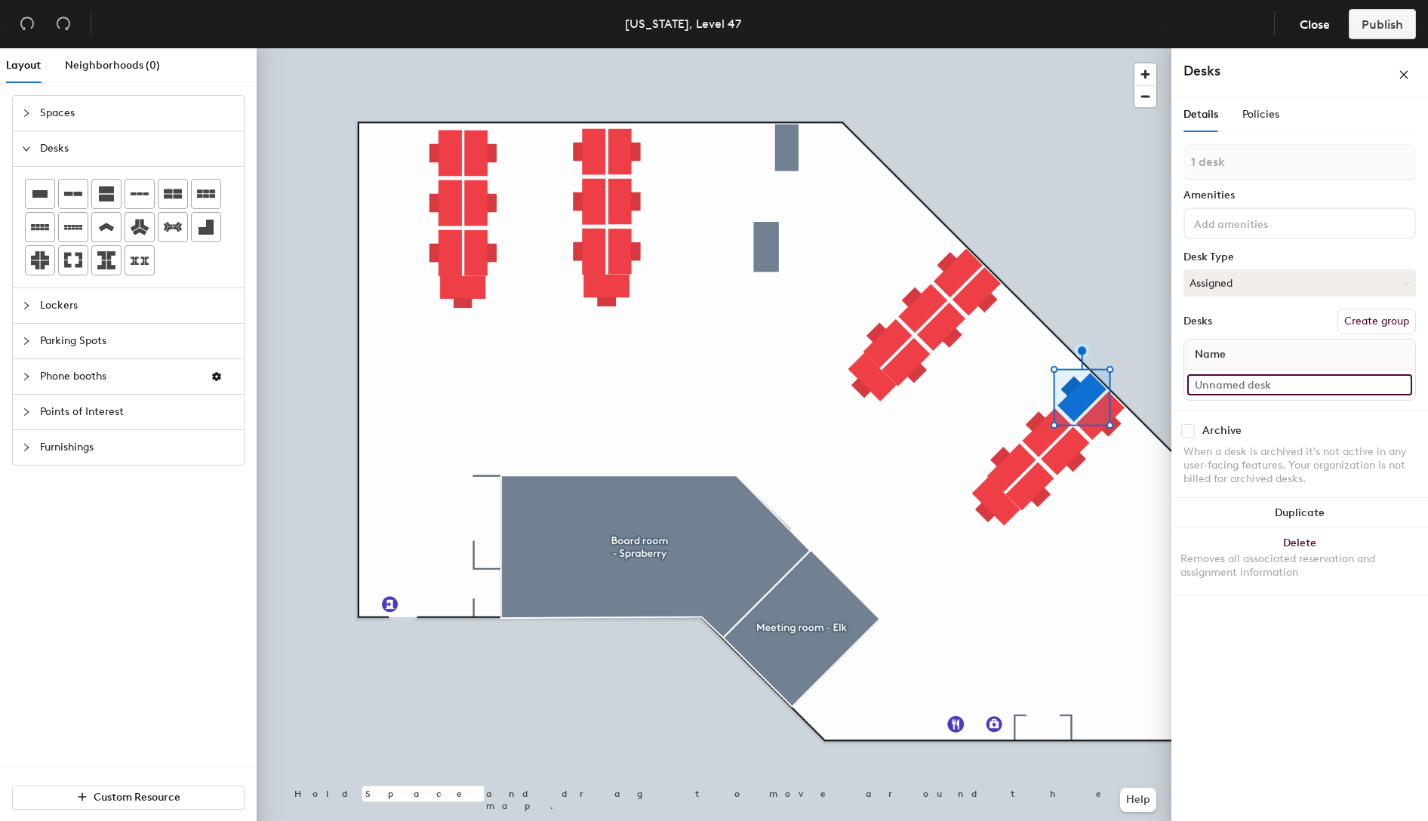
click at [1245, 385] on input at bounding box center [1299, 384] width 225 height 21
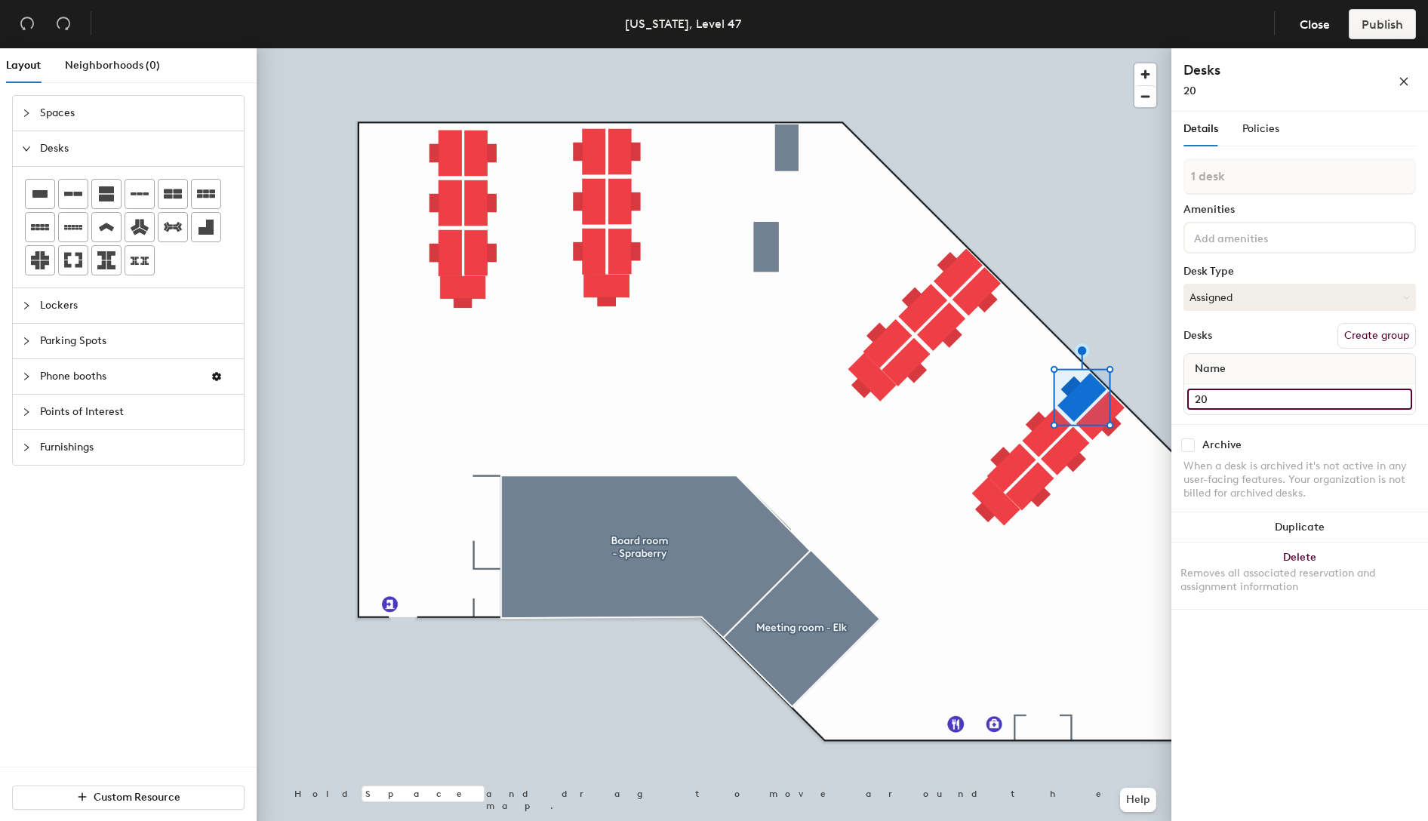
type input "20"
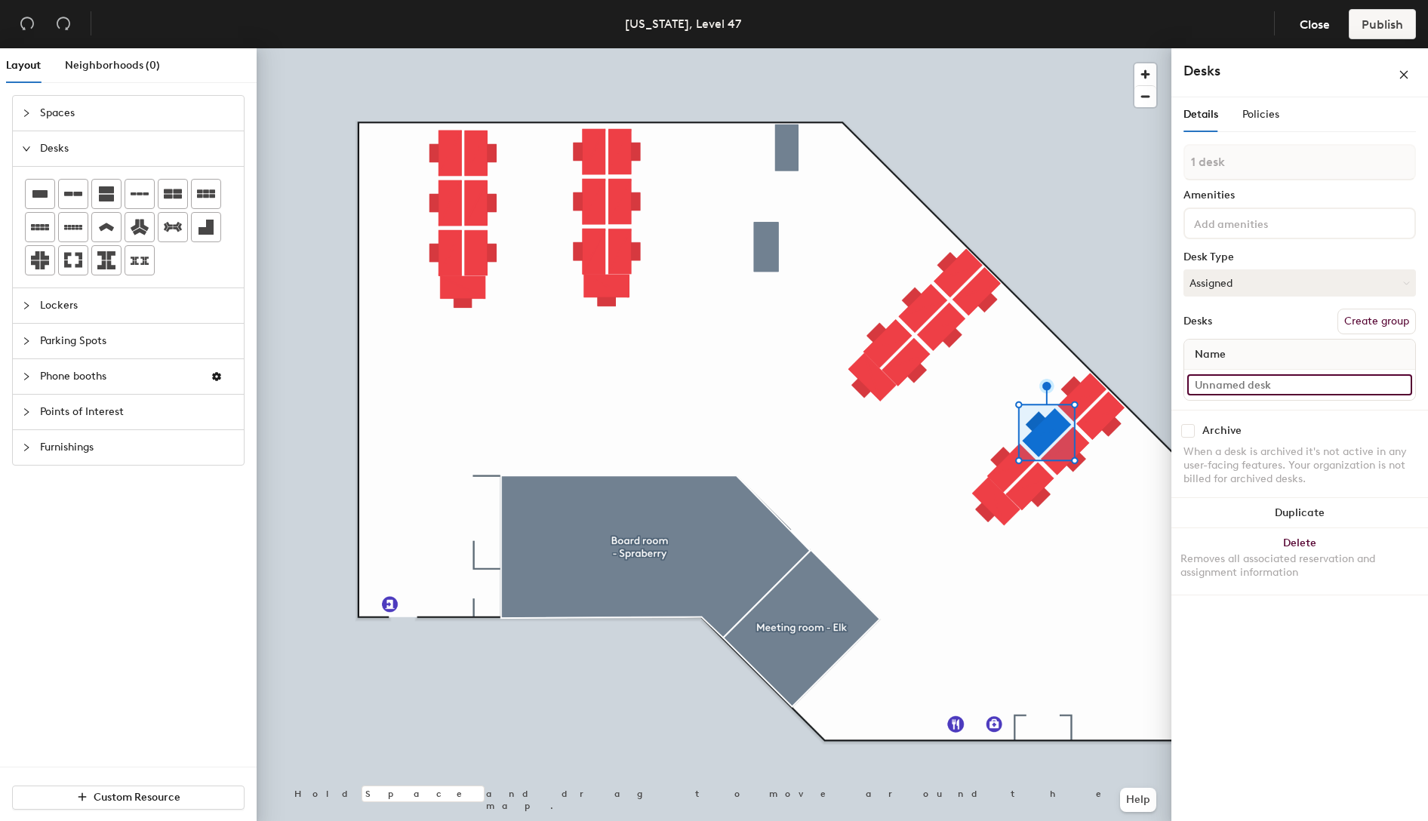
click at [1213, 392] on input at bounding box center [1299, 384] width 225 height 21
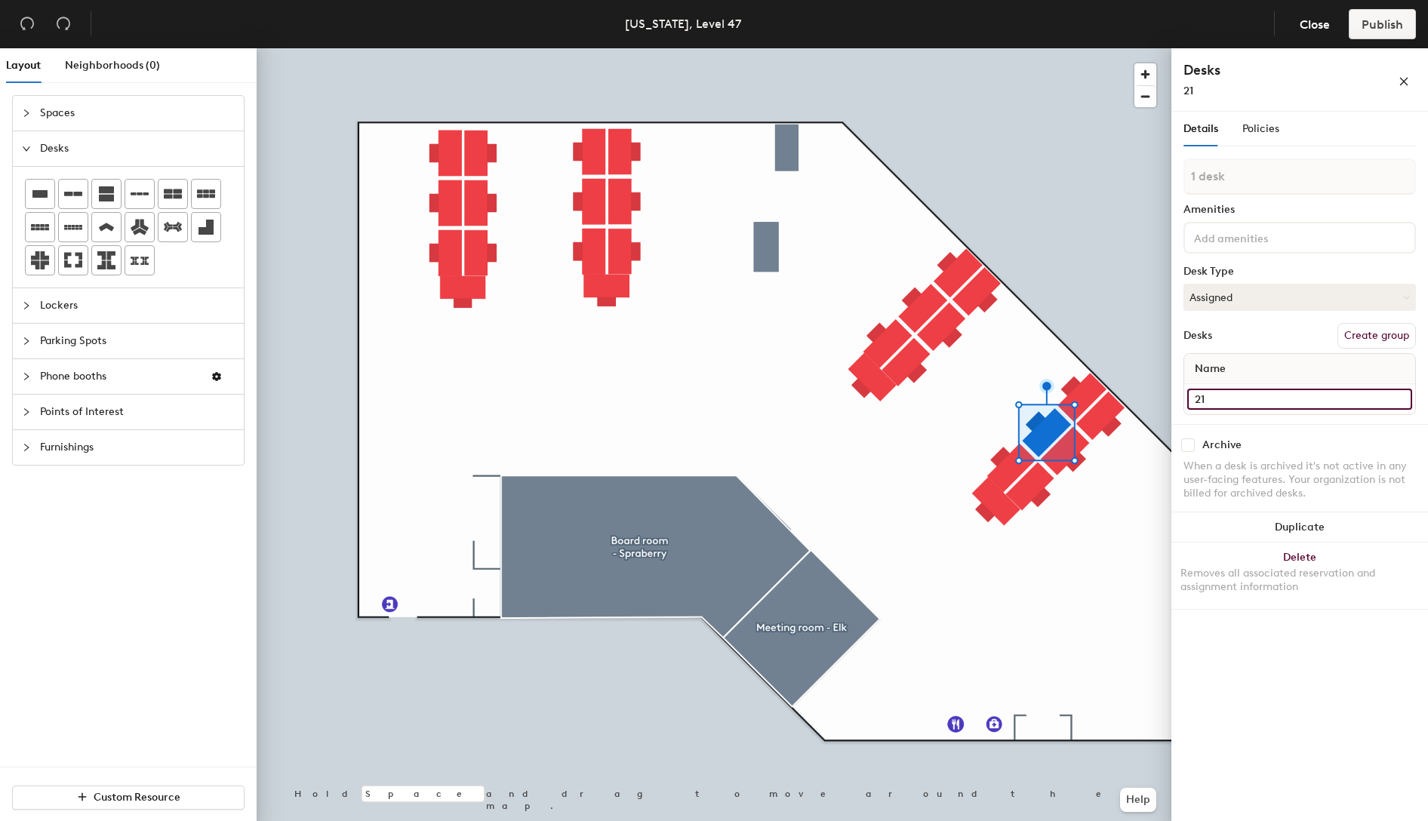
type input "21"
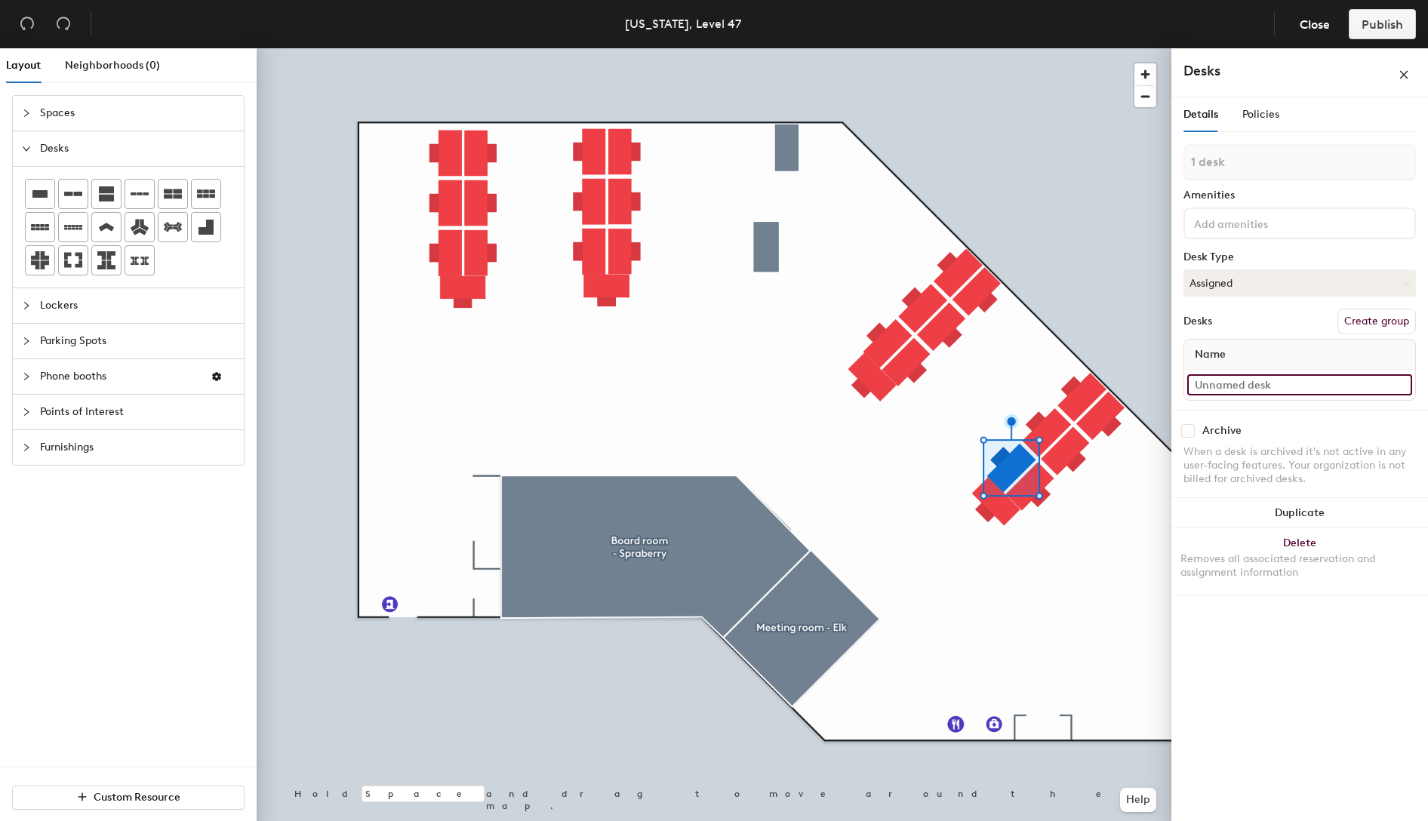
click at [1253, 392] on input at bounding box center [1299, 384] width 225 height 21
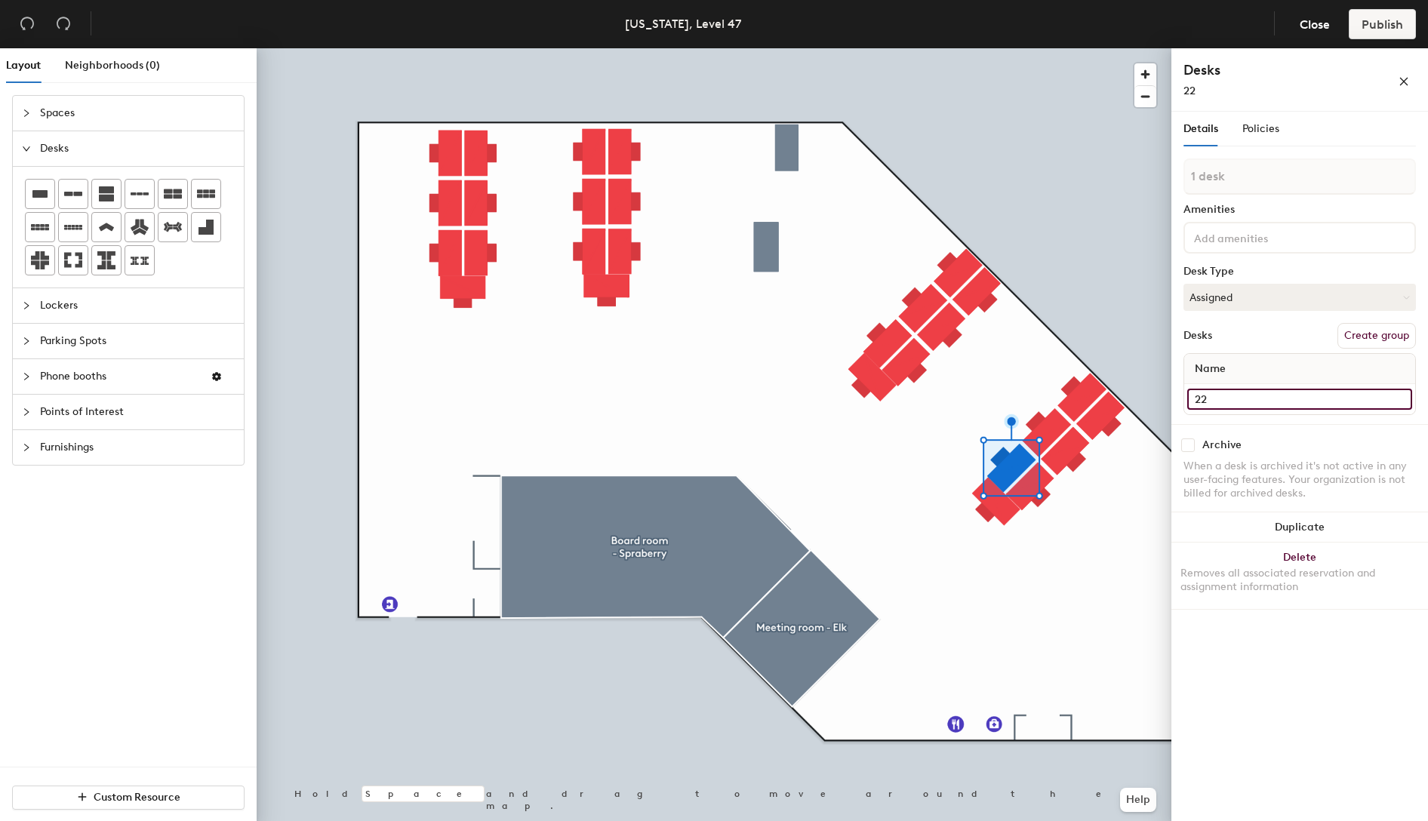
type input "22"
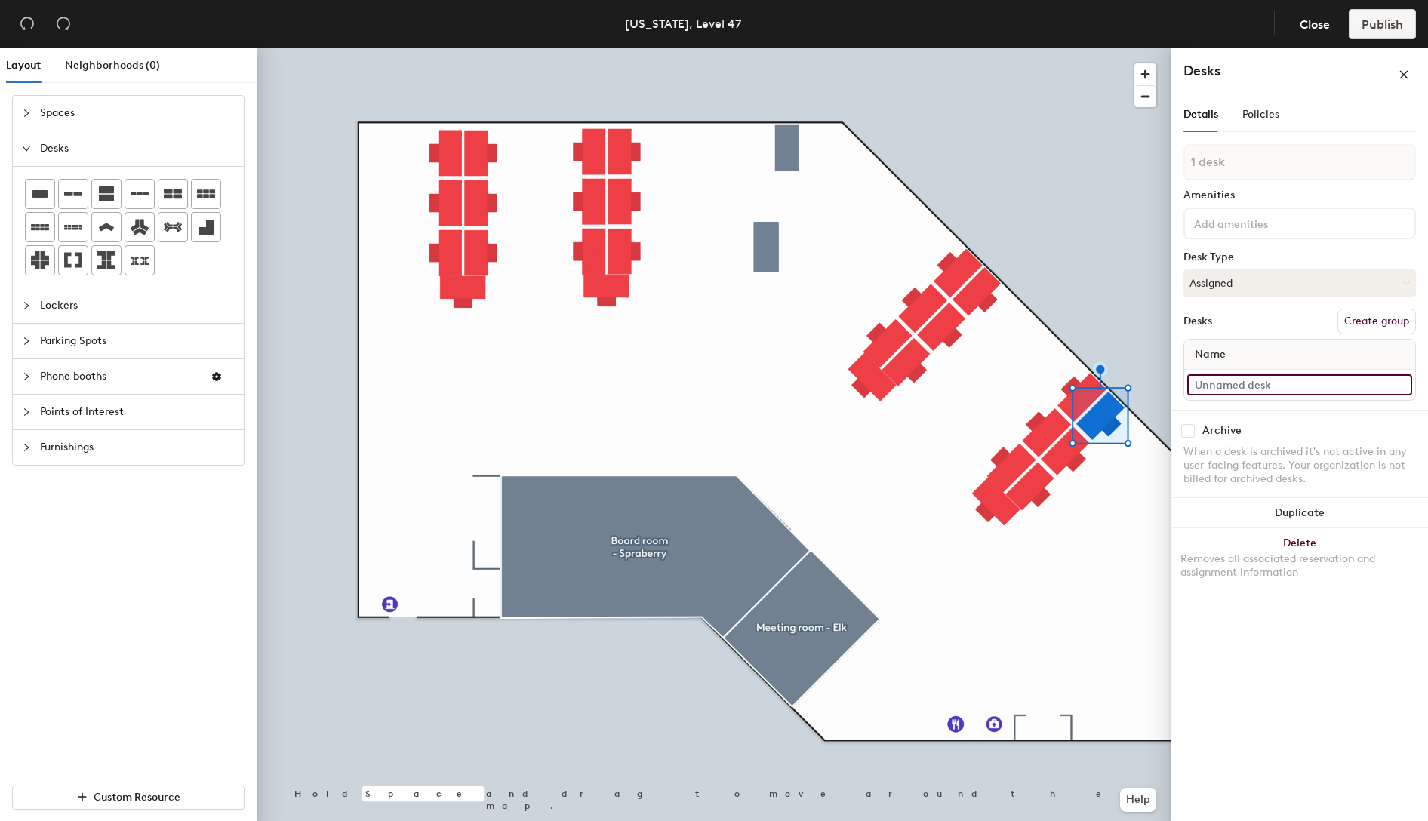
click at [1251, 386] on input at bounding box center [1299, 384] width 225 height 21
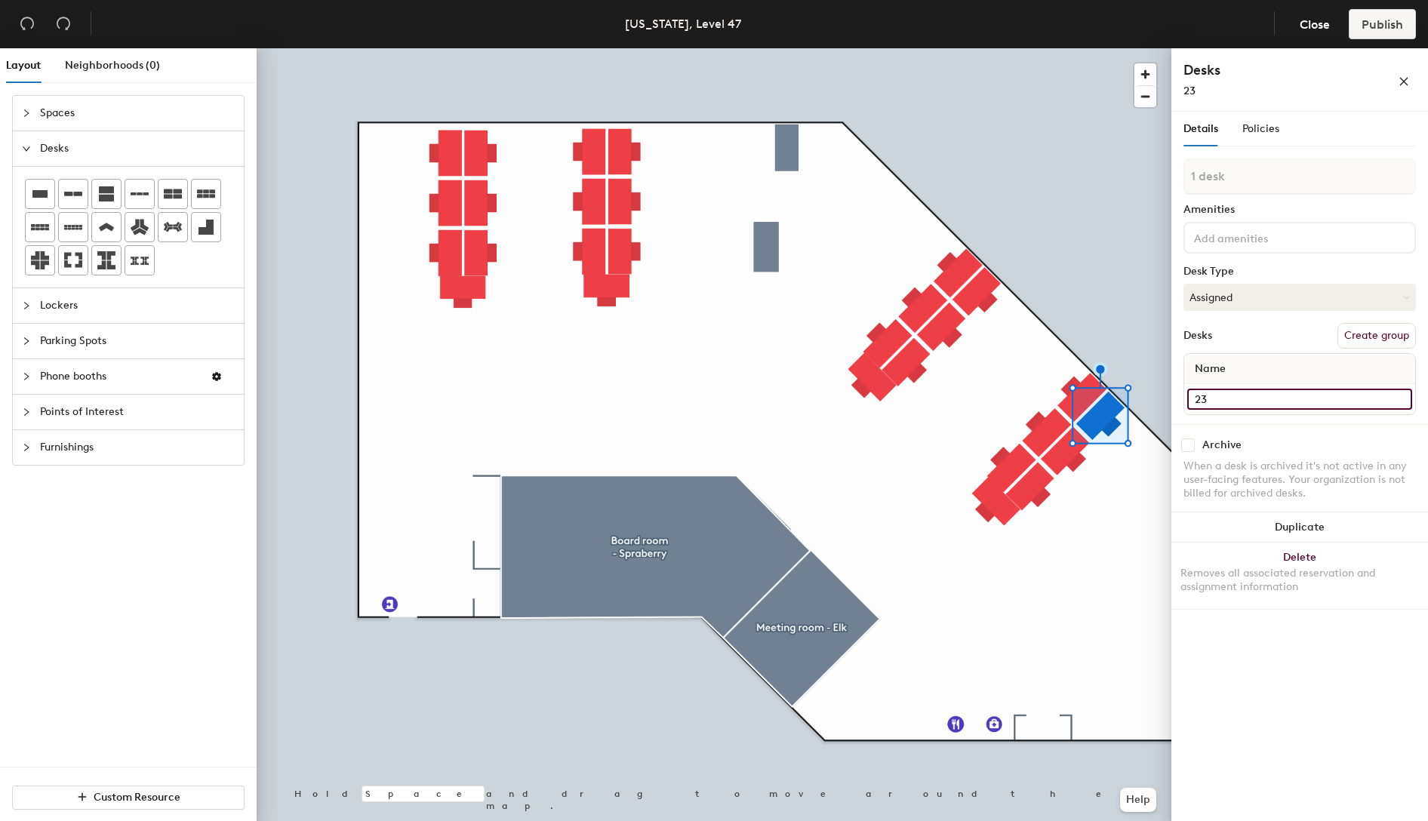
type input "23"
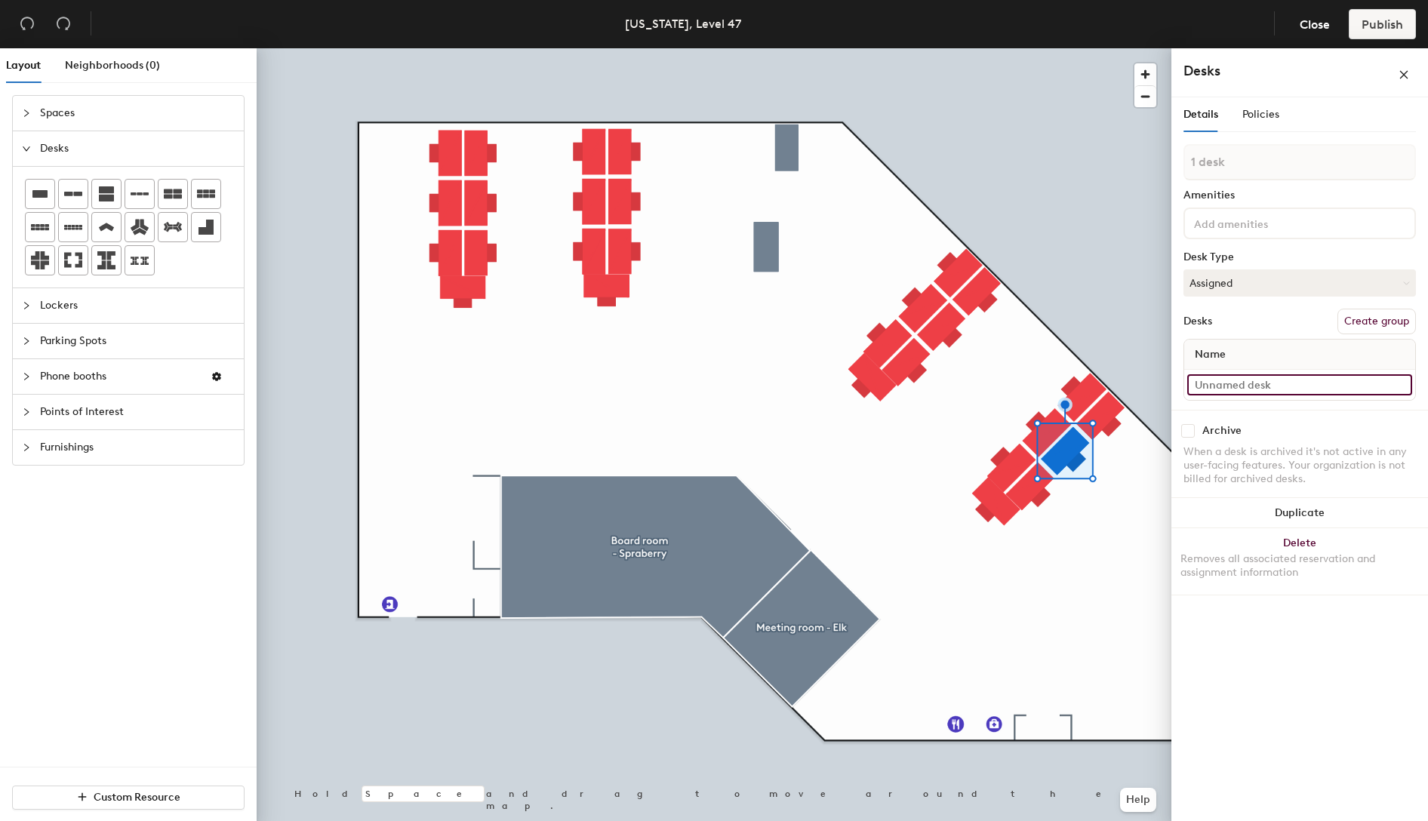
click at [1232, 391] on input at bounding box center [1299, 384] width 225 height 21
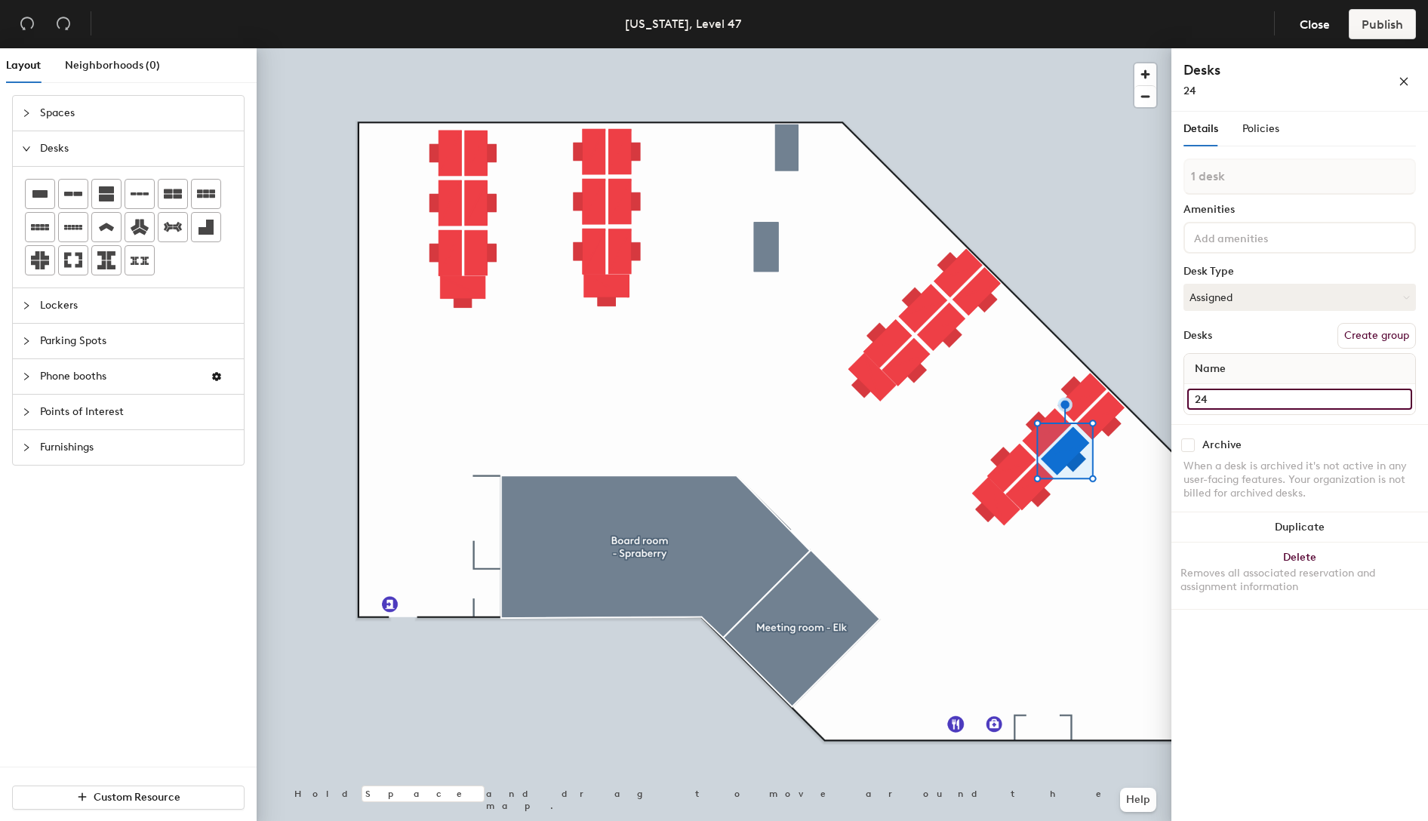
type input "24"
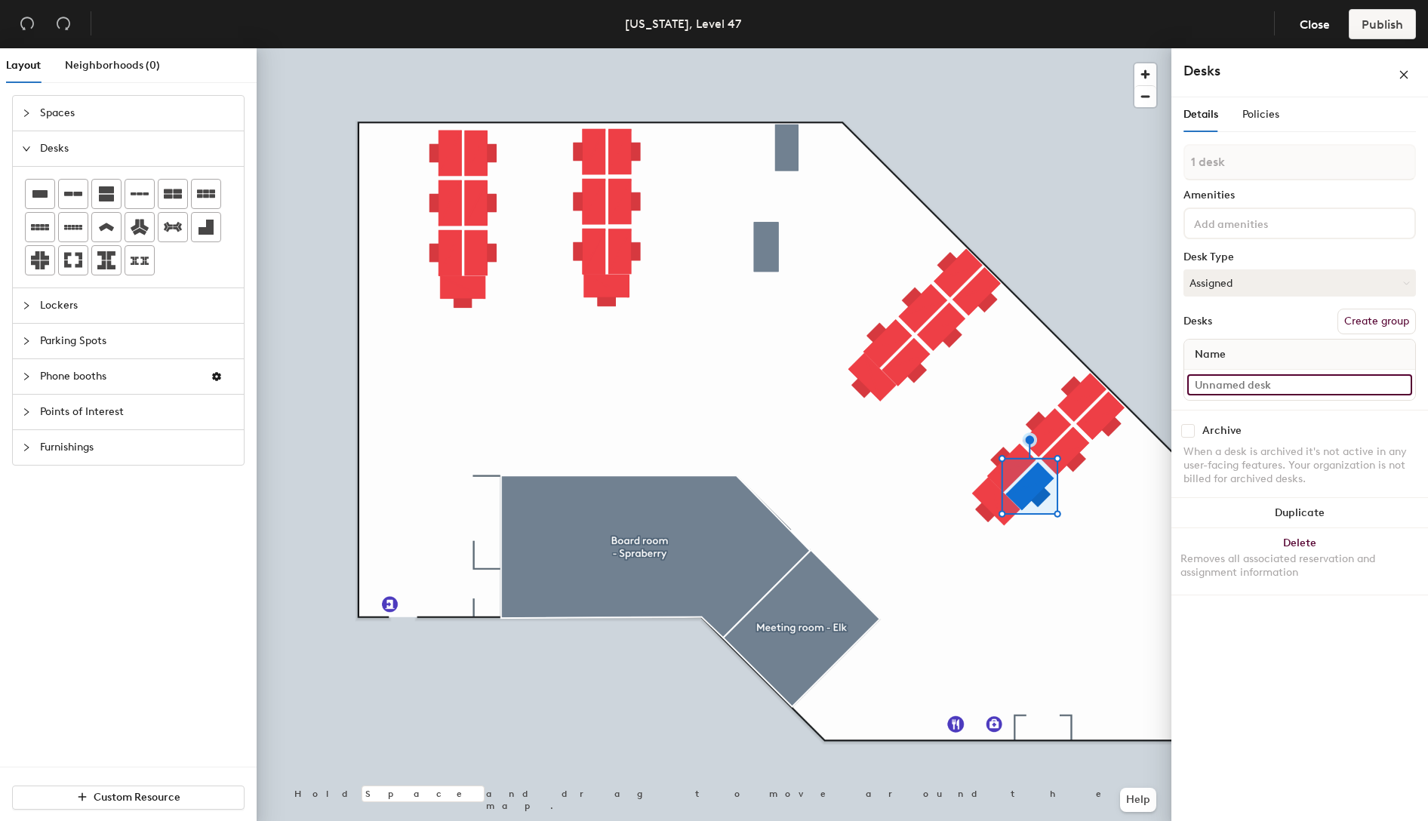
click at [1265, 388] on input at bounding box center [1299, 384] width 225 height 21
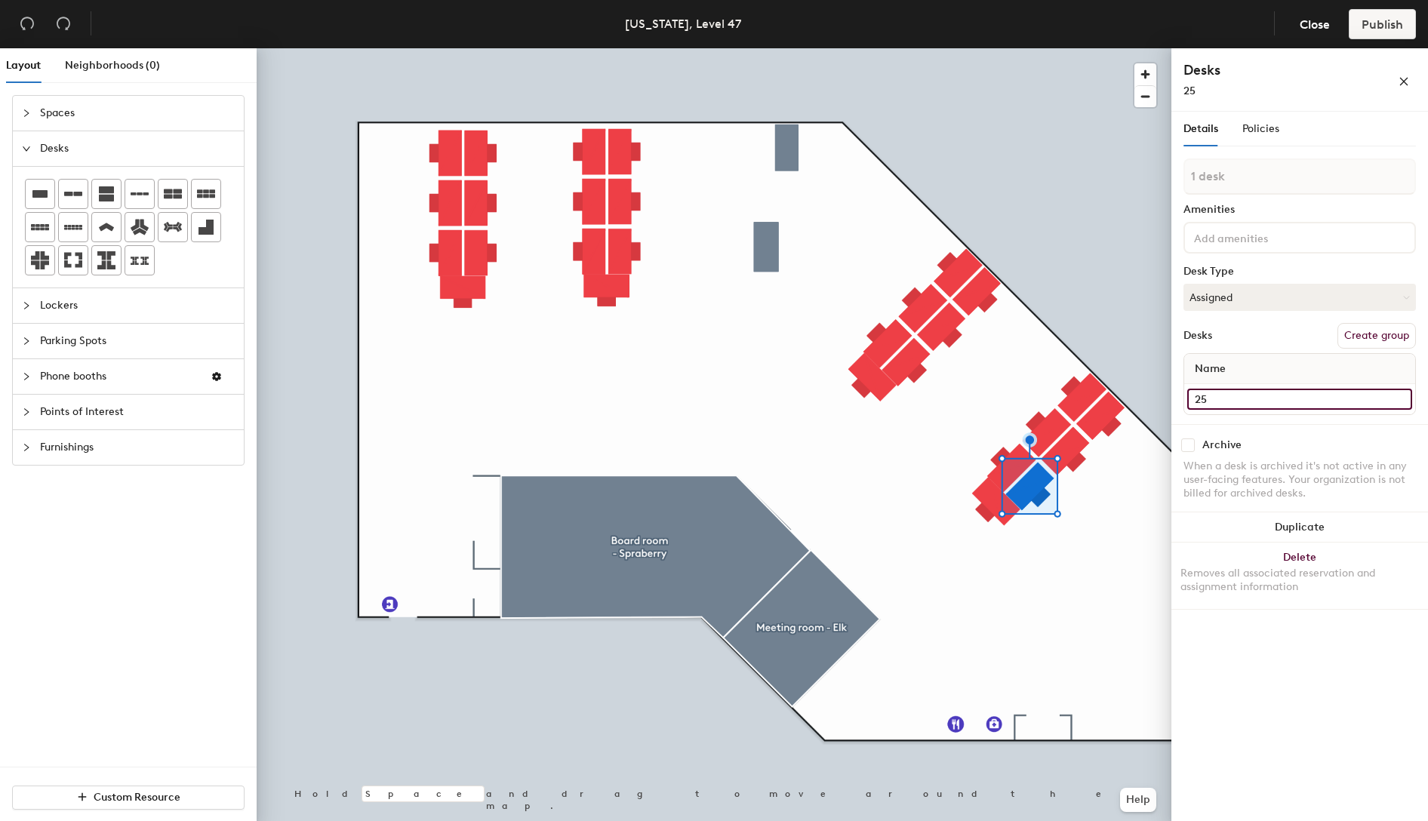
type input "25"
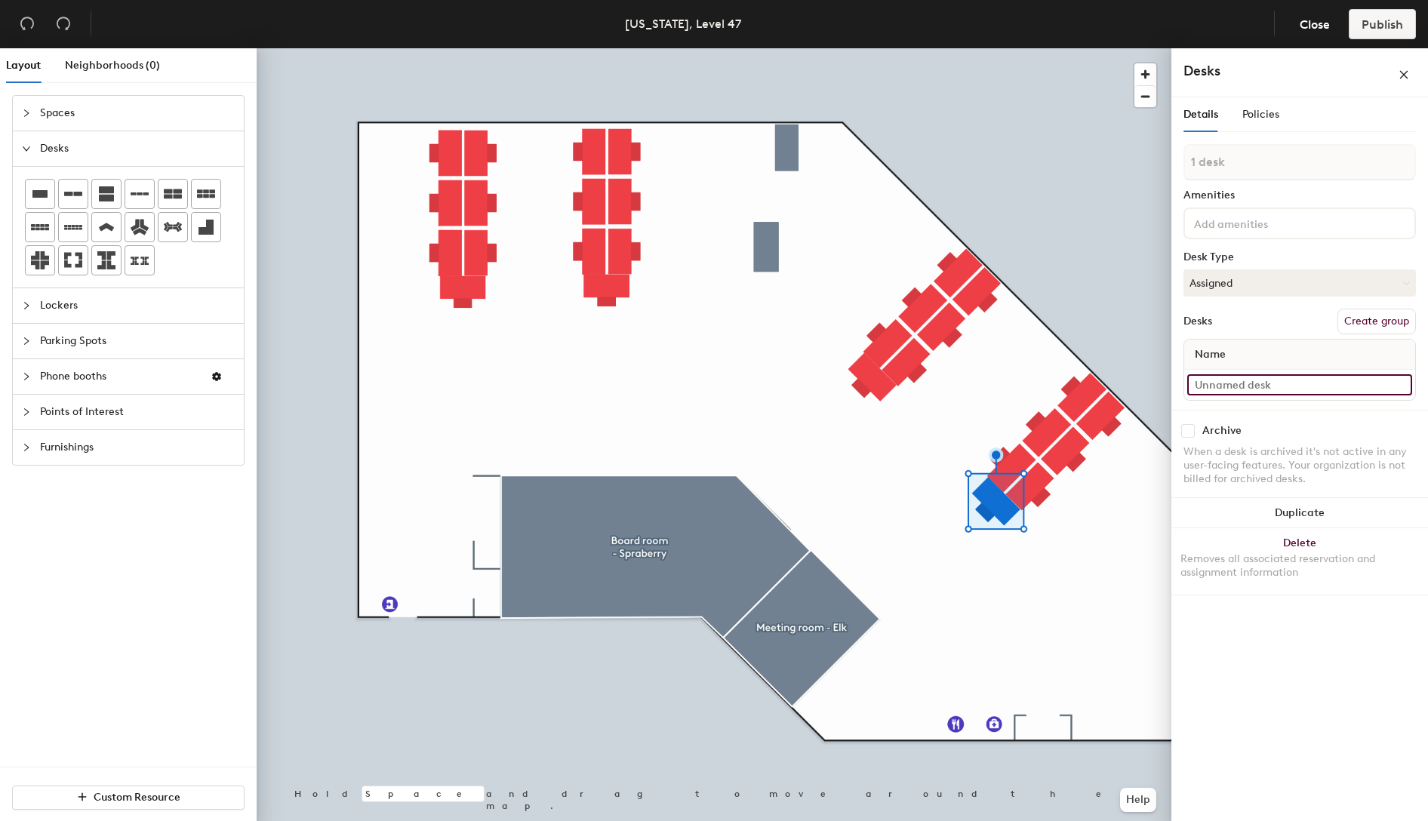
click at [1268, 388] on input at bounding box center [1299, 384] width 225 height 21
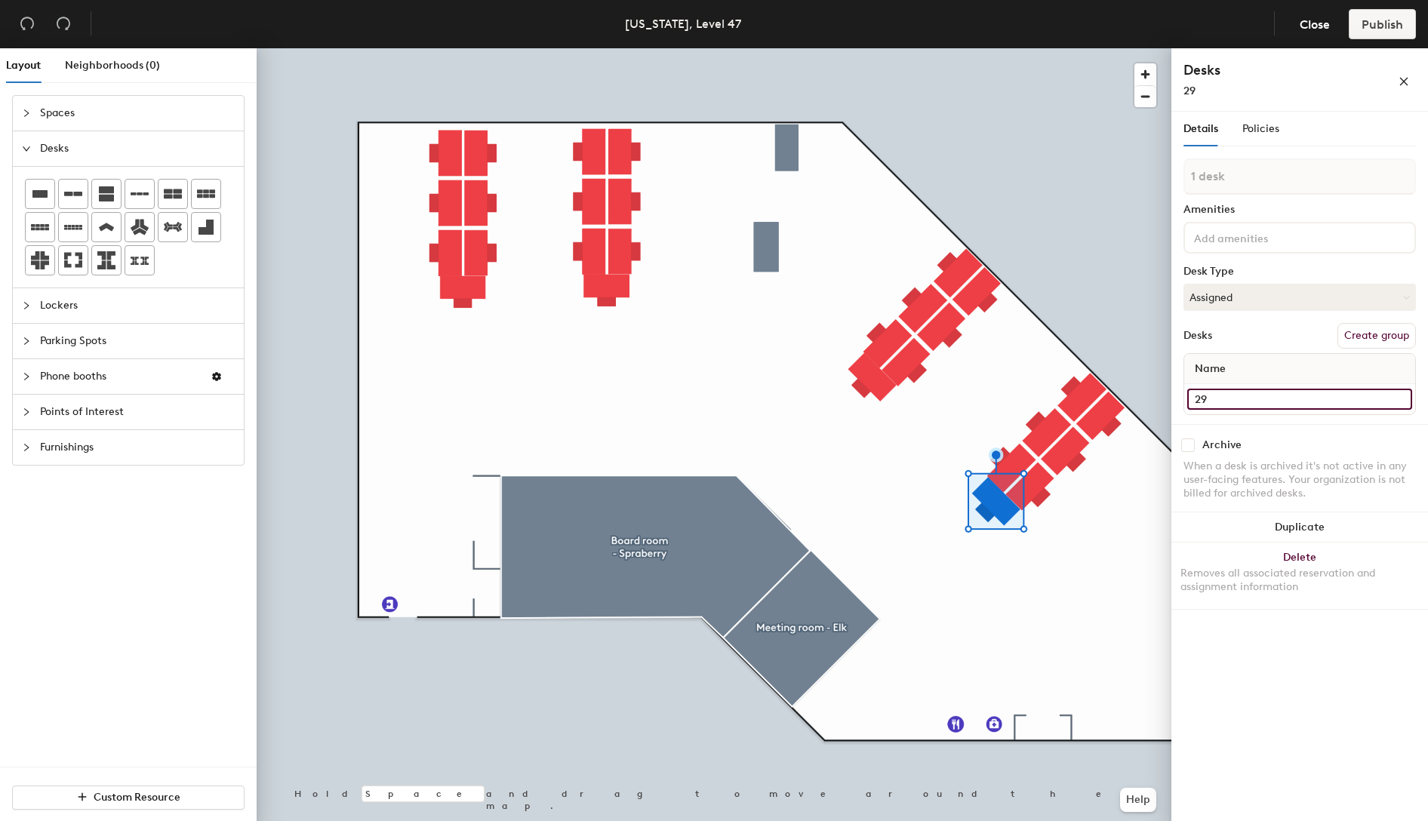
type input "29"
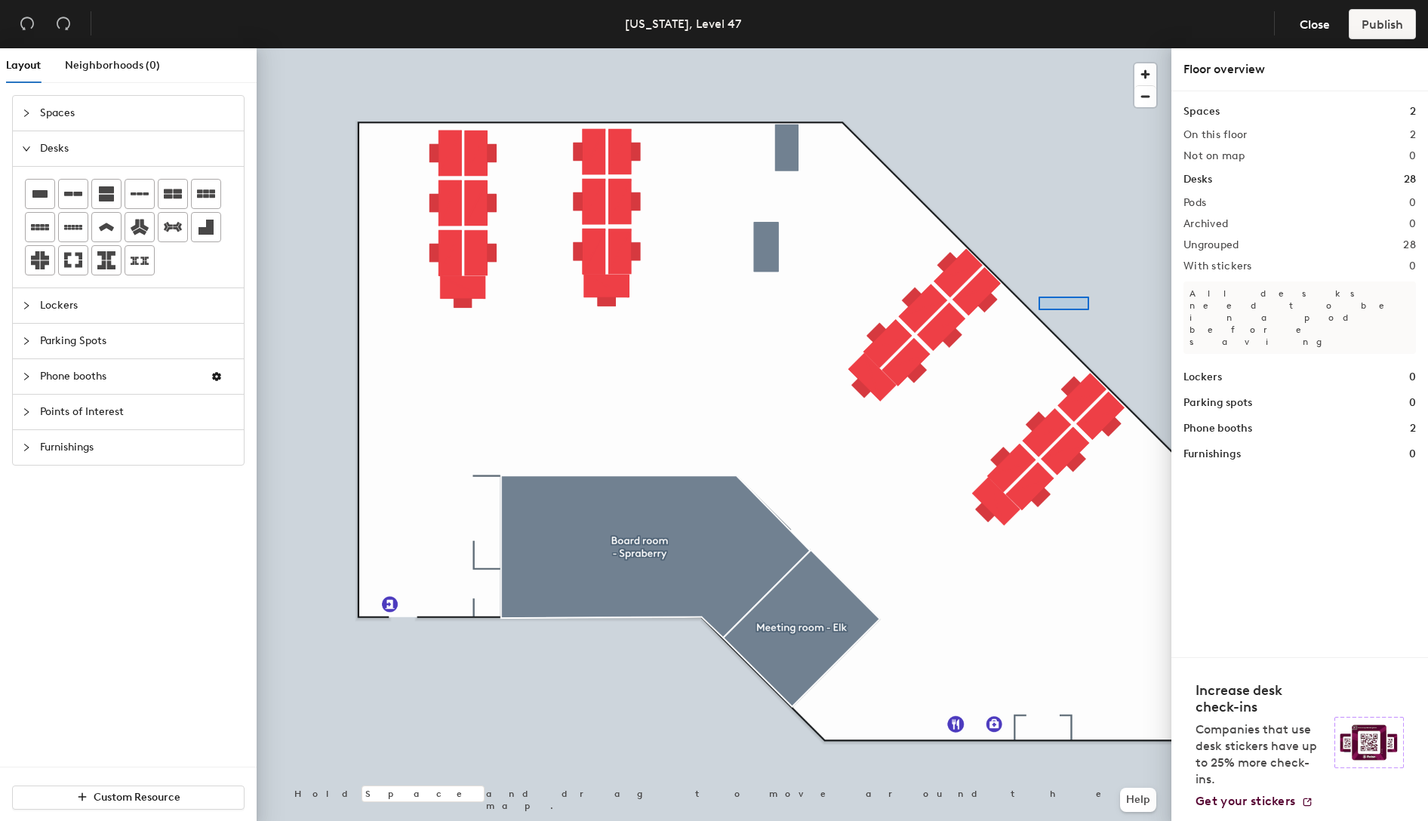
click at [1037, 48] on div at bounding box center [714, 48] width 915 height 0
click at [1070, 48] on div at bounding box center [714, 48] width 915 height 0
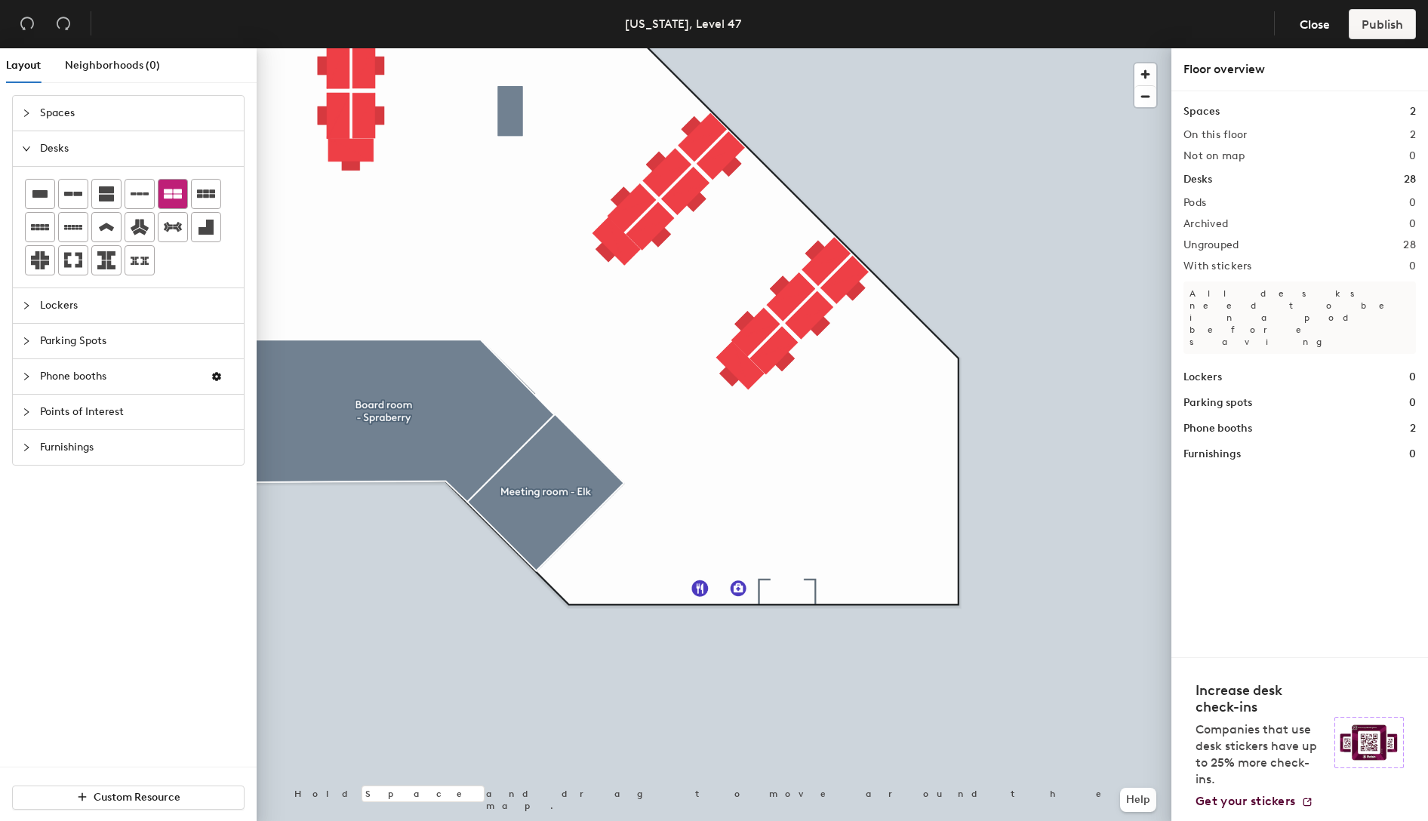
click at [178, 197] on icon at bounding box center [173, 194] width 18 height 10
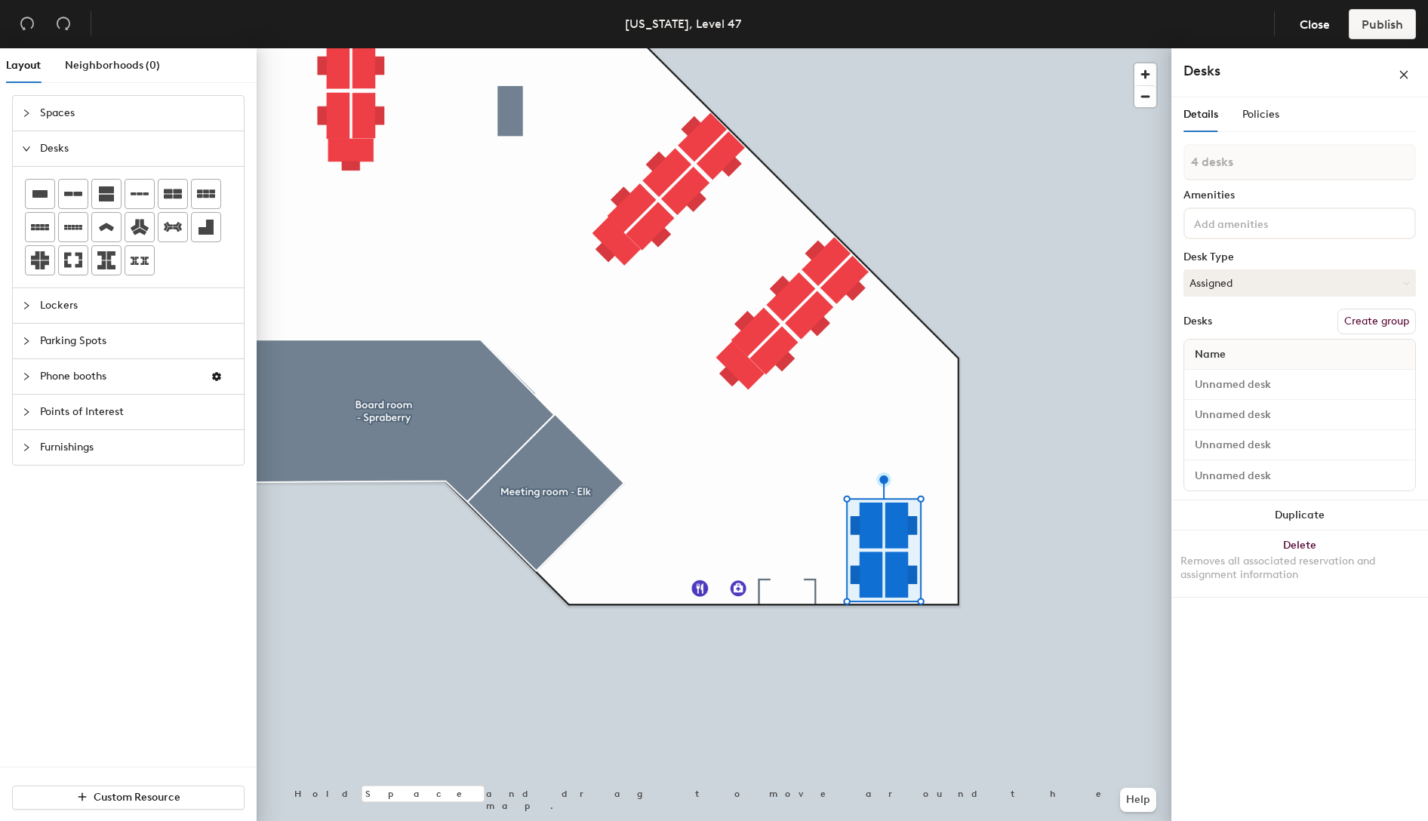
type input "1 desk"
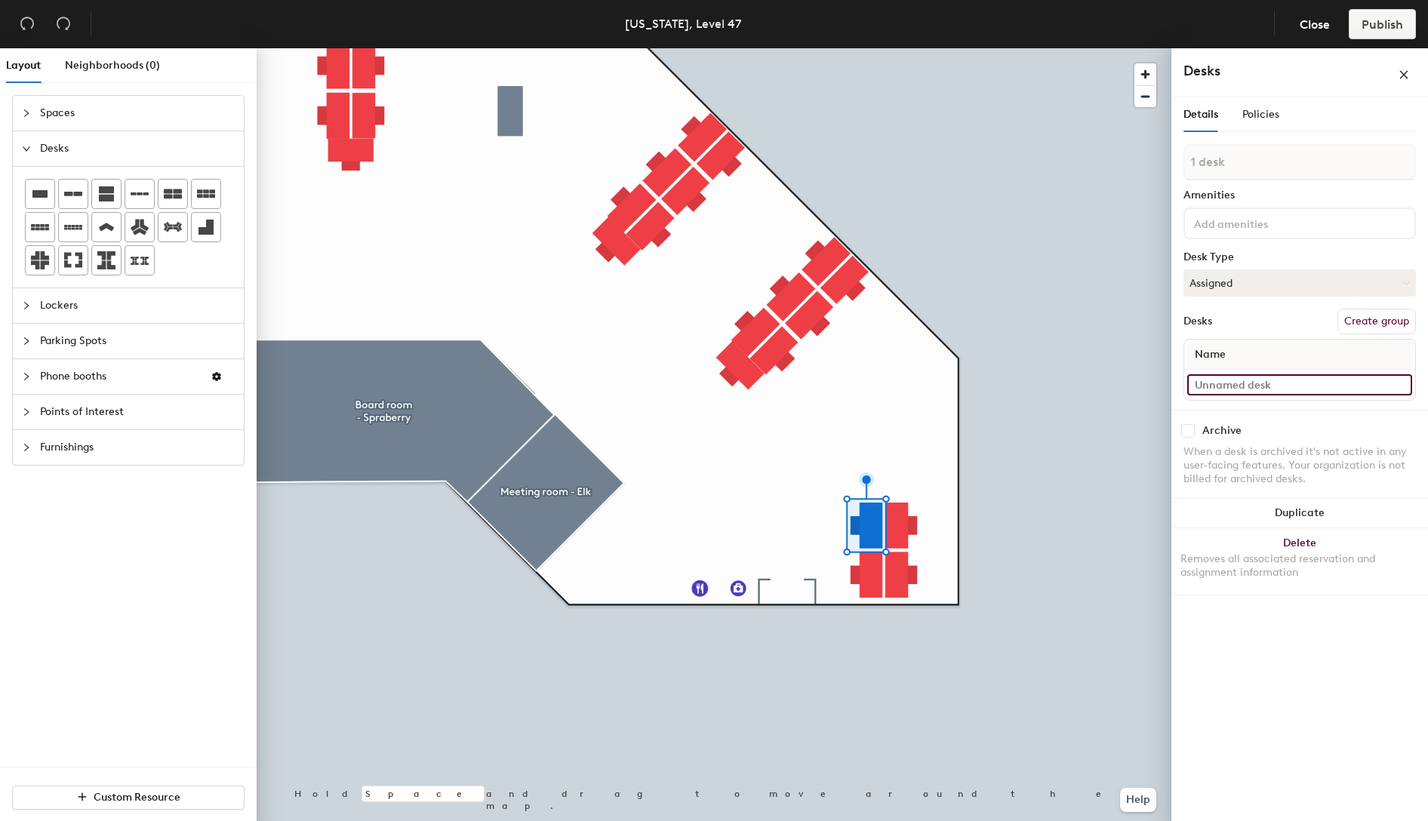
click at [1240, 386] on input at bounding box center [1299, 384] width 225 height 21
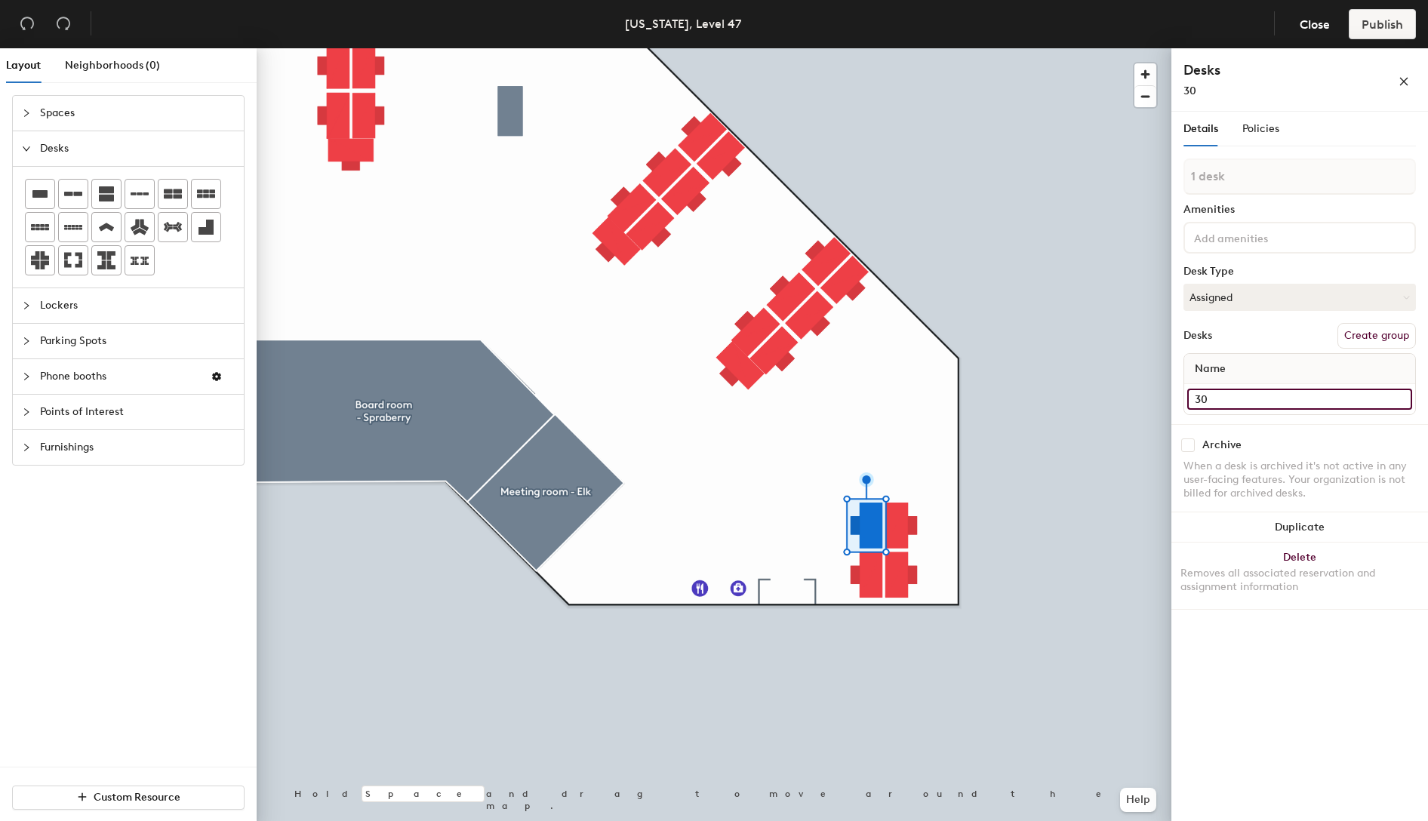
type input "30"
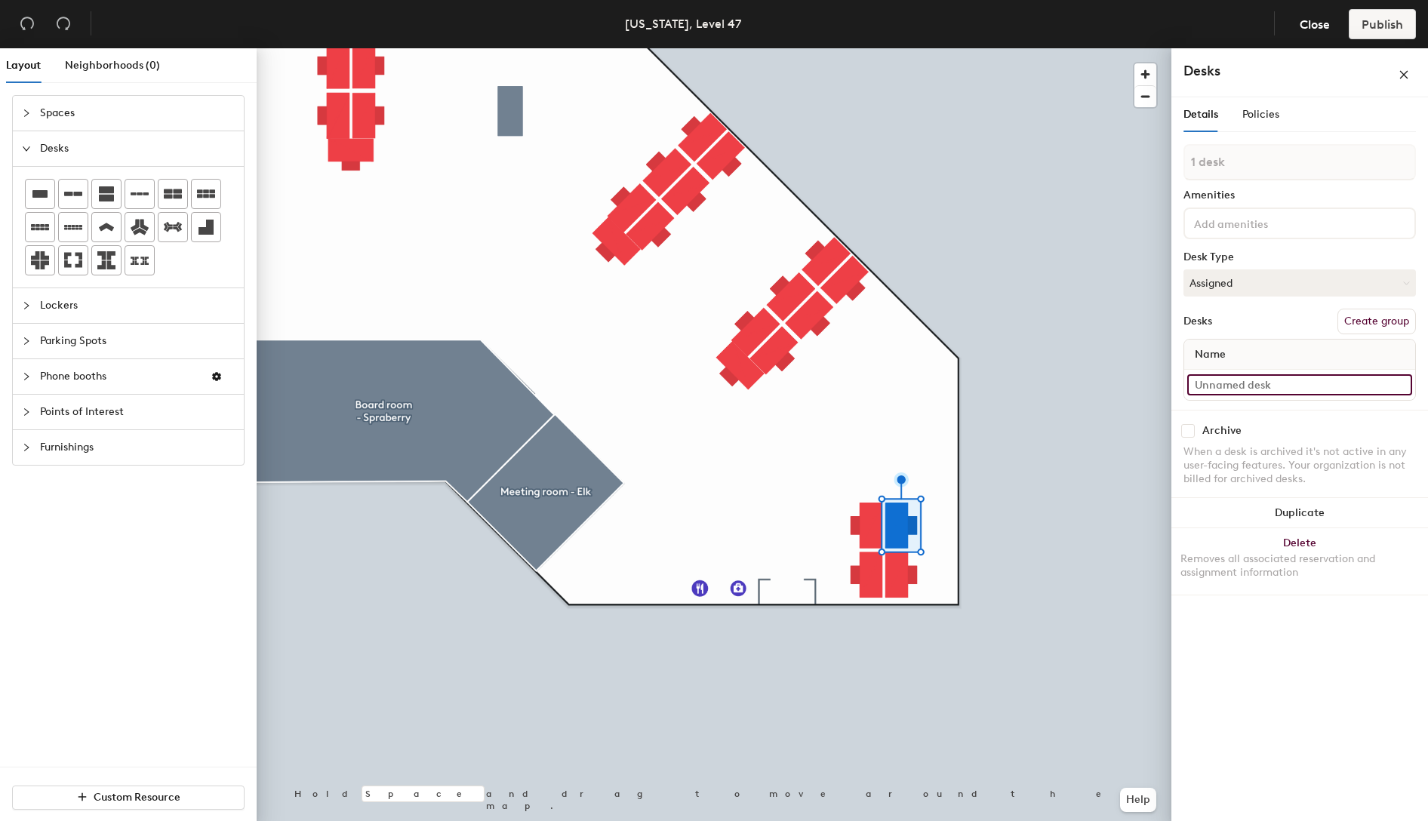
click at [1298, 384] on input at bounding box center [1299, 384] width 225 height 21
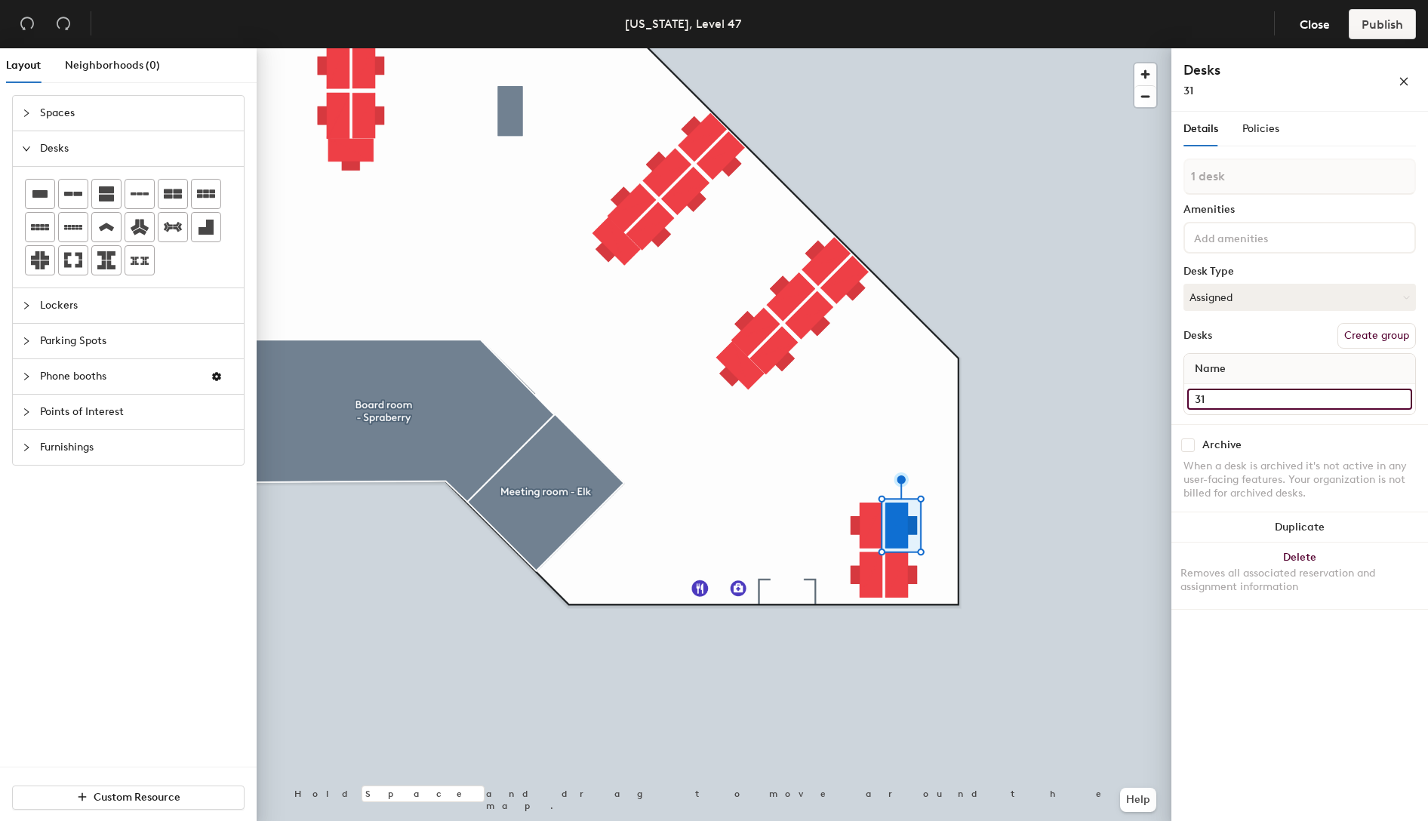
type input "31"
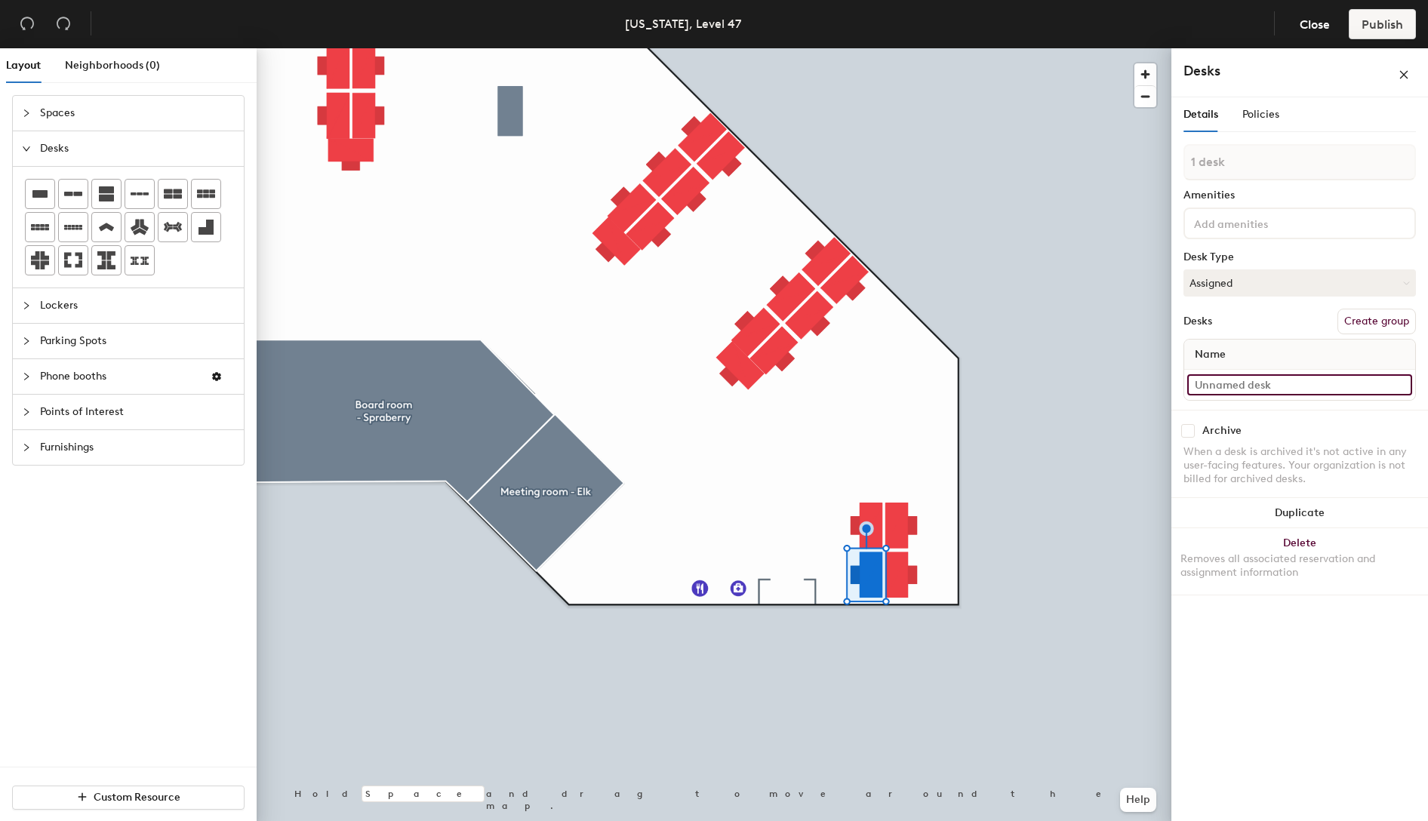
click at [1260, 387] on input at bounding box center [1299, 384] width 225 height 21
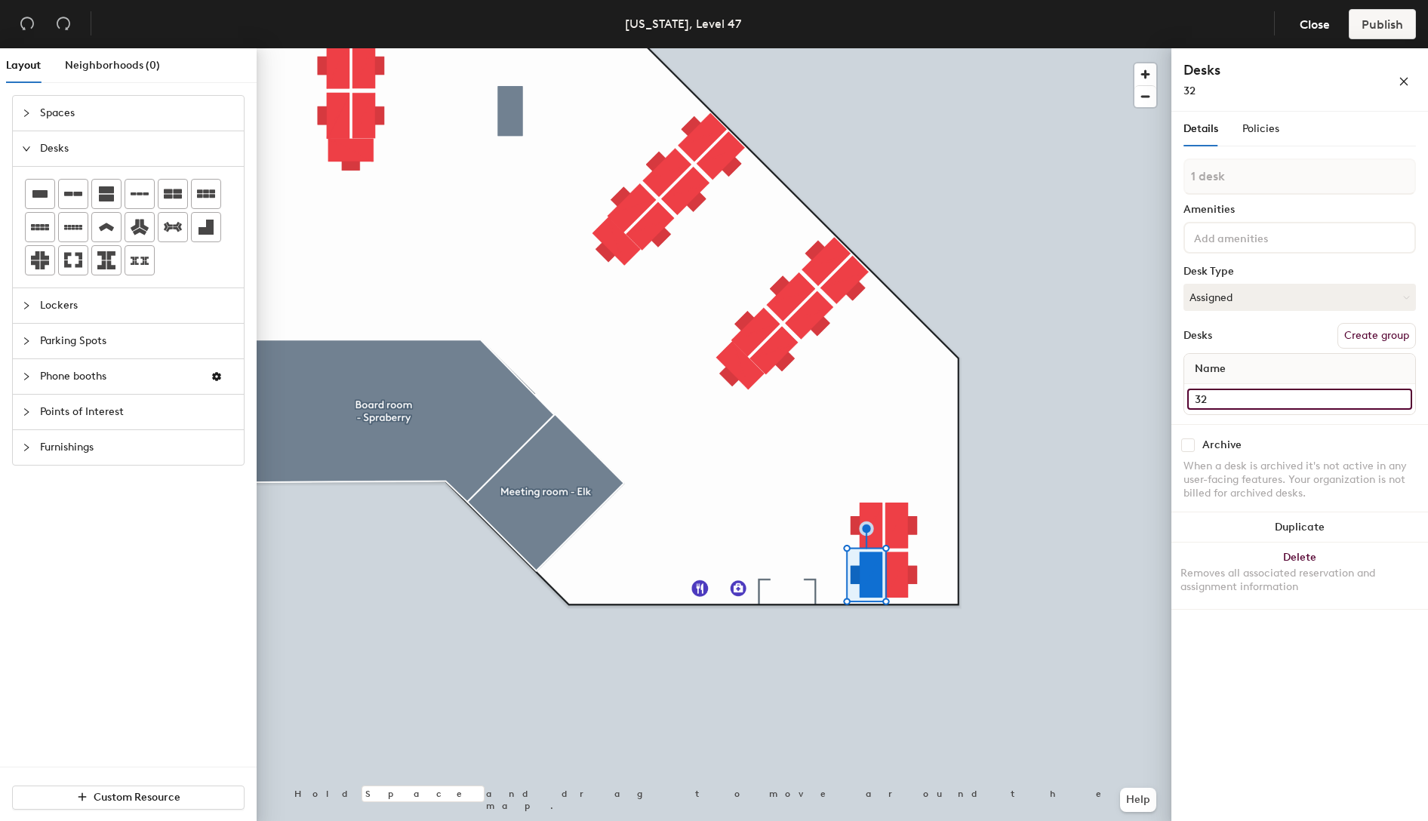
type input "32"
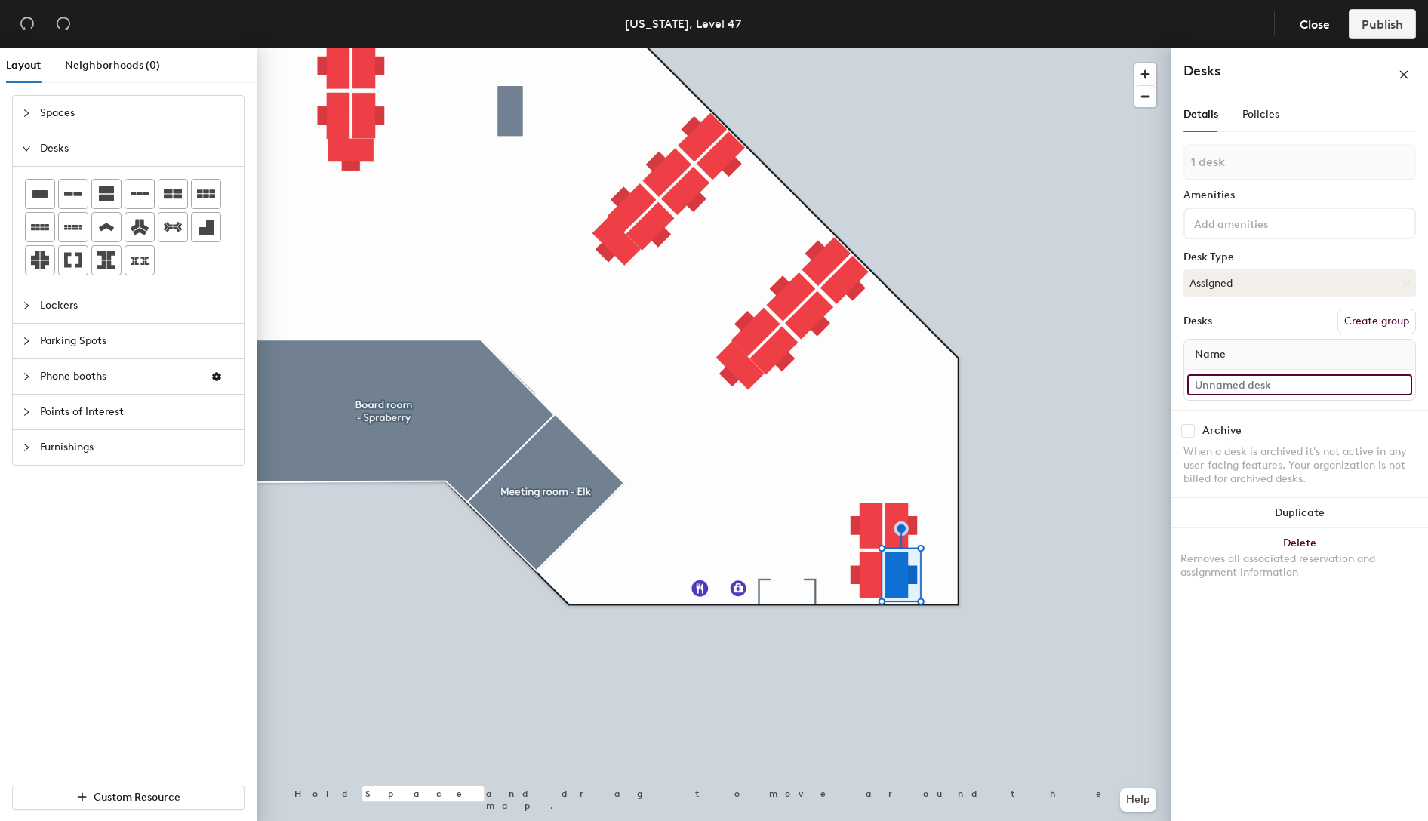
click at [1244, 384] on input at bounding box center [1299, 384] width 225 height 21
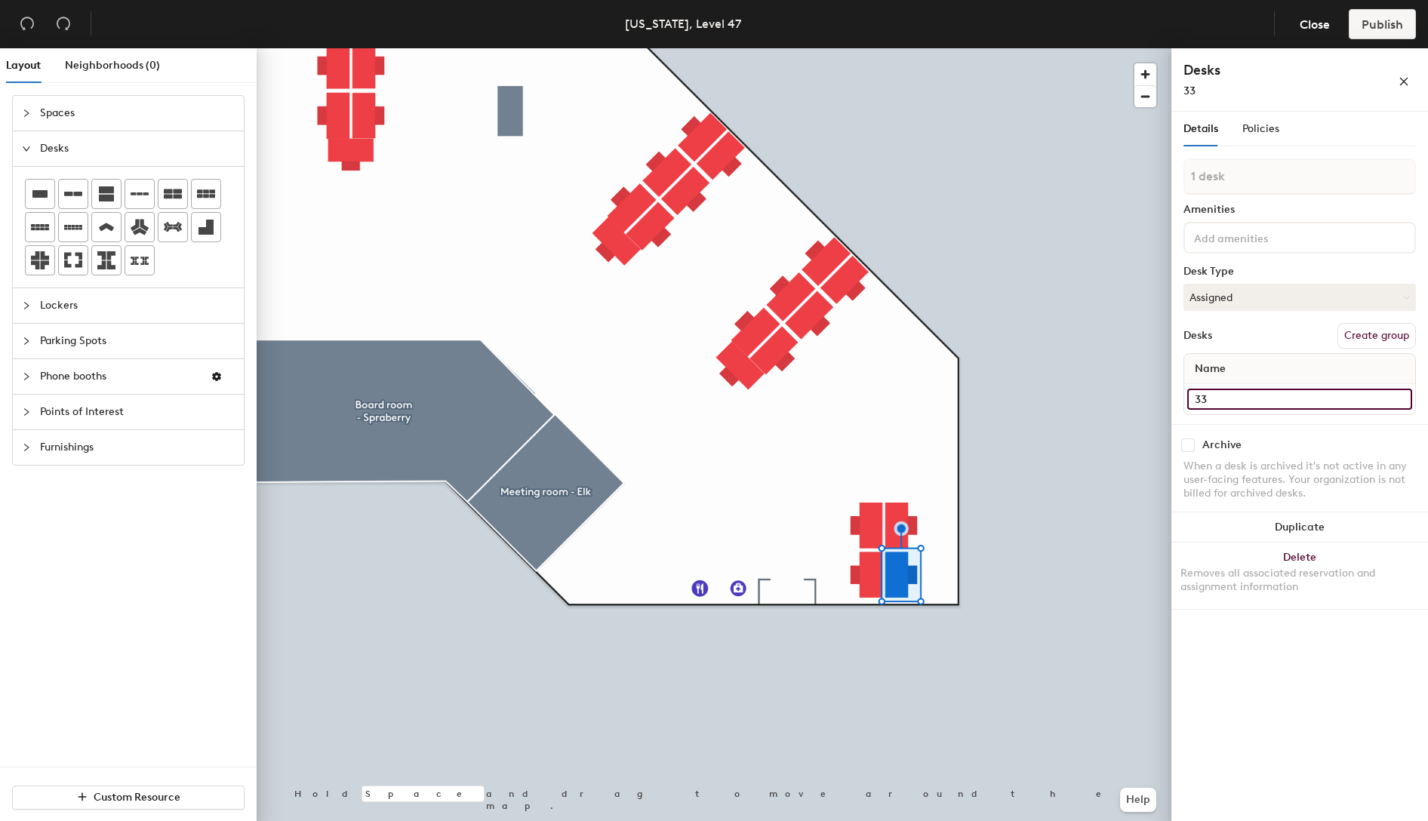
type input "33"
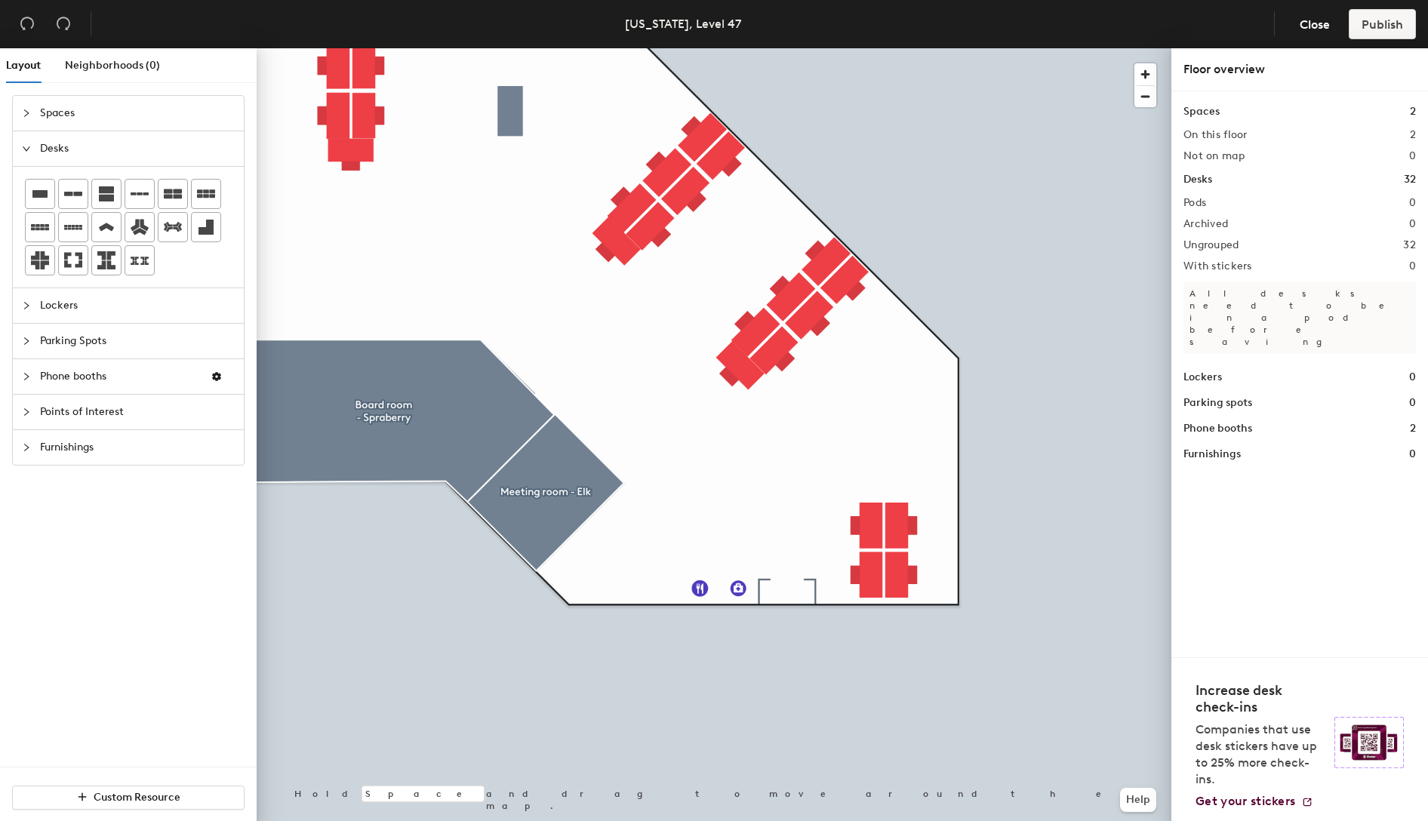
click at [1373, 182] on div "Desks 32" at bounding box center [1299, 179] width 232 height 17
click at [1216, 183] on div "Desks 32" at bounding box center [1299, 179] width 232 height 17
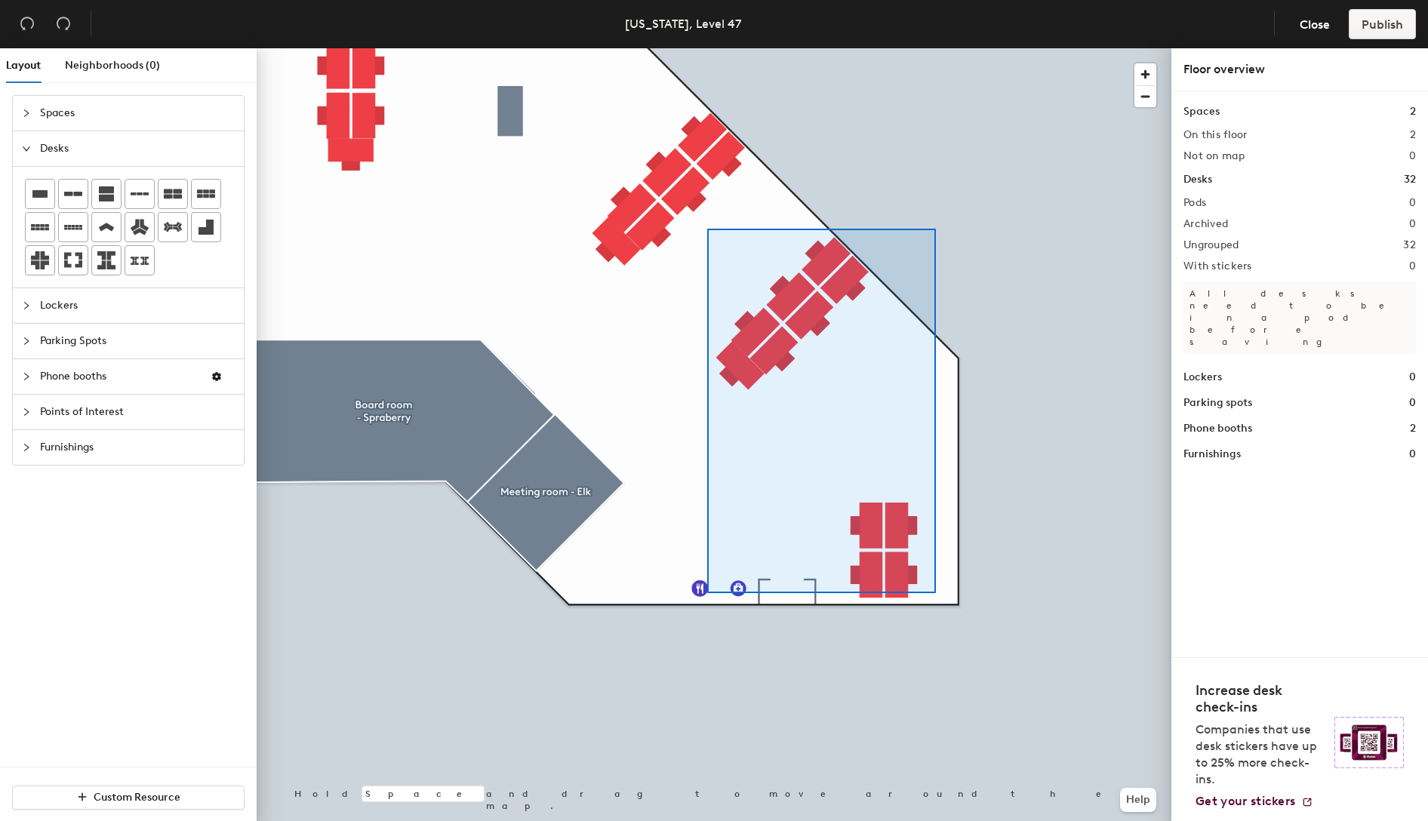
click at [707, 48] on div at bounding box center [714, 48] width 915 height 0
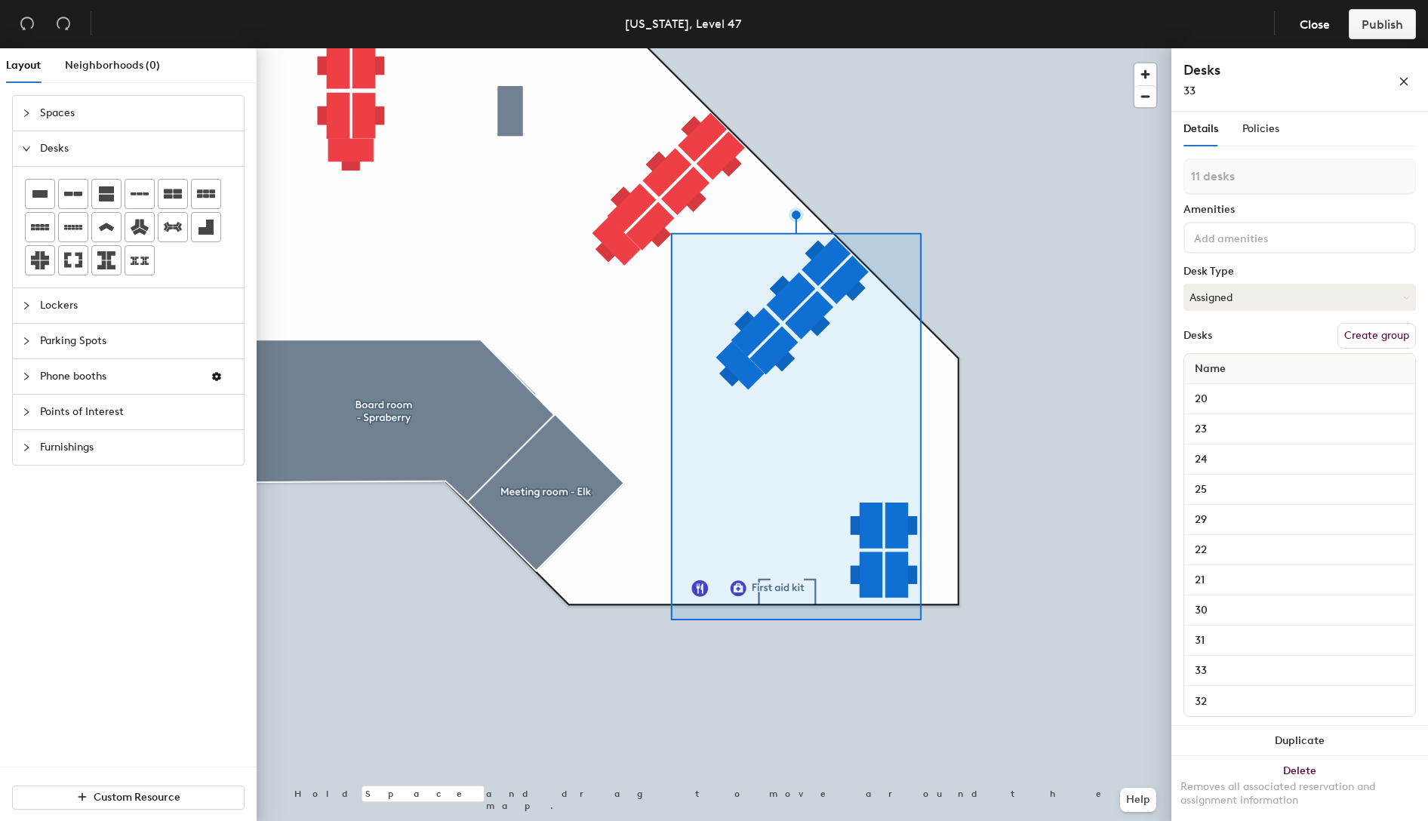
click at [1342, 337] on button "Create group" at bounding box center [1376, 336] width 78 height 26
drag, startPoint x: 1251, startPoint y: 176, endPoint x: 1188, endPoint y: 174, distance: 62.6
click at [1188, 174] on input "Pod 1" at bounding box center [1299, 176] width 232 height 36
type input "Sales"
click at [1402, 83] on icon "close" at bounding box center [1404, 82] width 8 height 8
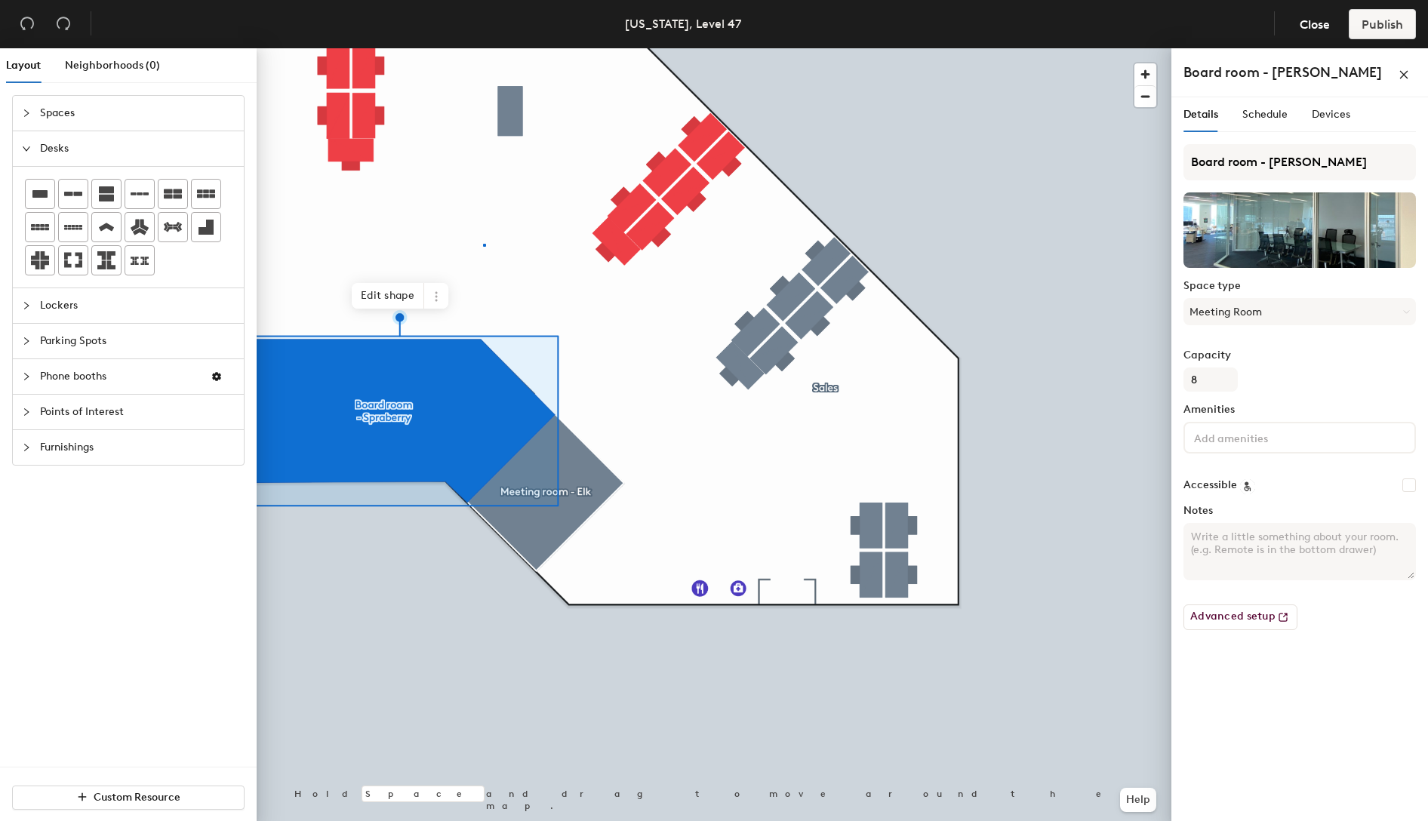
click at [484, 48] on div at bounding box center [714, 48] width 915 height 0
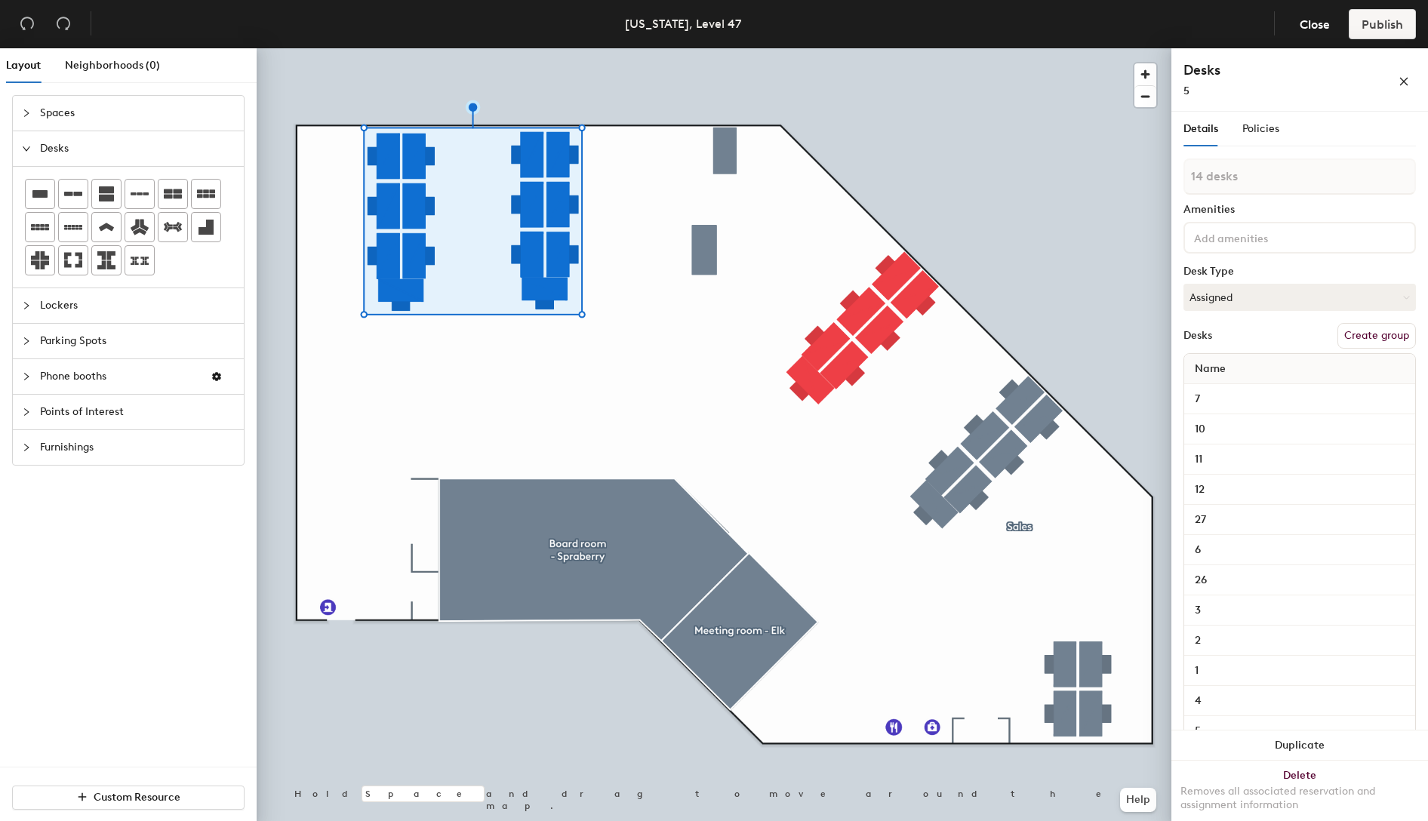
click at [1345, 336] on button "Create group" at bounding box center [1376, 336] width 78 height 26
drag, startPoint x: 1252, startPoint y: 171, endPoint x: 1183, endPoint y: 175, distance: 68.8
click at [1183, 175] on input "Pod 2" at bounding box center [1299, 176] width 232 height 36
type input "Analyst"
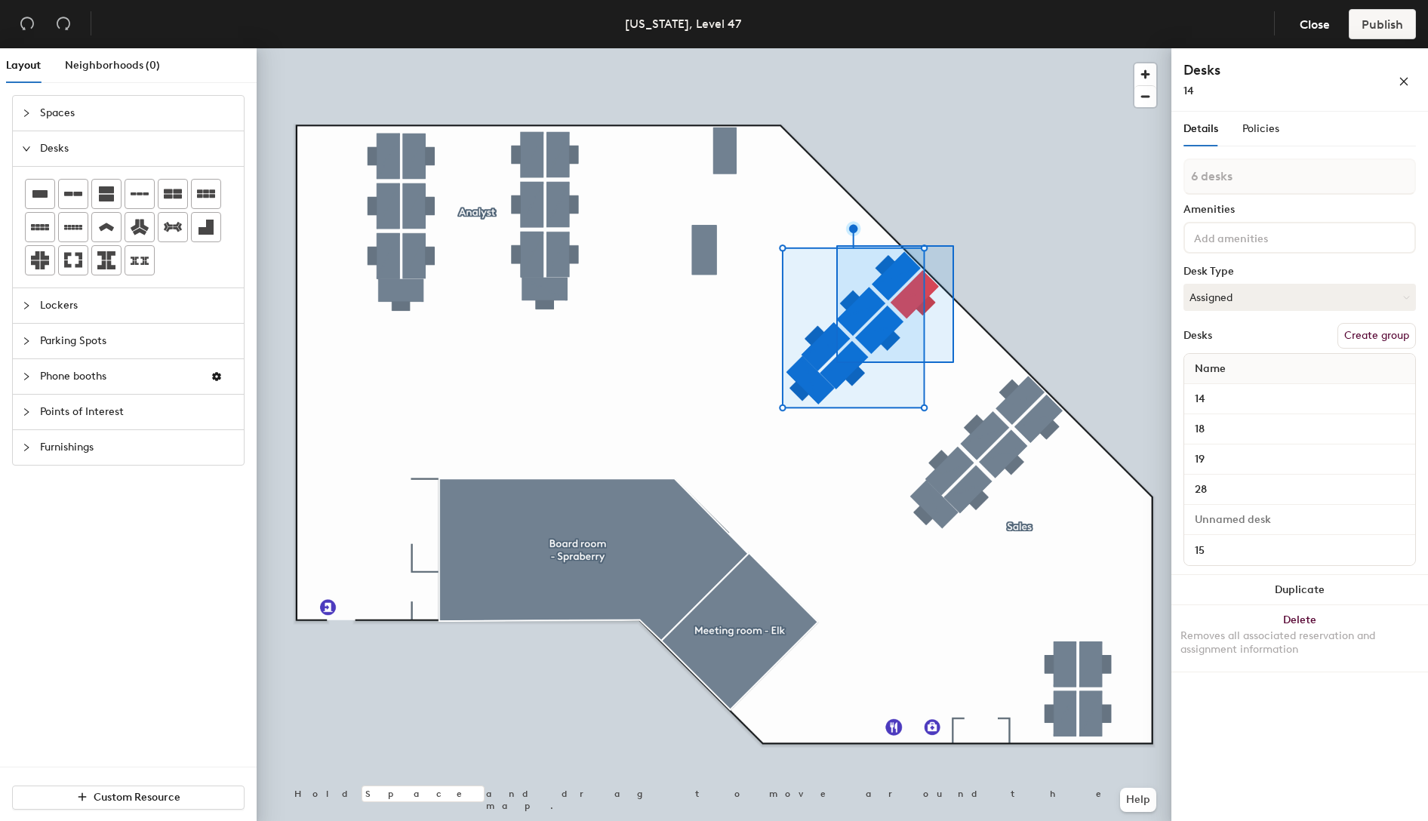
click at [797, 48] on div at bounding box center [714, 48] width 915 height 0
type input "7 desks"
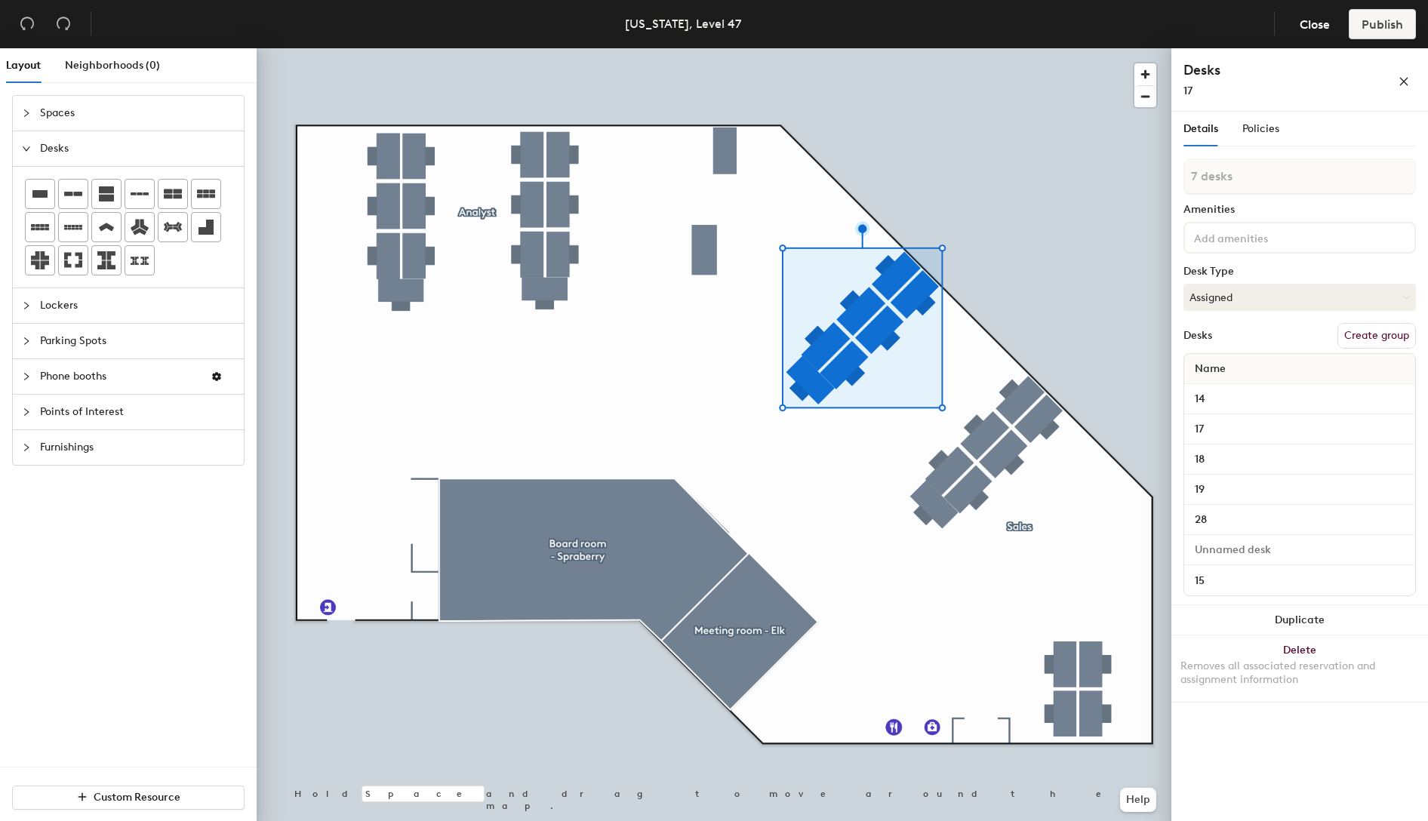
click at [1346, 332] on button "Create group" at bounding box center [1376, 336] width 78 height 26
drag, startPoint x: 1260, startPoint y: 177, endPoint x: 1174, endPoint y: 180, distance: 86.1
click at [1174, 180] on div "Details Policies Pod 3 Amenities Desk Type Assigned Desks Ungroup Name 14 17 18…" at bounding box center [1299, 469] width 257 height 715
type input "Market Intelligence"
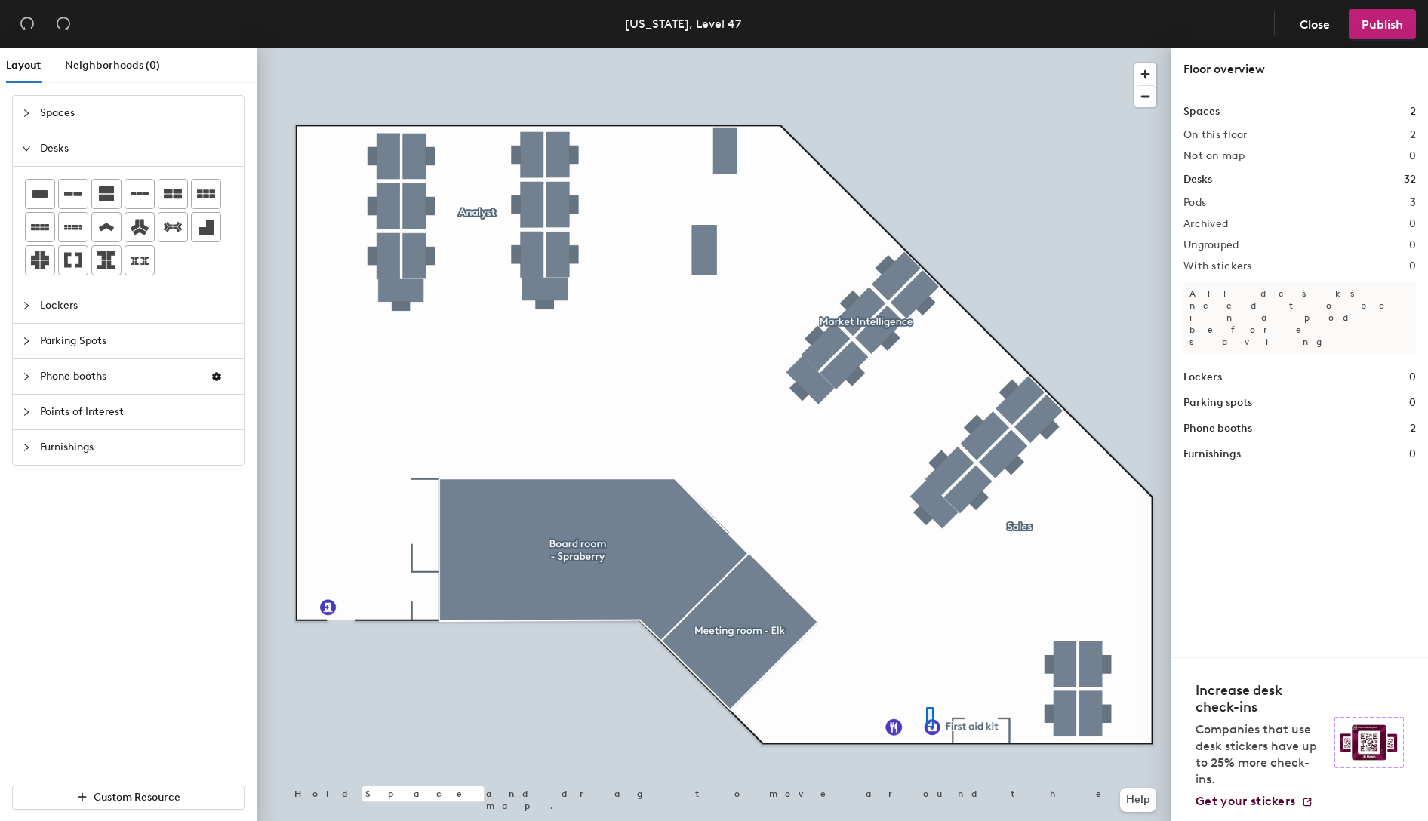
click at [926, 48] on div at bounding box center [714, 48] width 915 height 0
click at [26, 410] on icon "collapsed" at bounding box center [26, 412] width 5 height 8
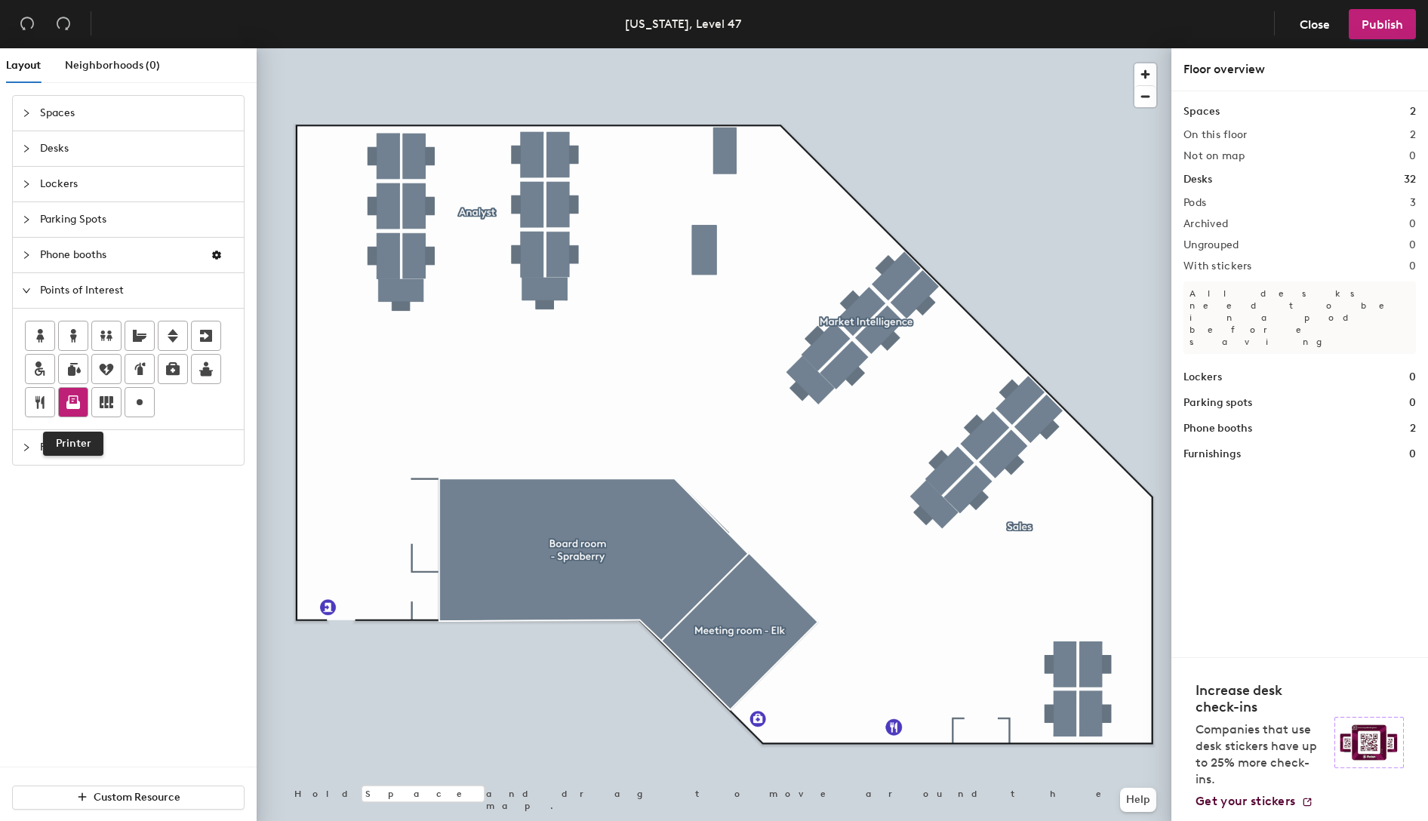
click at [71, 403] on icon at bounding box center [73, 405] width 14 height 8
click at [141, 367] on icon at bounding box center [140, 369] width 18 height 18
click at [429, 48] on div at bounding box center [714, 48] width 915 height 0
click at [485, 48] on div at bounding box center [714, 48] width 915 height 0
click at [103, 435] on span "Furnishings" at bounding box center [137, 447] width 195 height 35
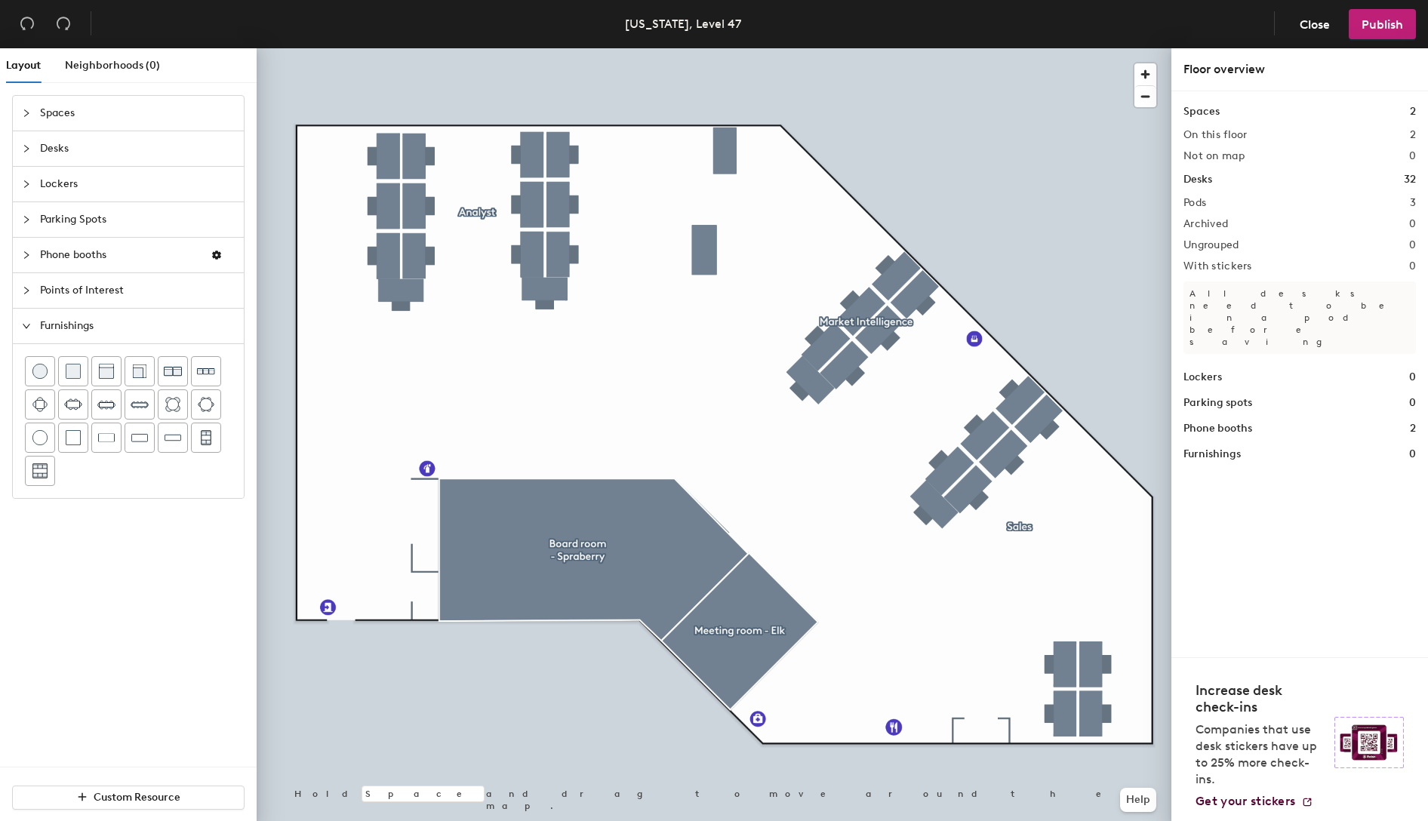
click at [26, 120] on div at bounding box center [31, 113] width 18 height 17
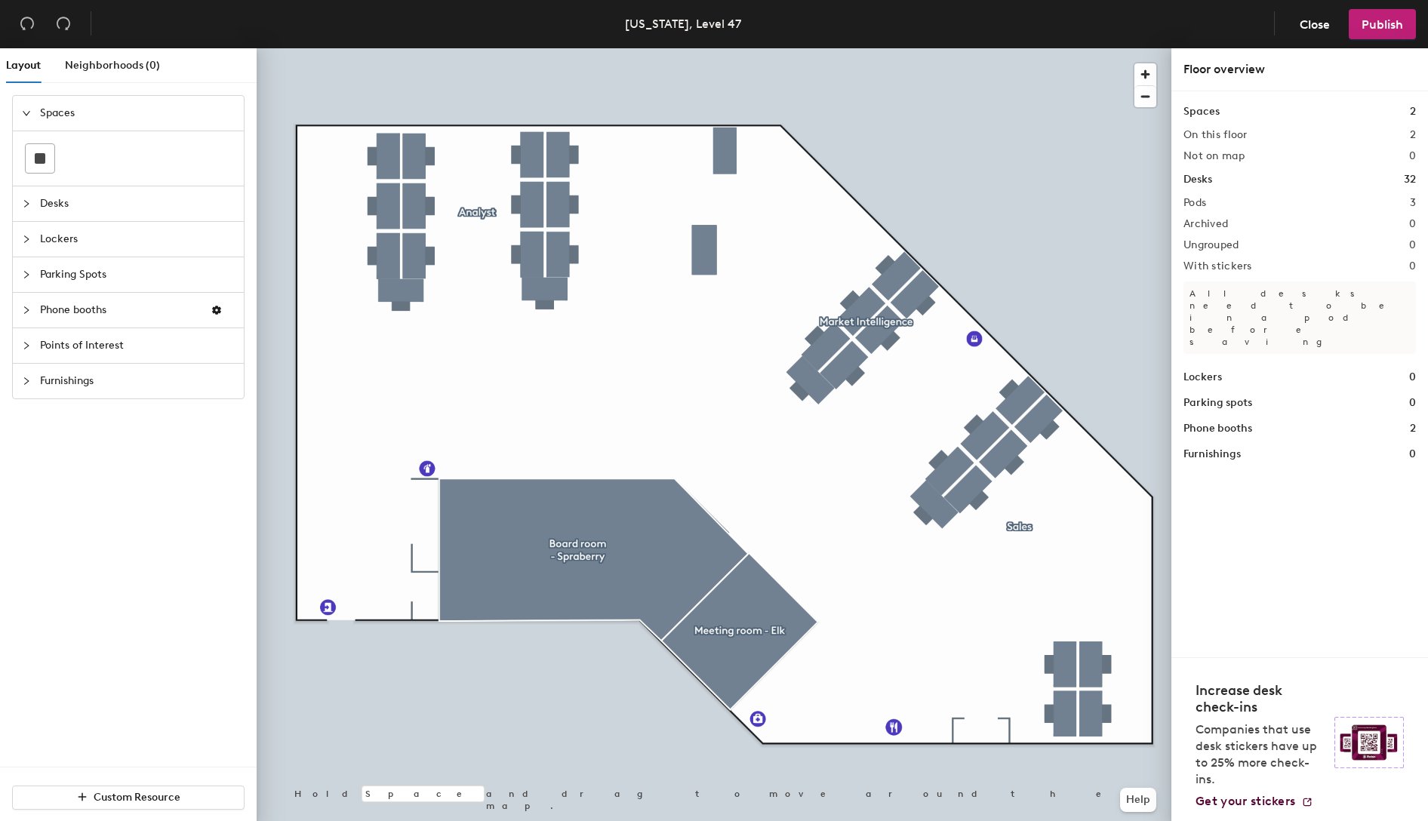
click at [180, 502] on div "Spaces Desks Lockers Parking Spots Phone booths Points of Interest Furnishings" at bounding box center [128, 431] width 257 height 672
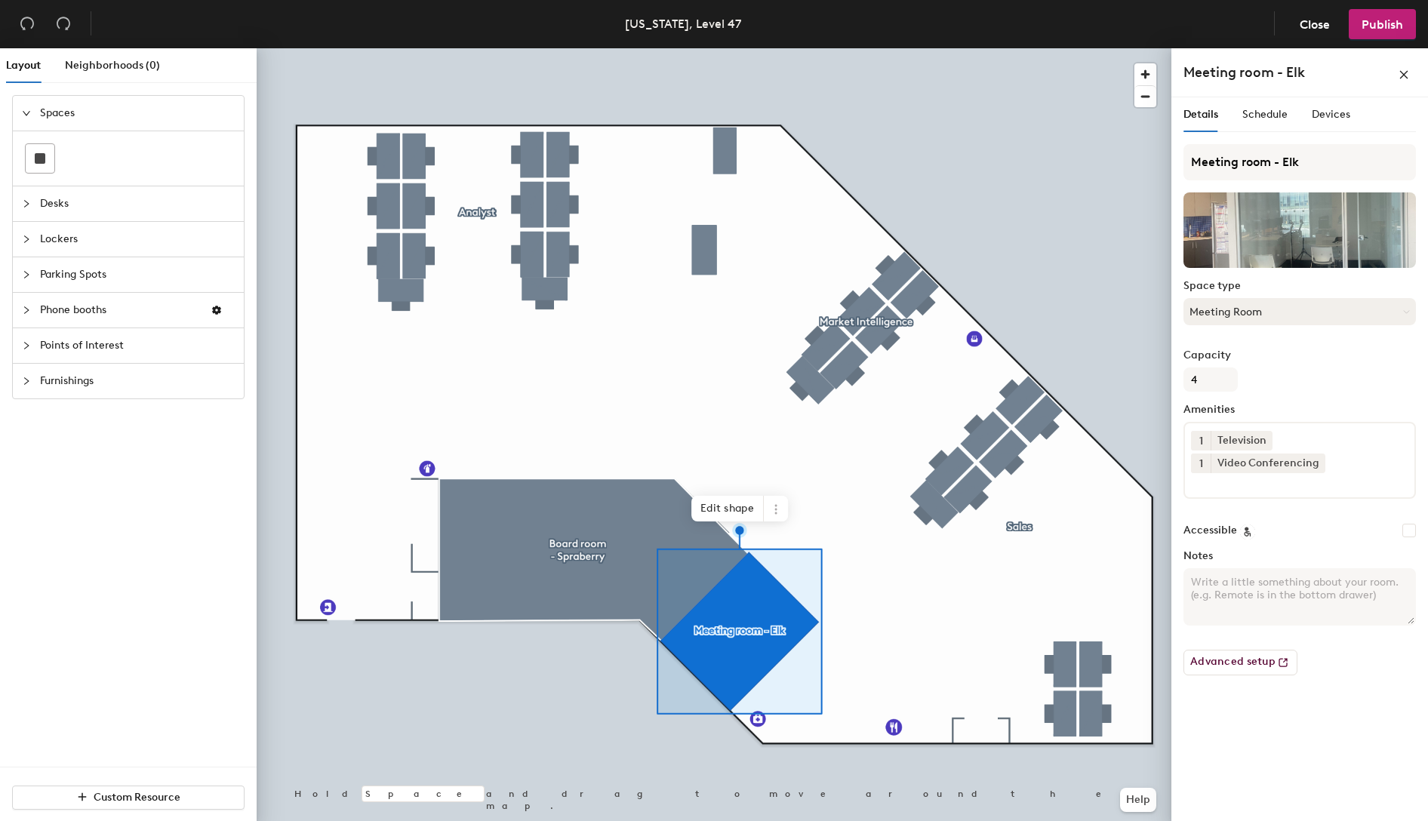
click at [573, 48] on div at bounding box center [714, 48] width 915 height 0
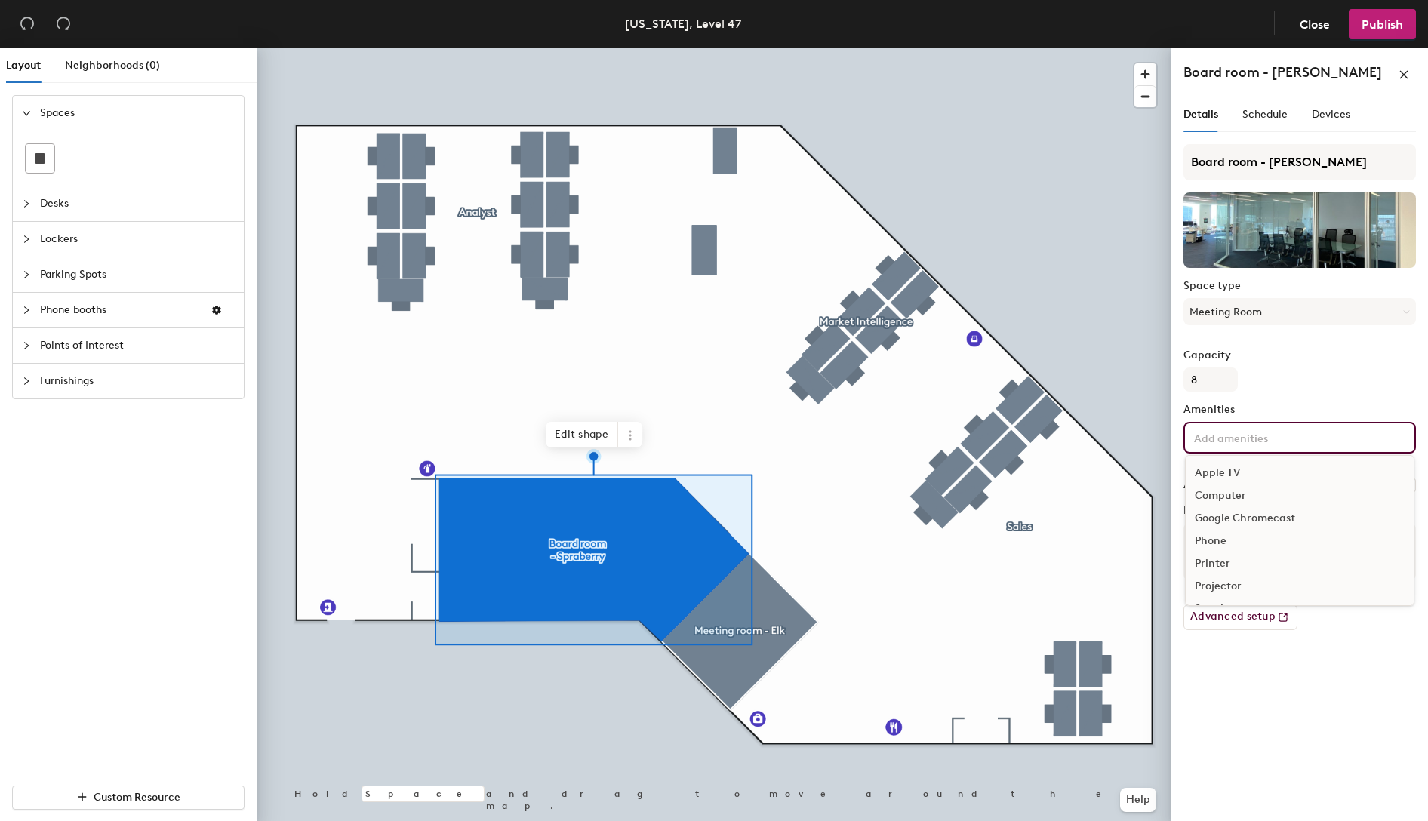
click at [1245, 441] on input at bounding box center [1259, 437] width 136 height 18
click at [1255, 558] on div "Television" at bounding box center [1299, 556] width 228 height 23
click at [1256, 587] on div "Video Conferencing" at bounding box center [1299, 588] width 228 height 23
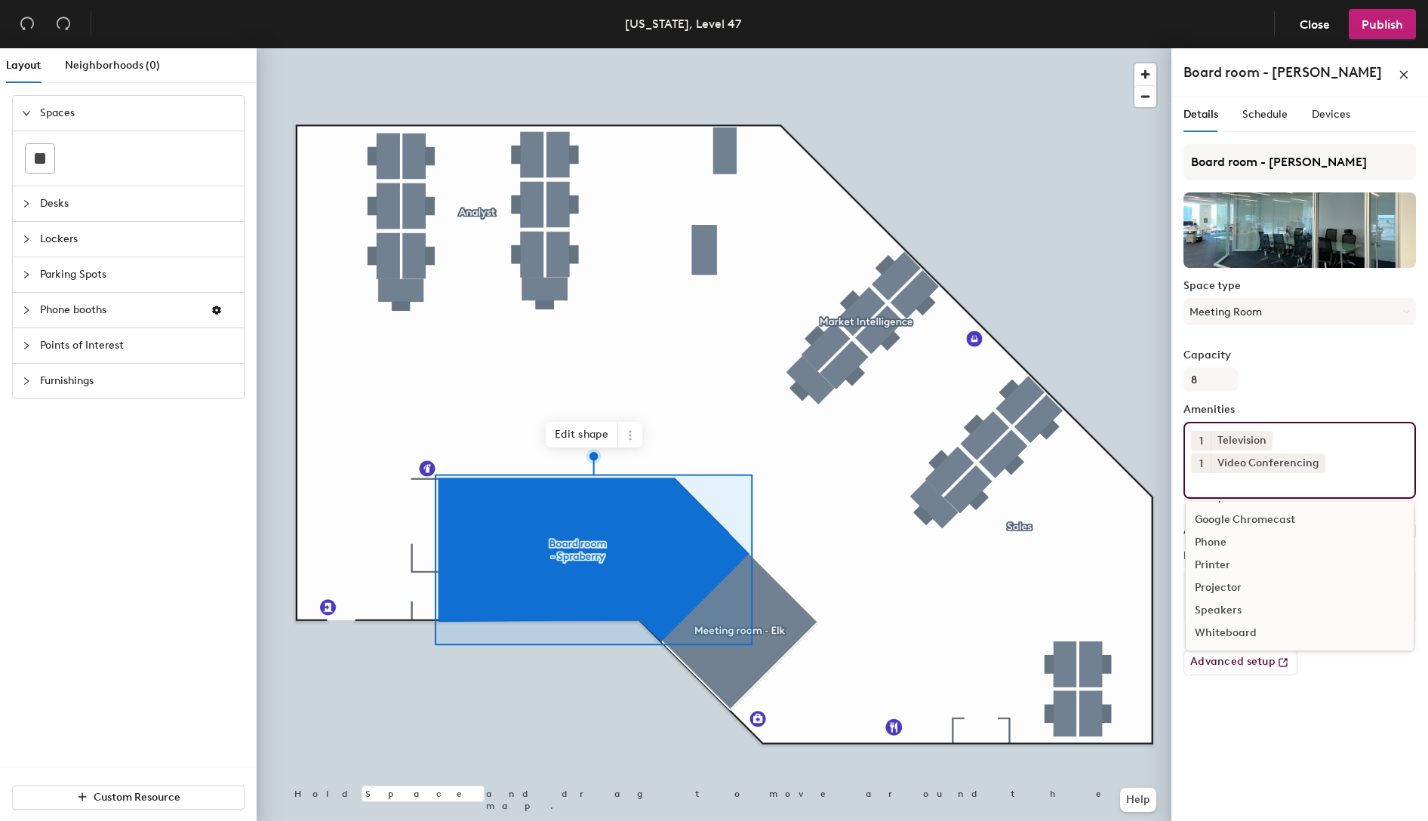
scroll to position [43, 0]
click at [1247, 632] on div "Whiteboard" at bounding box center [1299, 633] width 228 height 23
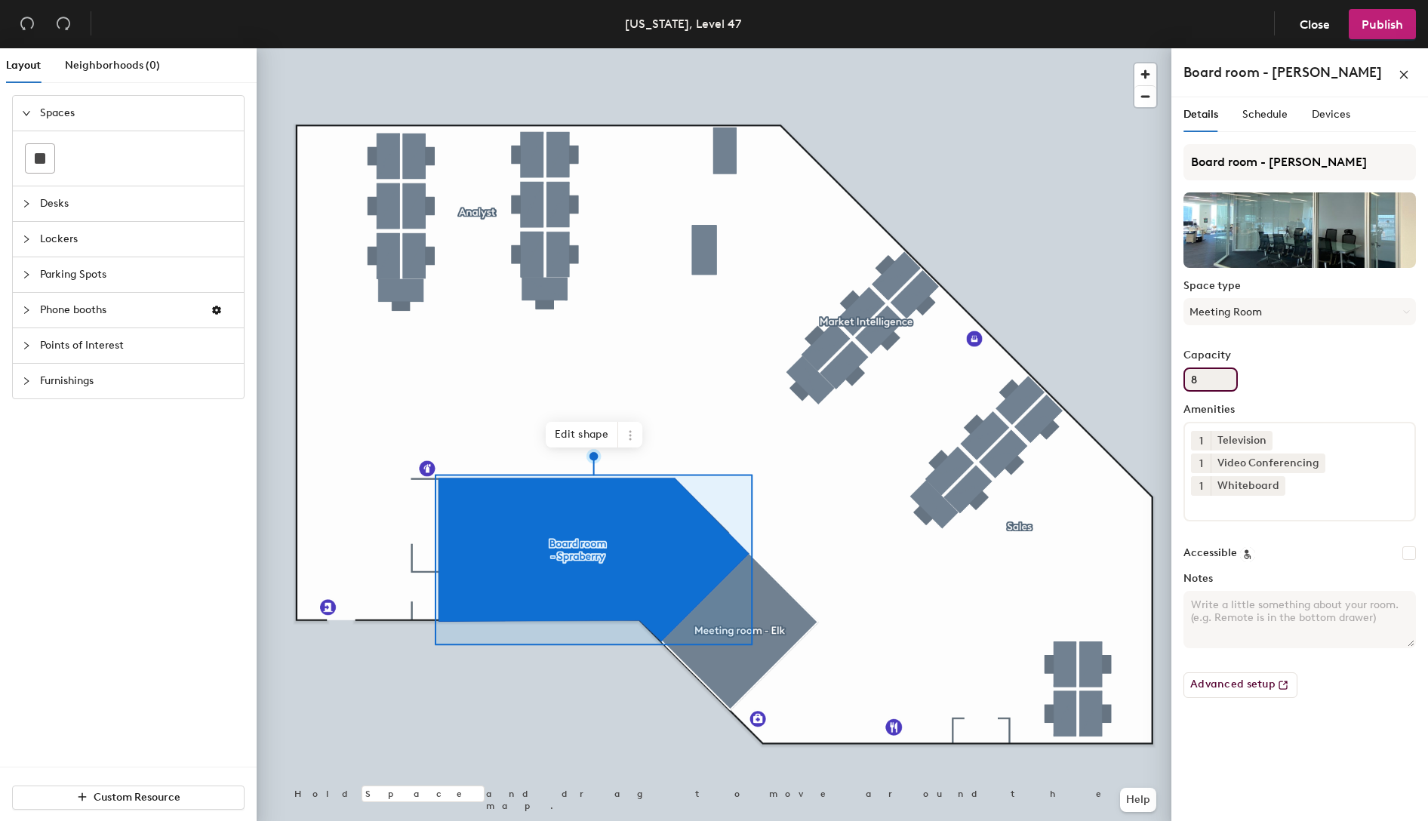
click at [1336, 385] on div "Capacity 8" at bounding box center [1299, 370] width 232 height 42
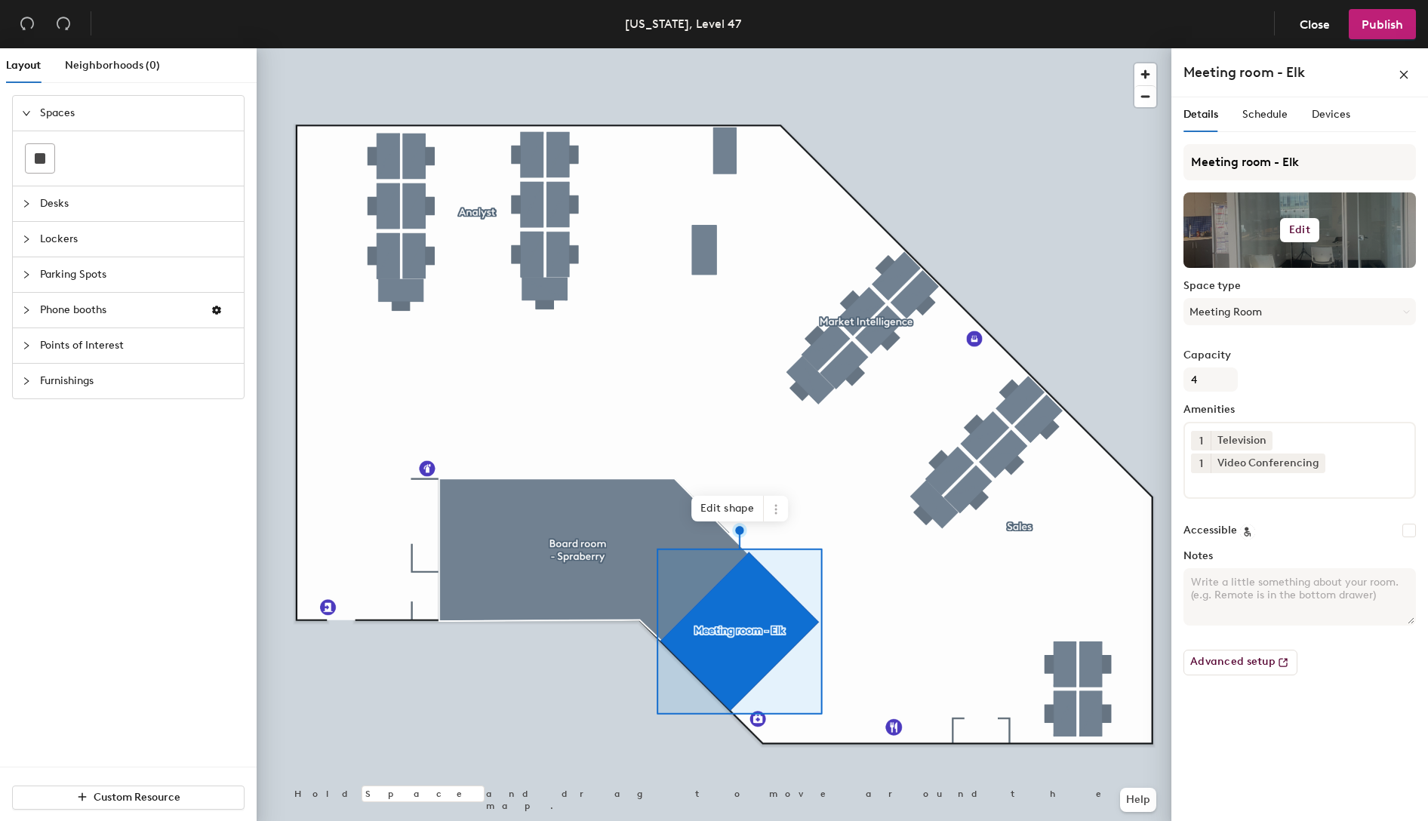
click at [1293, 237] on button "Edit" at bounding box center [1299, 230] width 39 height 24
click at [1260, 266] on input "file" at bounding box center [1311, 274] width 231 height 23
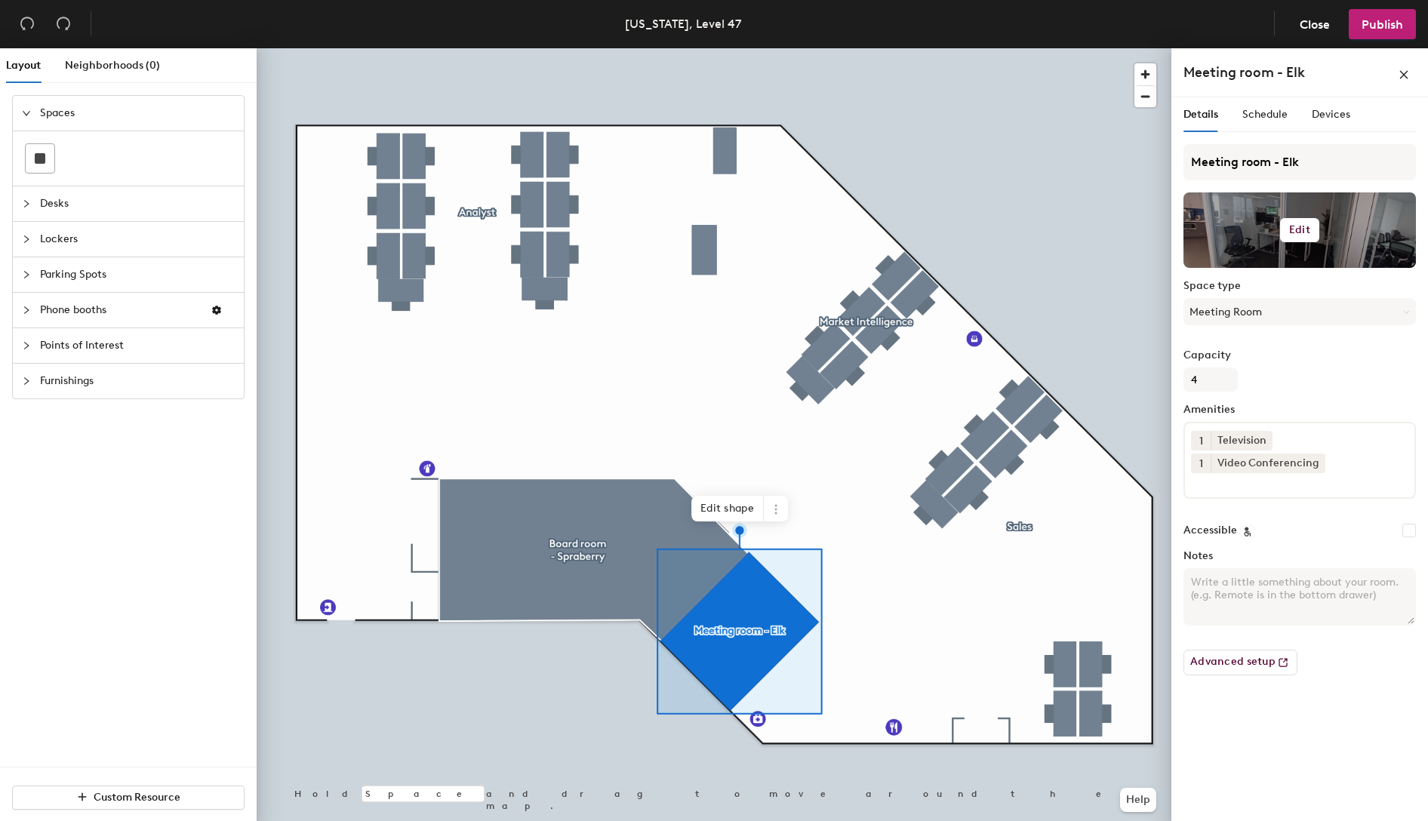
click at [1298, 232] on h6 "Edit" at bounding box center [1299, 230] width 21 height 12
click at [1263, 267] on input "file" at bounding box center [1311, 274] width 231 height 23
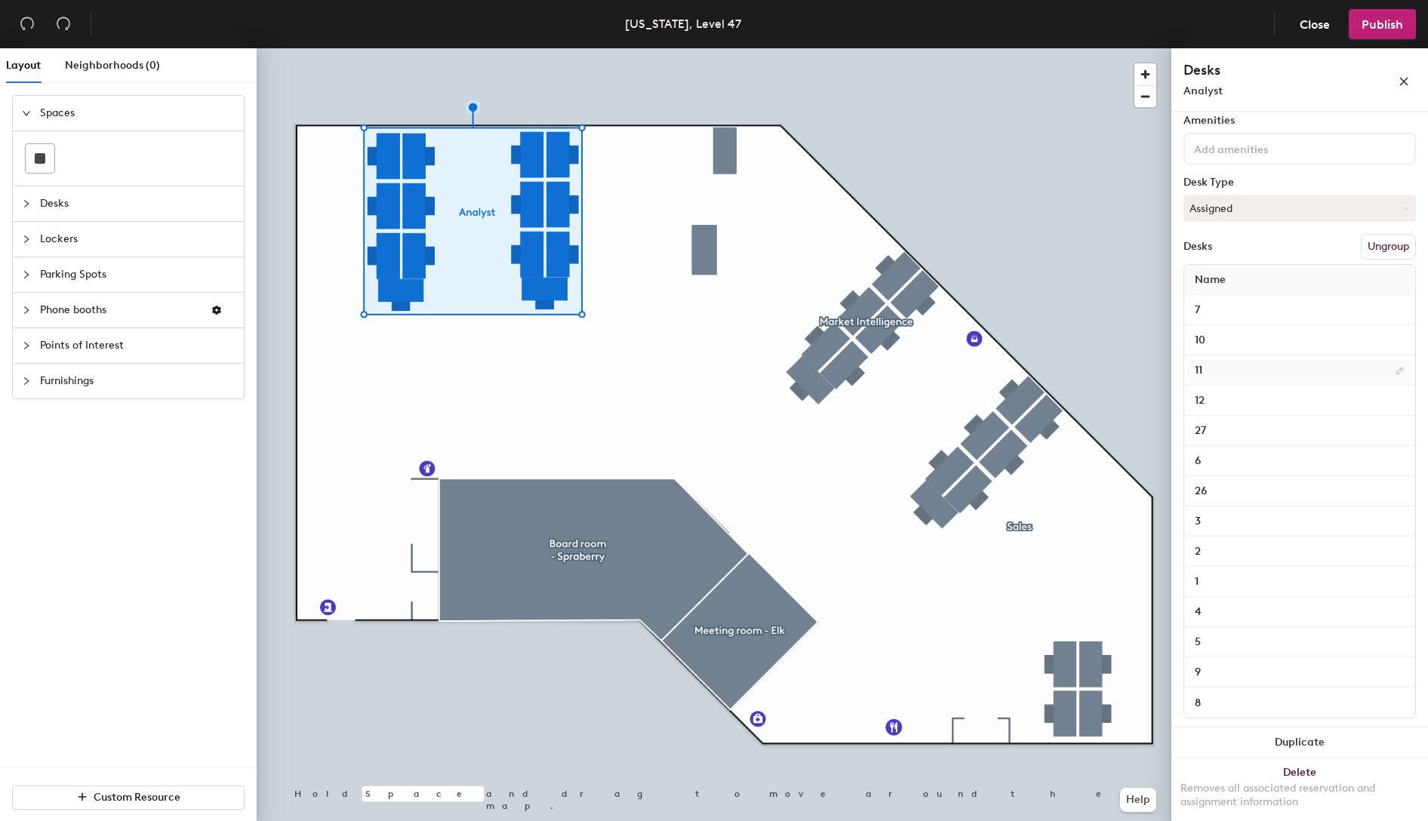
scroll to position [97, 0]
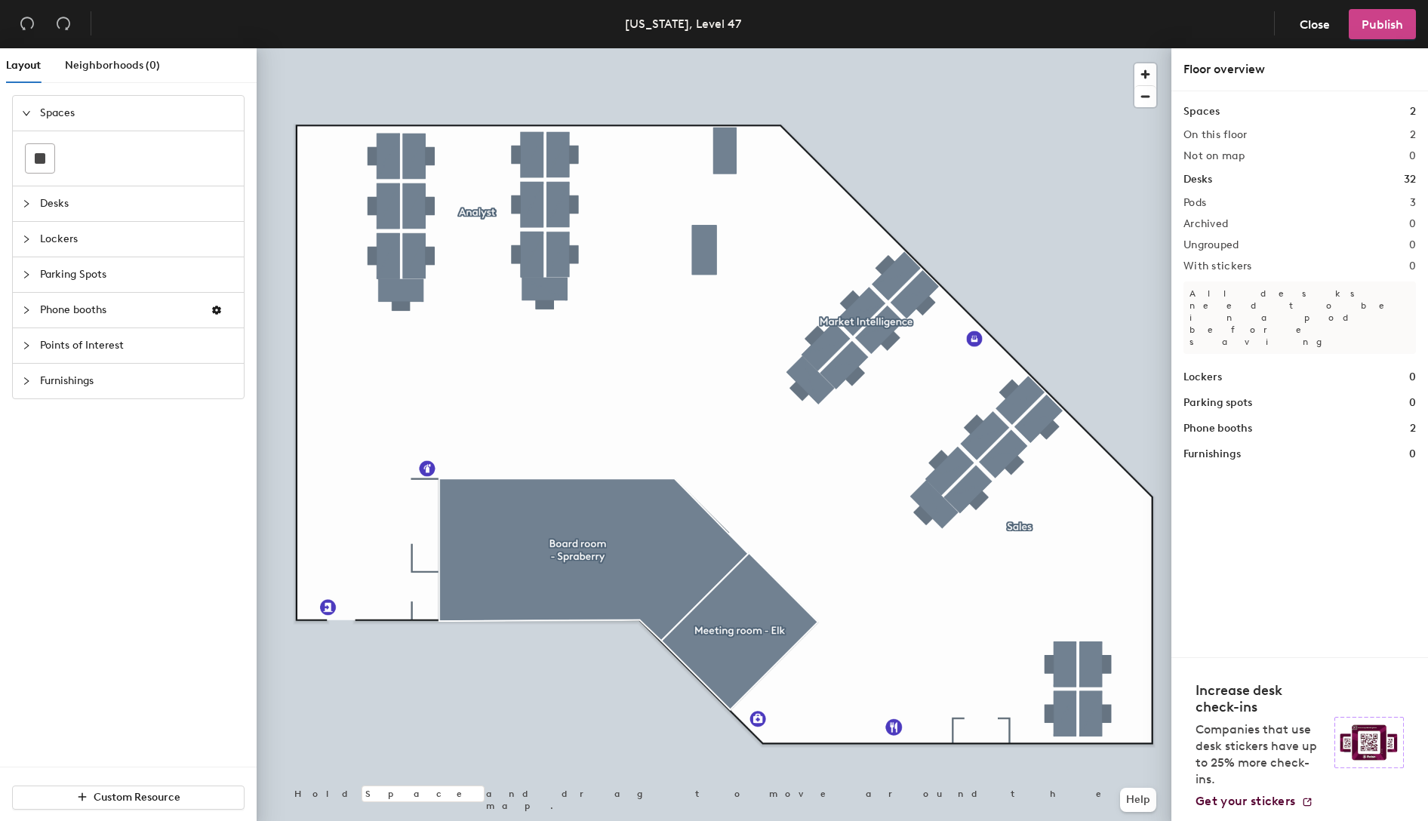
click at [1377, 32] on button "Publish" at bounding box center [1381, 24] width 67 height 30
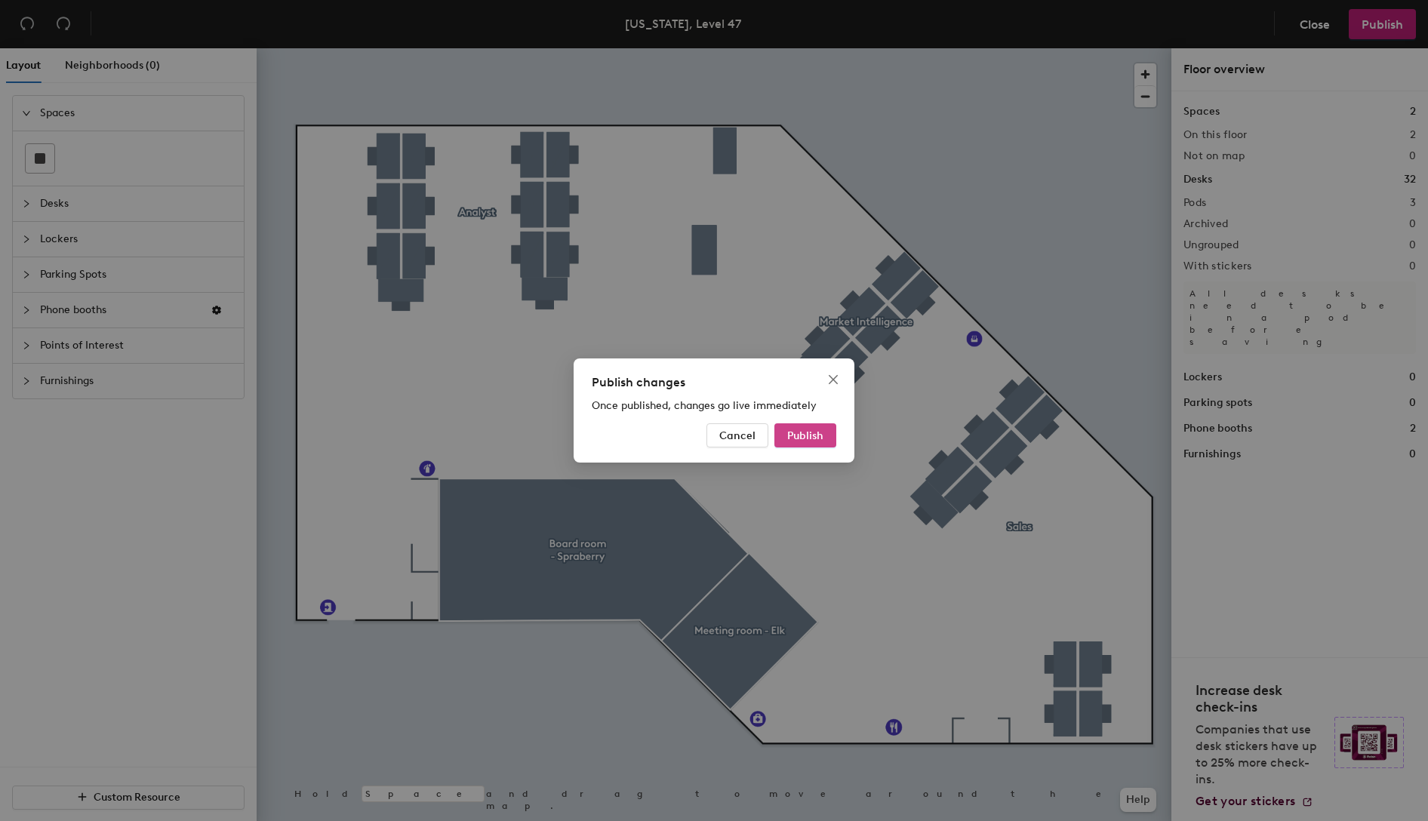
click at [818, 441] on button "Publish" at bounding box center [805, 435] width 62 height 24
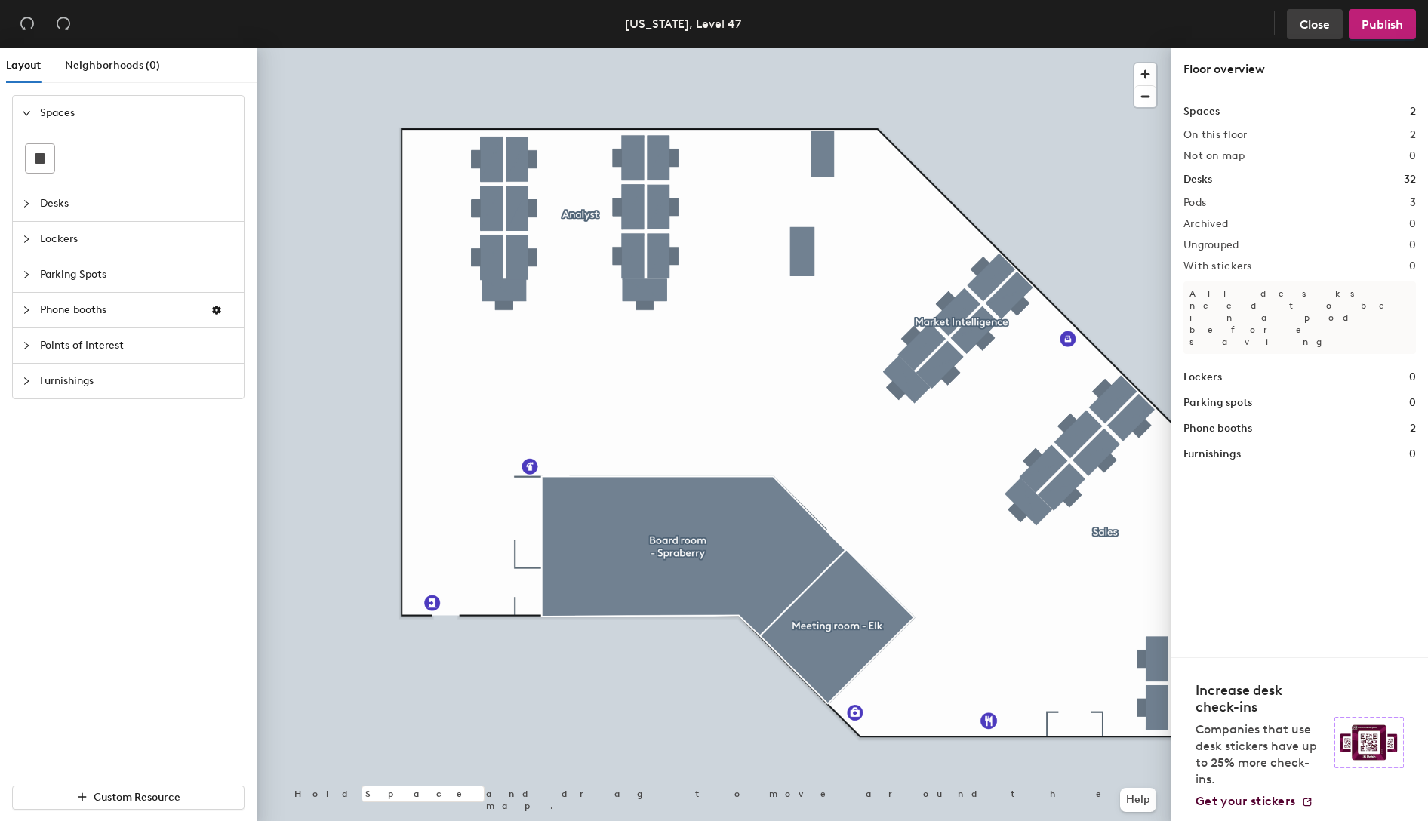
click at [1316, 25] on span "Close" at bounding box center [1314, 24] width 30 height 14
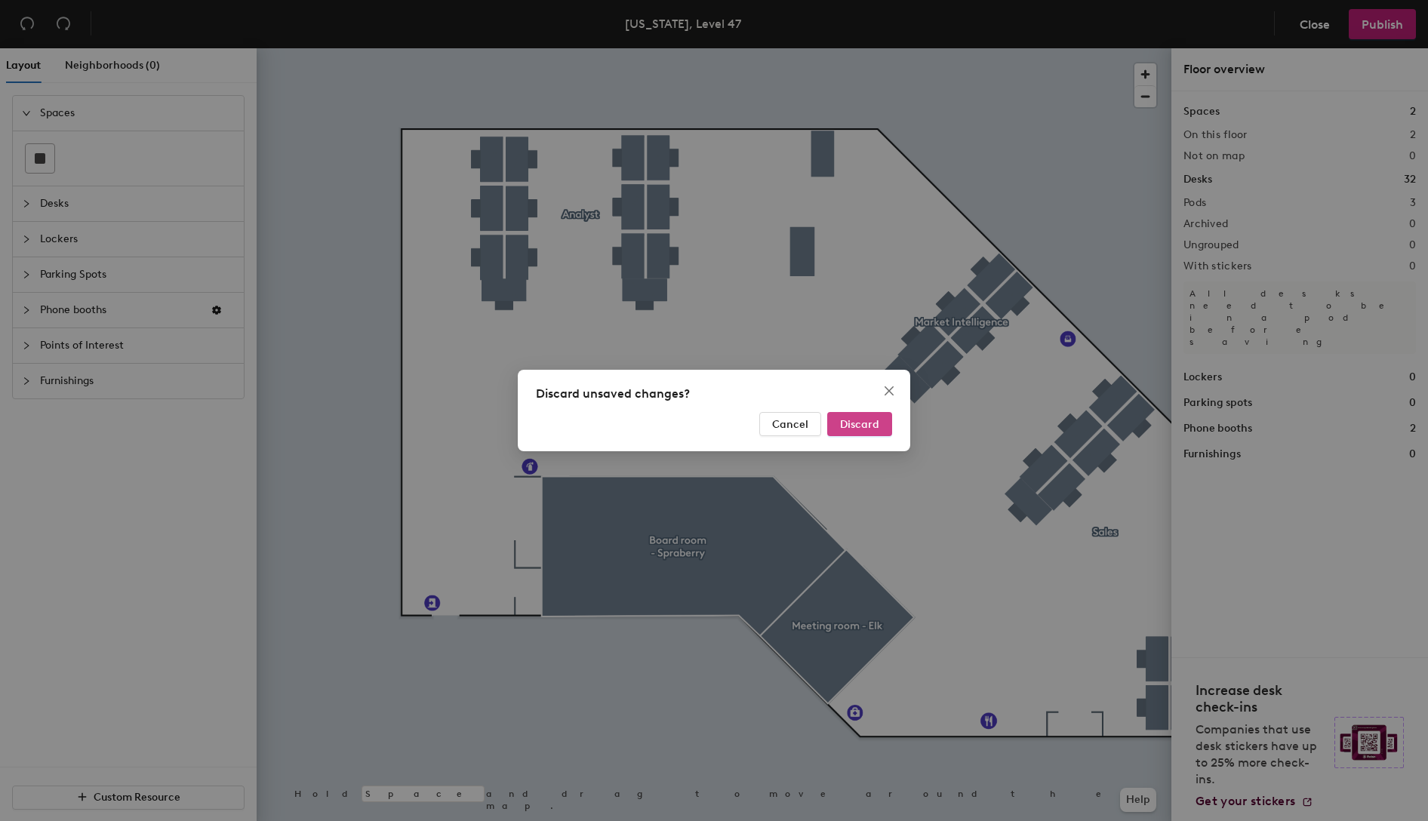
click at [865, 429] on span "Discard" at bounding box center [859, 424] width 39 height 13
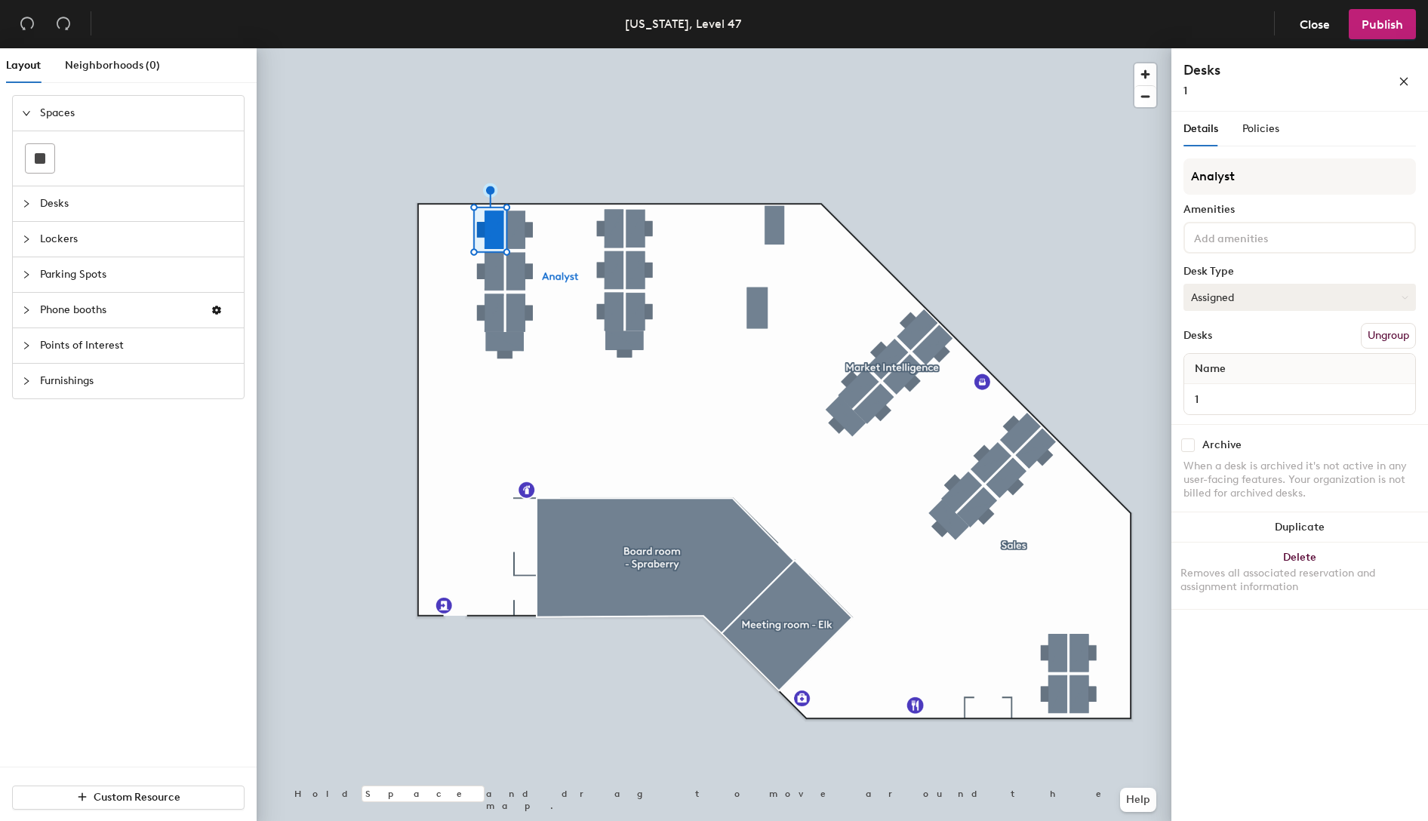
click at [1280, 297] on button "Assigned" at bounding box center [1299, 297] width 232 height 27
click at [1316, 30] on span "Close" at bounding box center [1314, 24] width 30 height 14
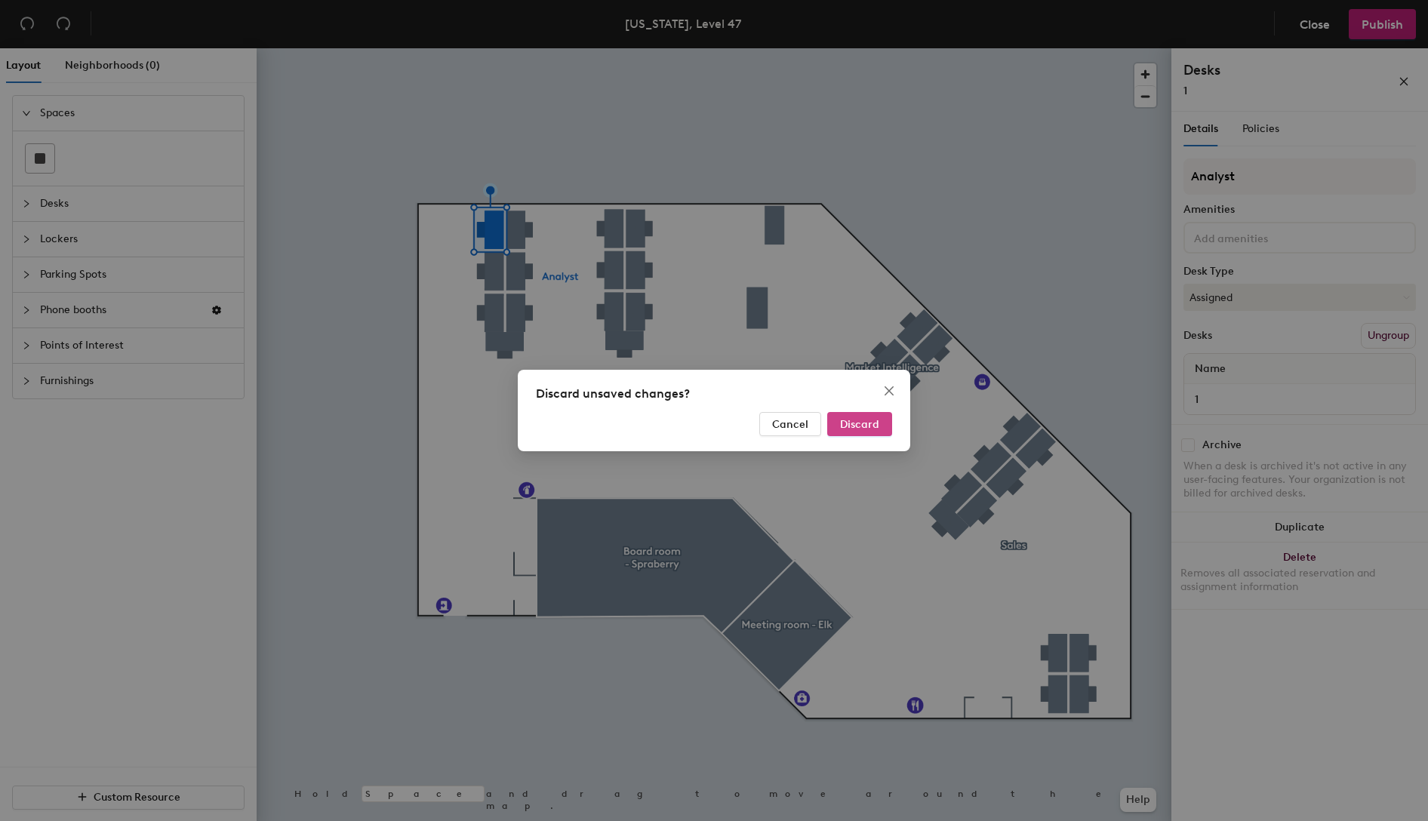
click at [865, 423] on span "Discard" at bounding box center [859, 424] width 39 height 13
